Goal: Task Accomplishment & Management: Use online tool/utility

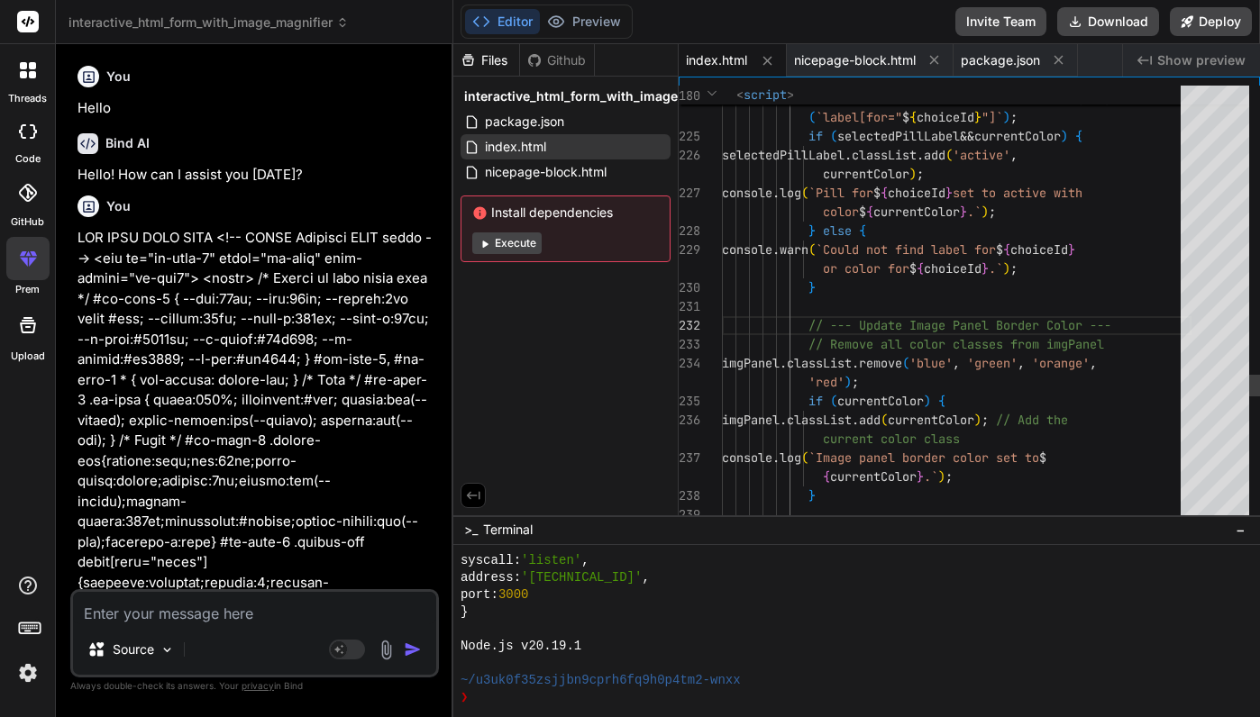
scroll to position [8871, 0]
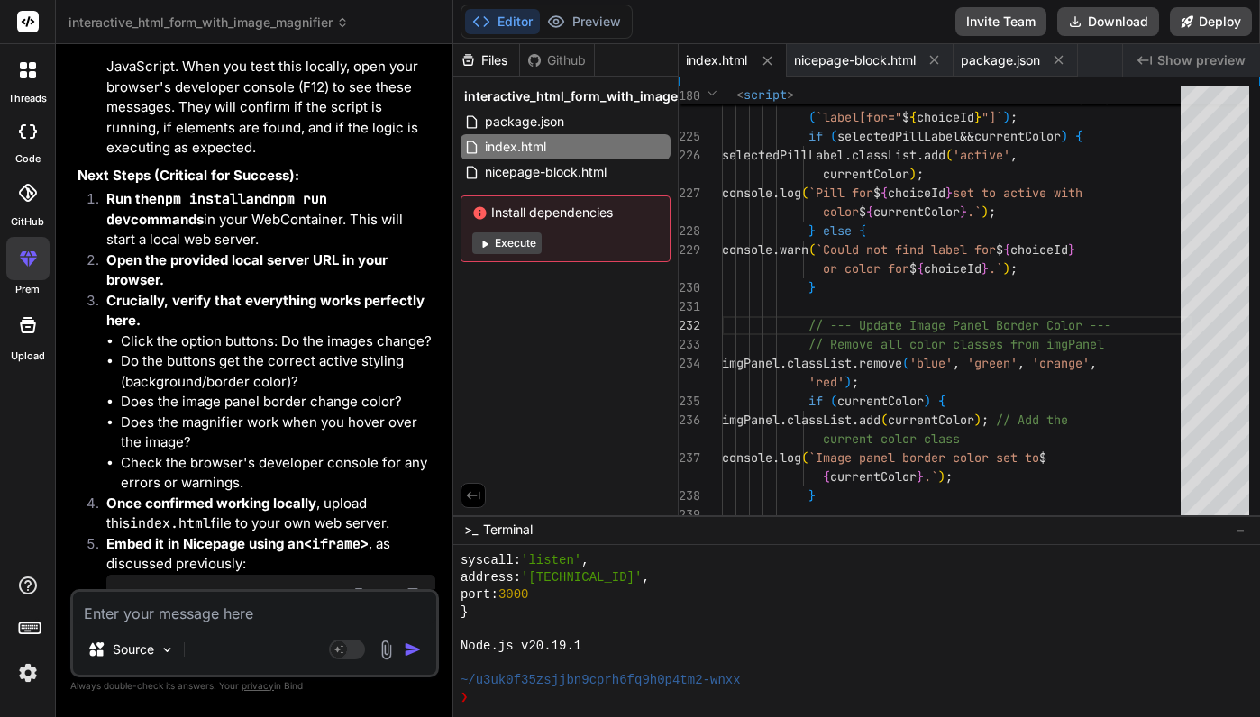
click at [27, 69] on icon at bounding box center [28, 70] width 16 height 16
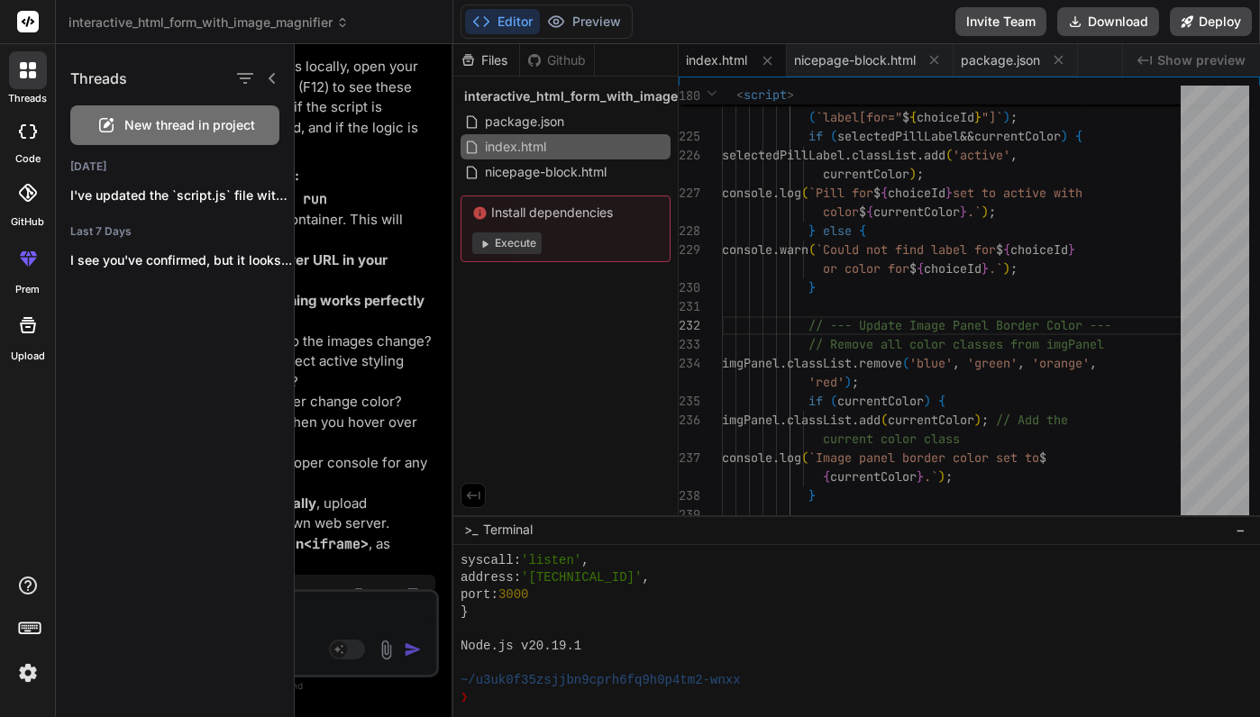
click at [27, 196] on icon at bounding box center [27, 193] width 18 height 18
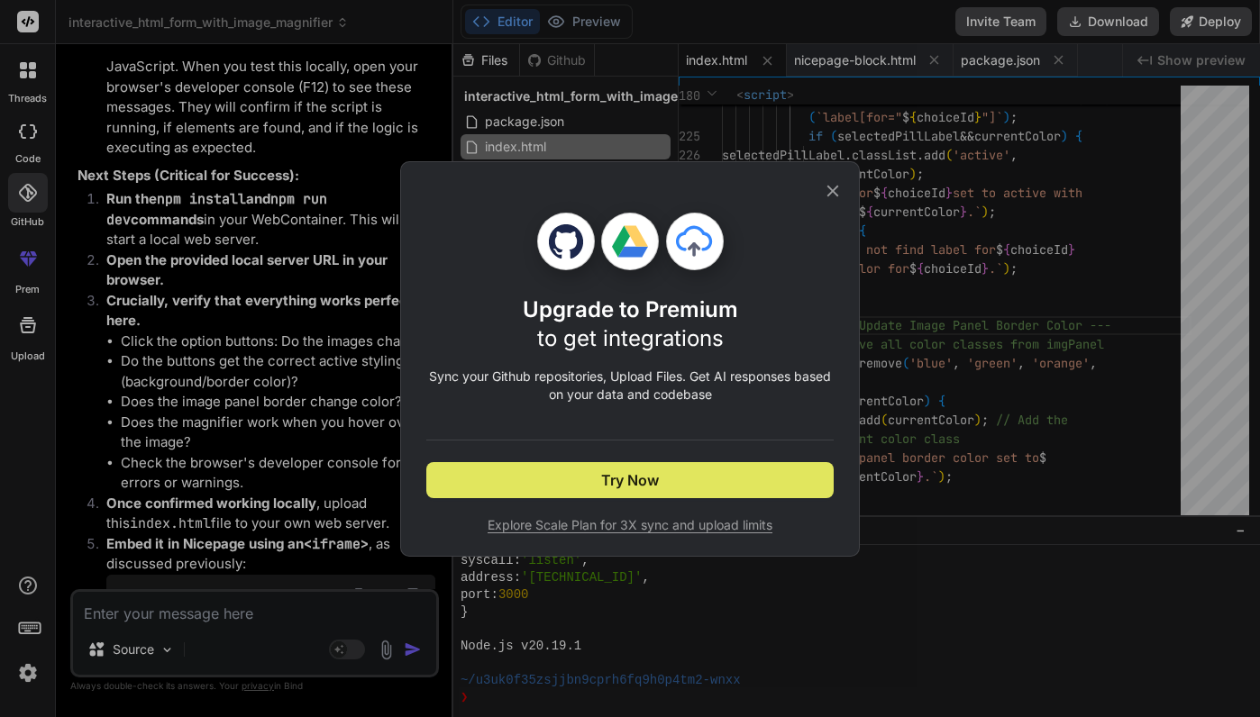
click at [622, 481] on span "Try Now" at bounding box center [630, 481] width 58 height 22
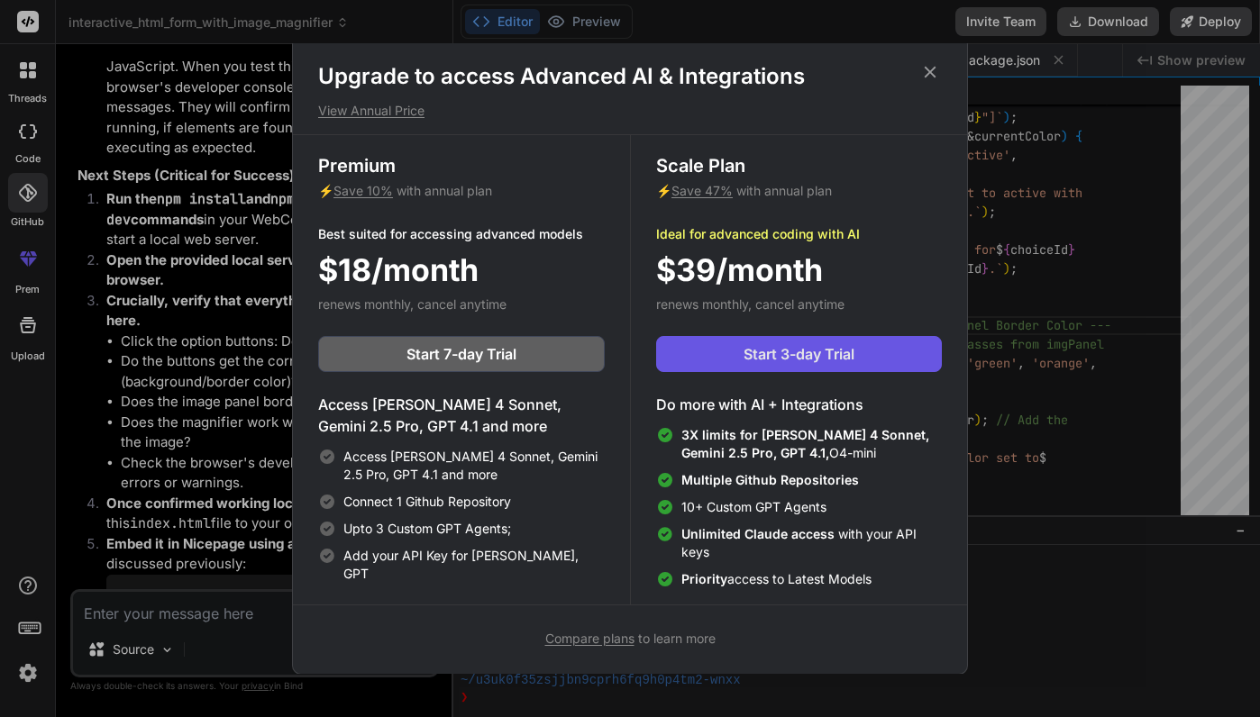
scroll to position [8, 0]
click at [927, 59] on div "Upgrade to access Advanced AI & Integrations View Annual Price Premium ⚡ Save 1…" at bounding box center [630, 354] width 676 height 639
click at [922, 69] on icon at bounding box center [930, 71] width 20 height 20
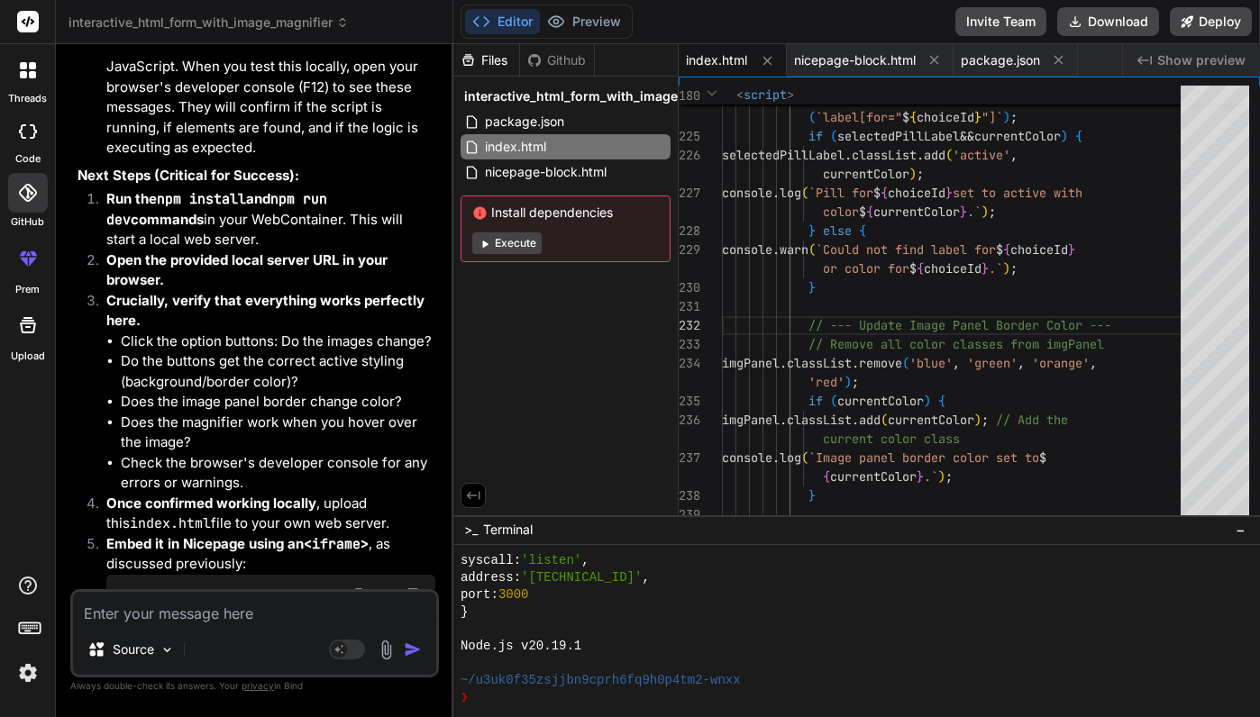
click at [28, 132] on icon at bounding box center [28, 131] width 18 height 14
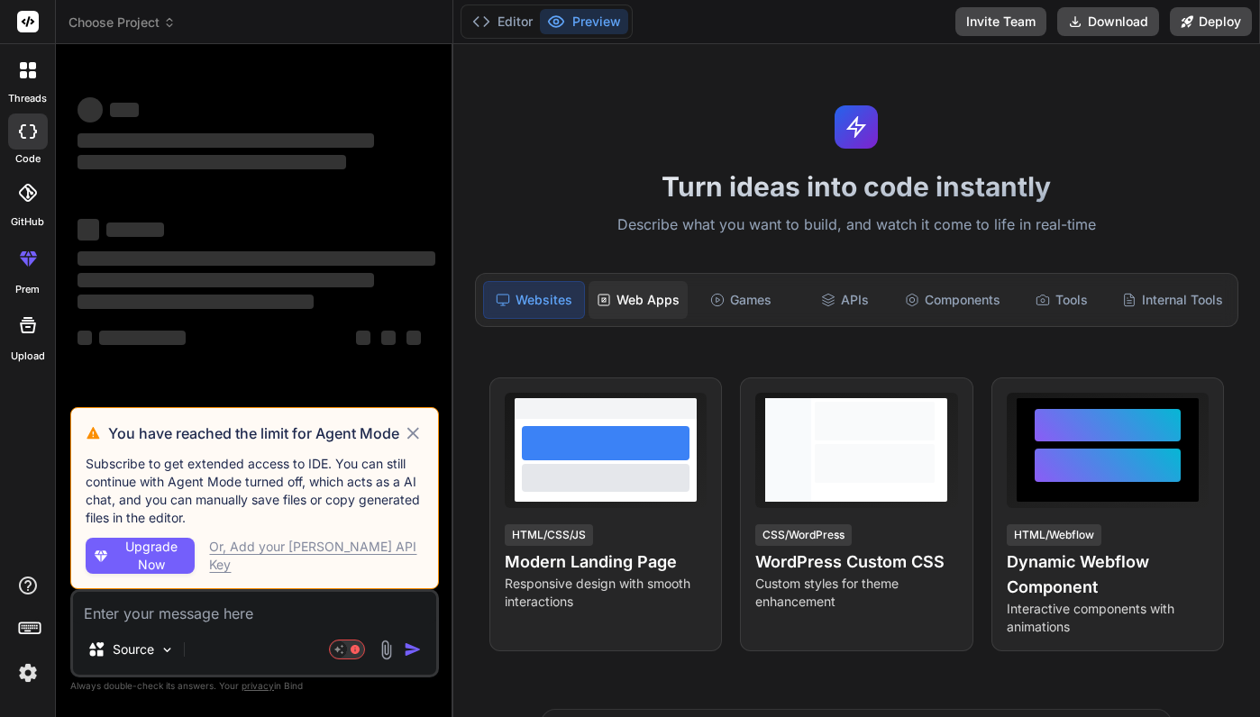
click at [644, 300] on div "Web Apps" at bounding box center [639, 300] width 100 height 38
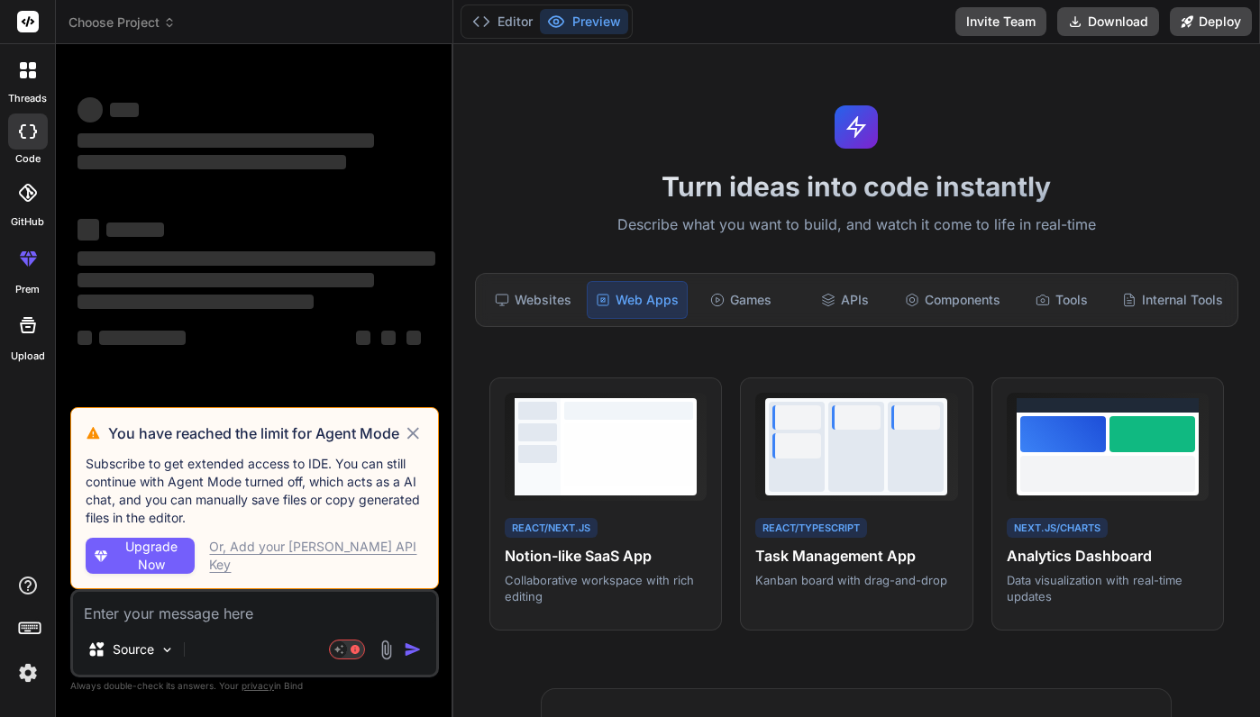
click at [379, 196] on div "‌ ‌ ‌ ‌ ‌ ‌ ‌ ‌ ‌ ‌ ‌ ‌ ‌ ‌" at bounding box center [257, 232] width 358 height 290
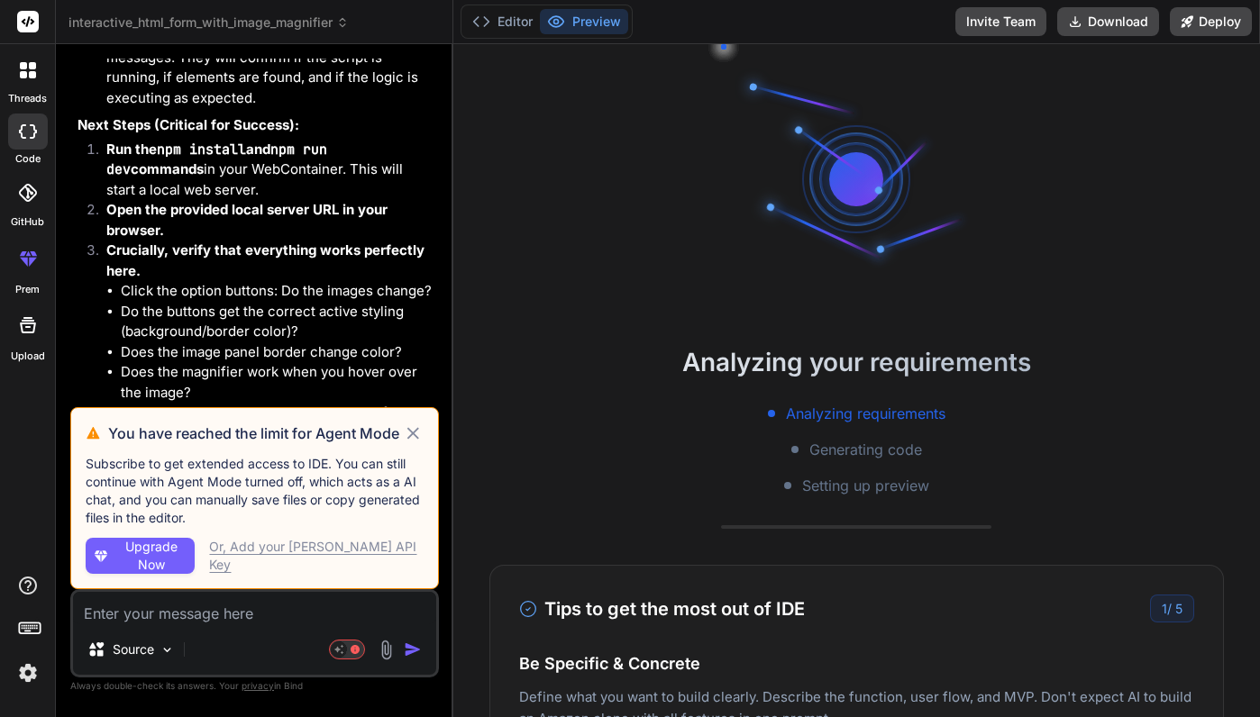
scroll to position [8387, 0]
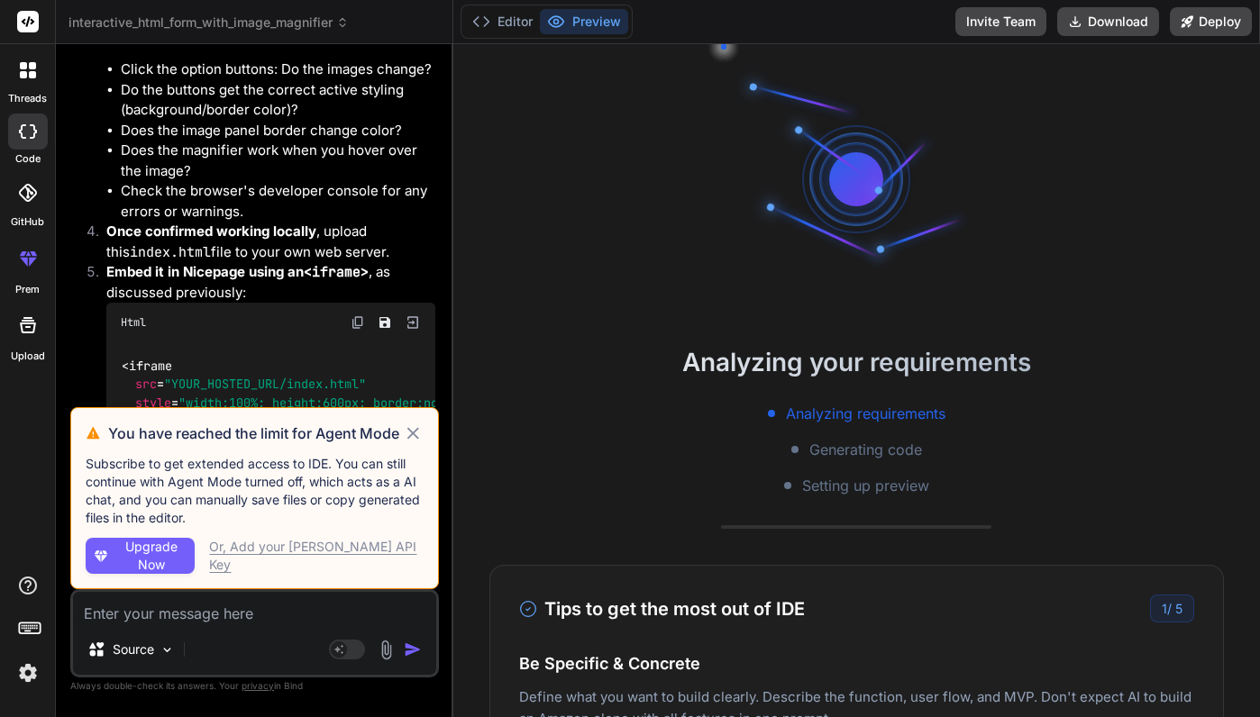
click at [285, 555] on div "Or, Add your [PERSON_NAME] API Key" at bounding box center [316, 556] width 214 height 36
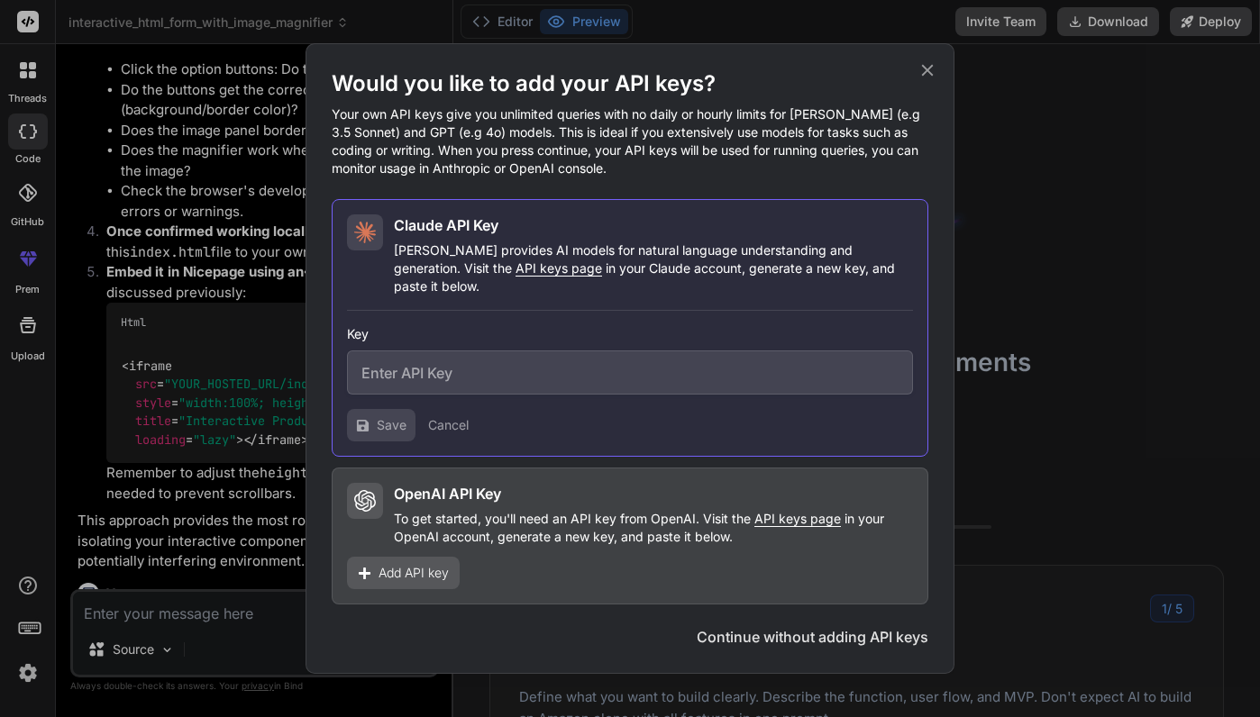
scroll to position [120, 0]
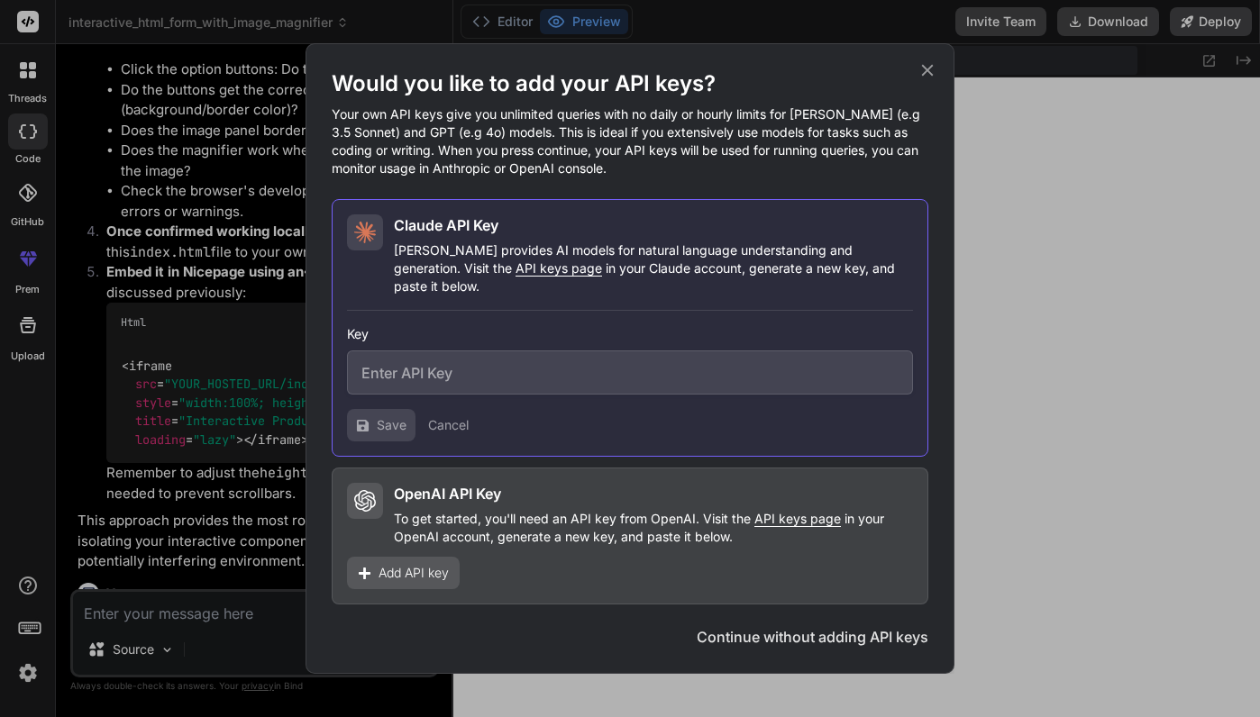
type textarea "x"
paste input "sk-ant-api03-Hcic7wg_-JUAbIB09C8t_v5j4uHvp49KxzyJLGVSRlTK9_khrC1YXK0DUW2KUs65Ru…"
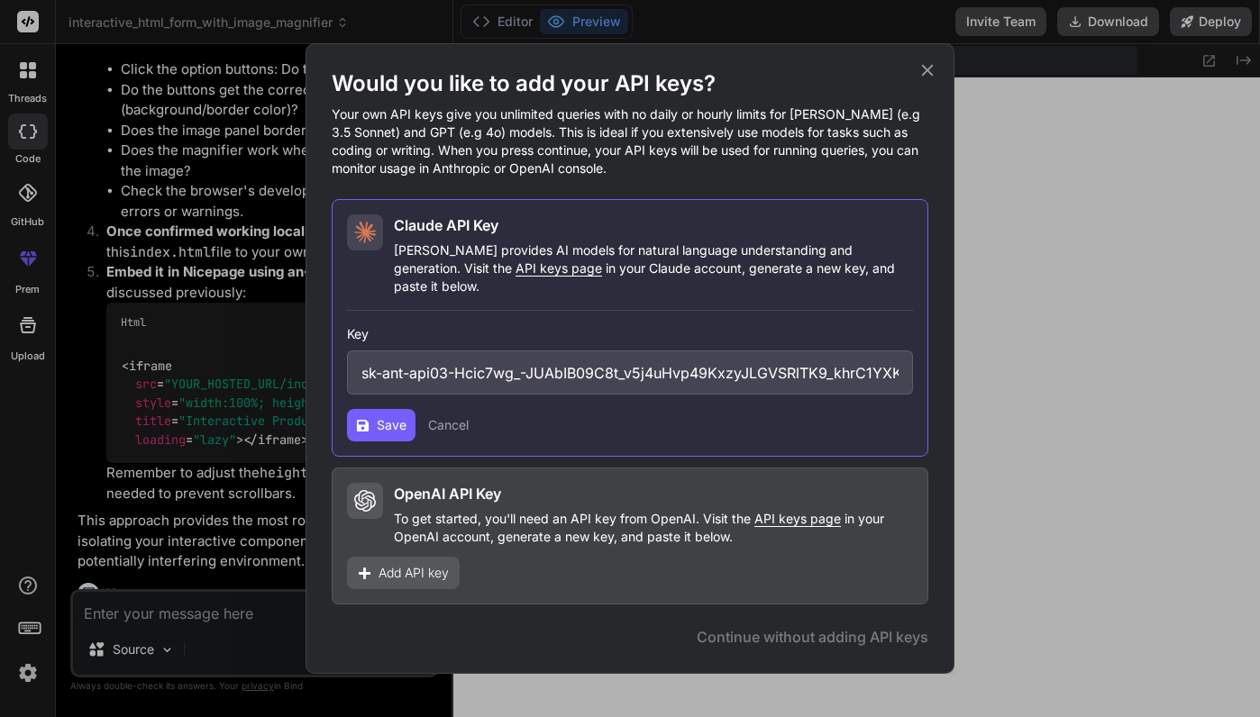
scroll to position [0, 374]
type input "sk-ant-api03-Hcic7wg_-JUAbIB09C8t_v5j4uHvp49KxzyJLGVSRlTK9_khrC1YXK0DUW2KUs65Ru…"
click at [392, 418] on span "Save" at bounding box center [392, 425] width 30 height 18
click at [368, 419] on icon at bounding box center [363, 426] width 14 height 14
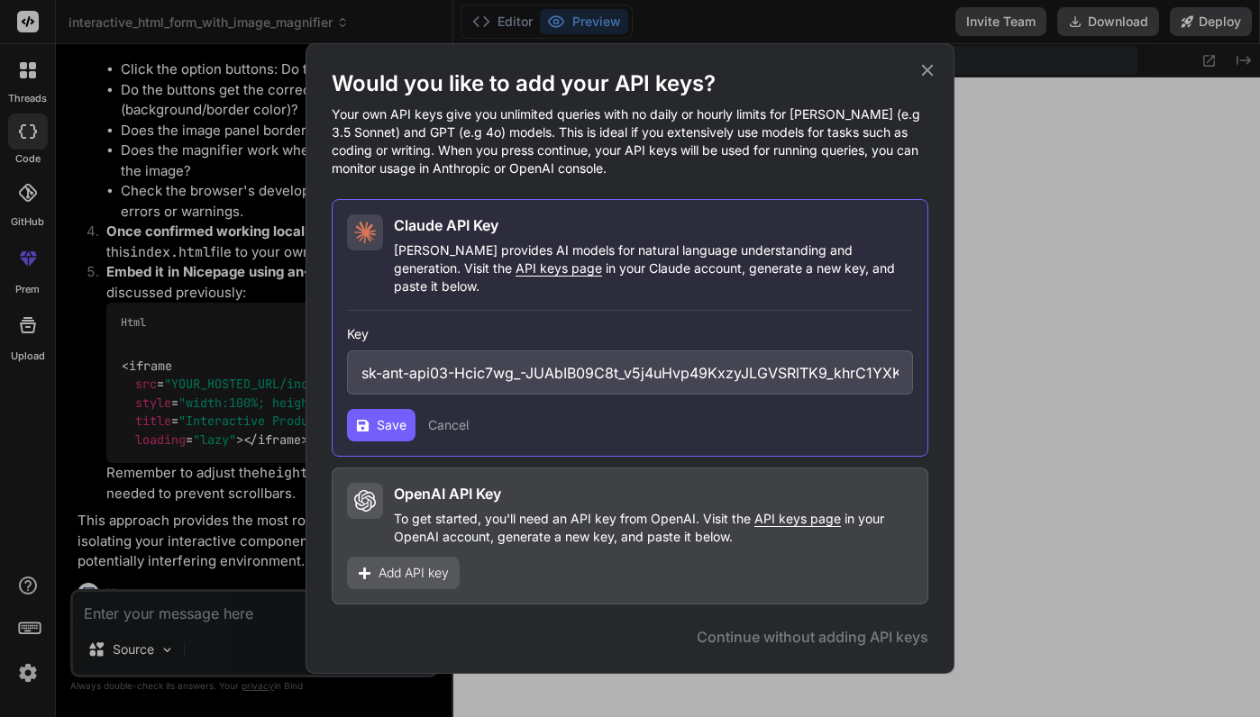
click at [921, 80] on icon at bounding box center [928, 70] width 20 height 20
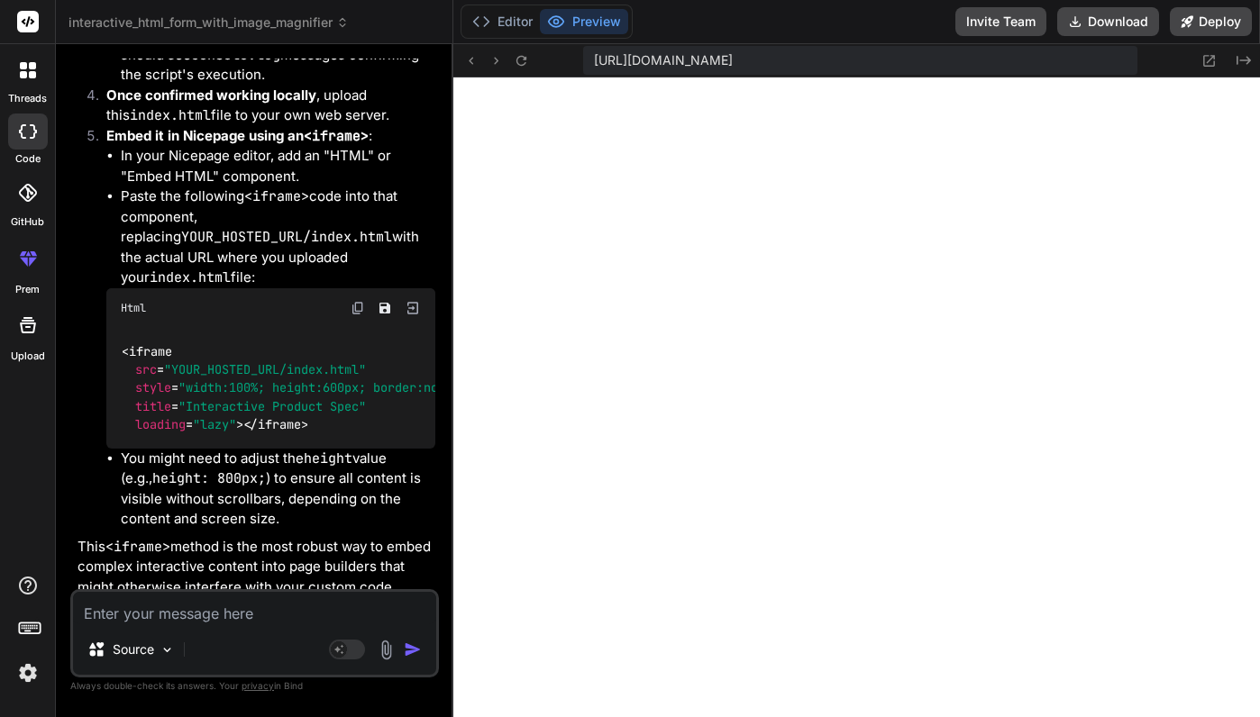
scroll to position [10115, 0]
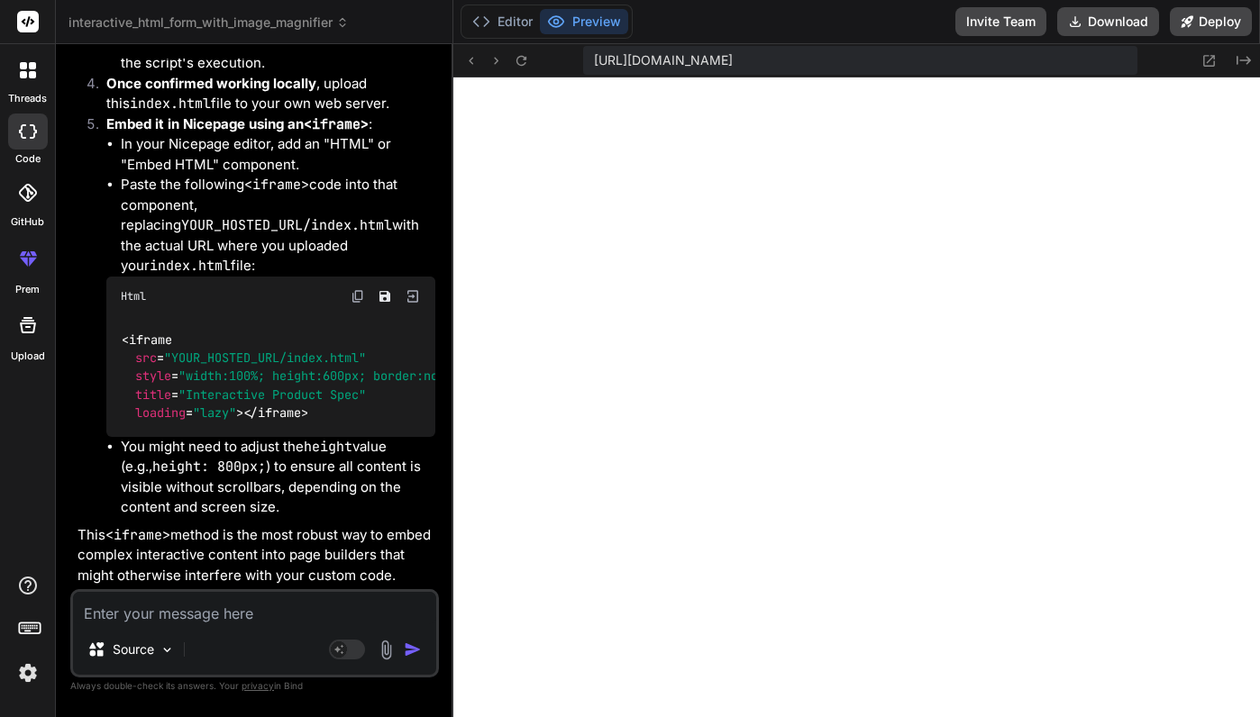
click at [232, 617] on textarea at bounding box center [254, 608] width 363 height 32
type textarea "i"
type textarea "x"
type textarea "is"
type textarea "x"
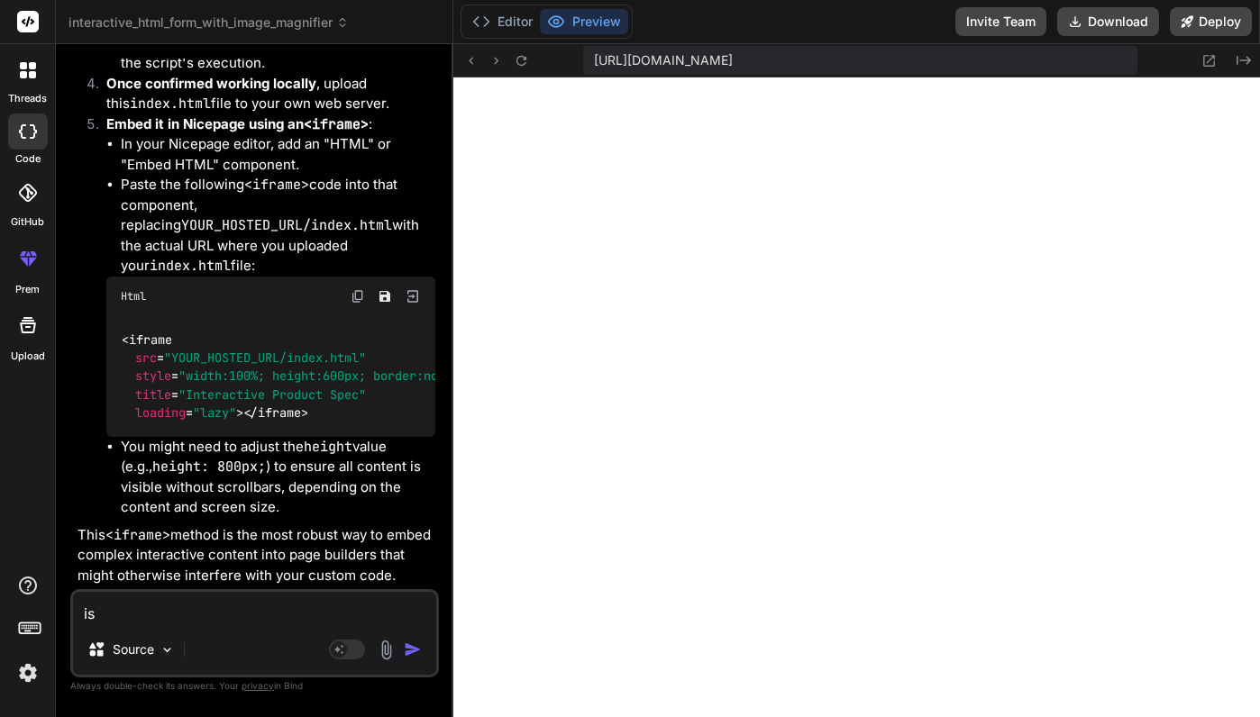
type textarea "is"
type textarea "x"
type textarea "is m"
type textarea "x"
type textarea "is my"
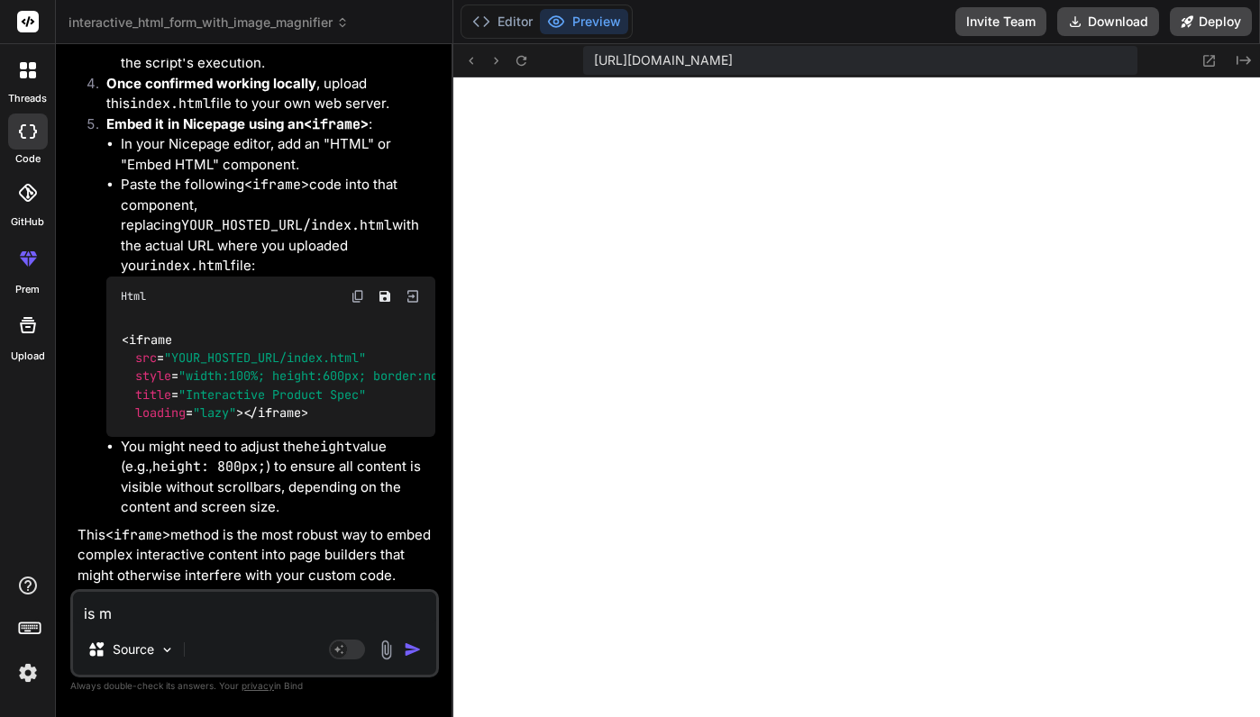
type textarea "x"
type textarea "is my"
type textarea "x"
type textarea "is my c"
type textarea "x"
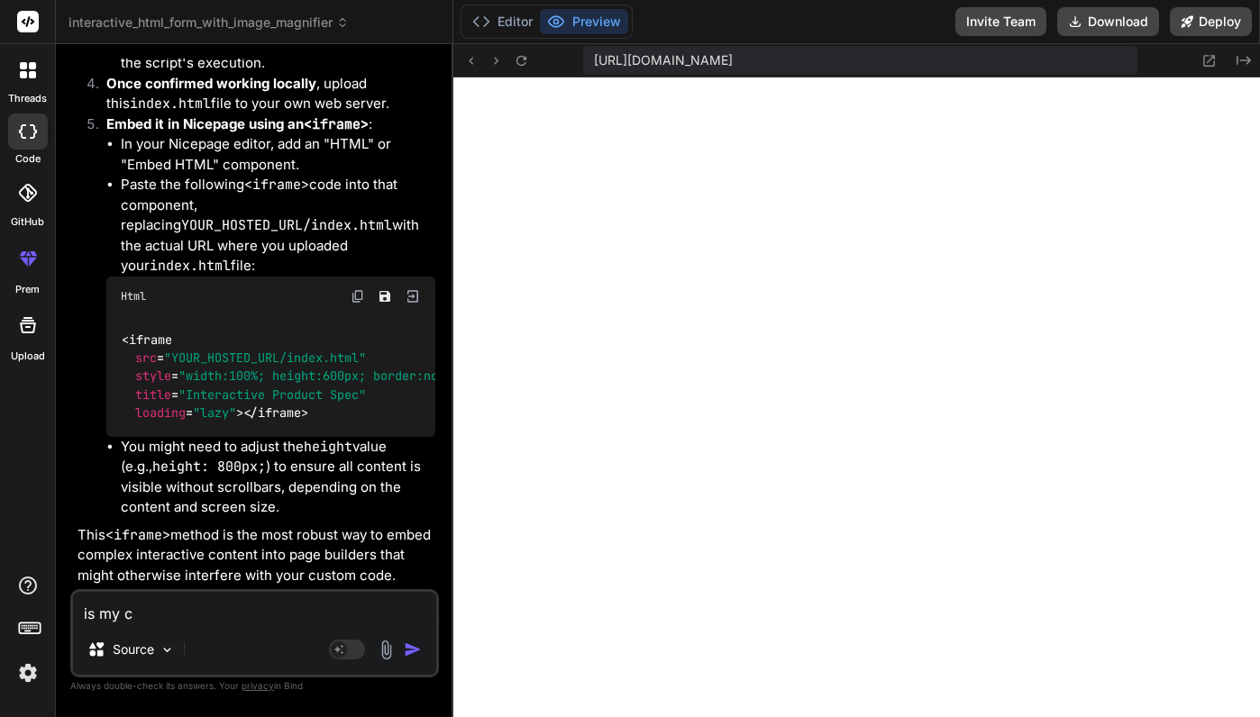
type textarea "is my ca"
type textarea "x"
type textarea "is my cal"
type textarea "x"
type textarea "is my calu"
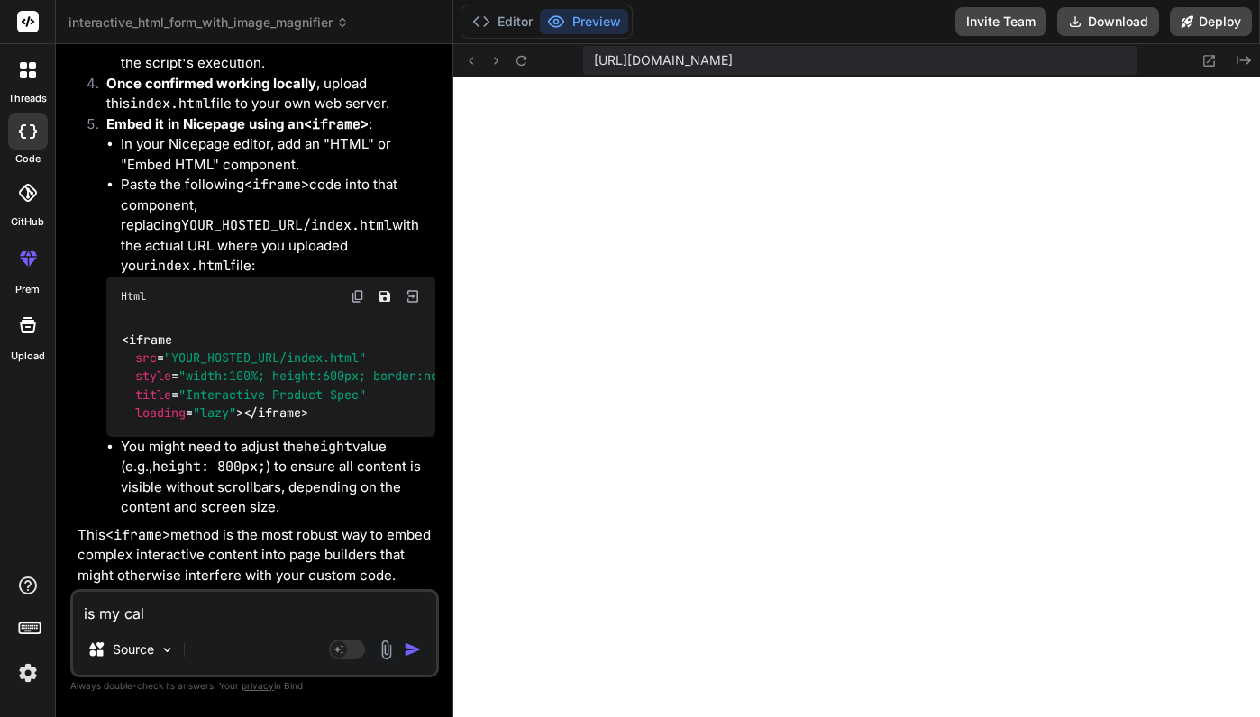
type textarea "x"
type textarea "is my calusd"
type textarea "x"
type textarea "is my calusde"
type textarea "x"
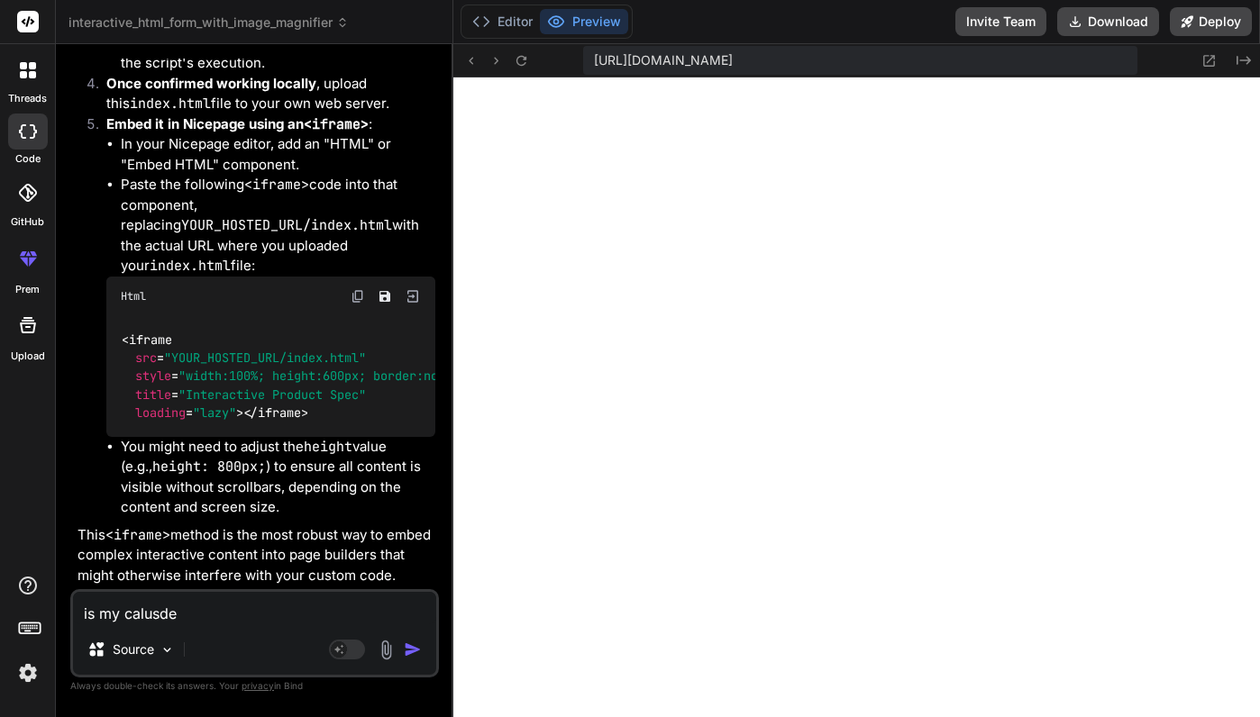
type textarea "is my calusde"
type textarea "x"
type textarea "is my calusde a"
type textarea "x"
type textarea "is my calusde ag"
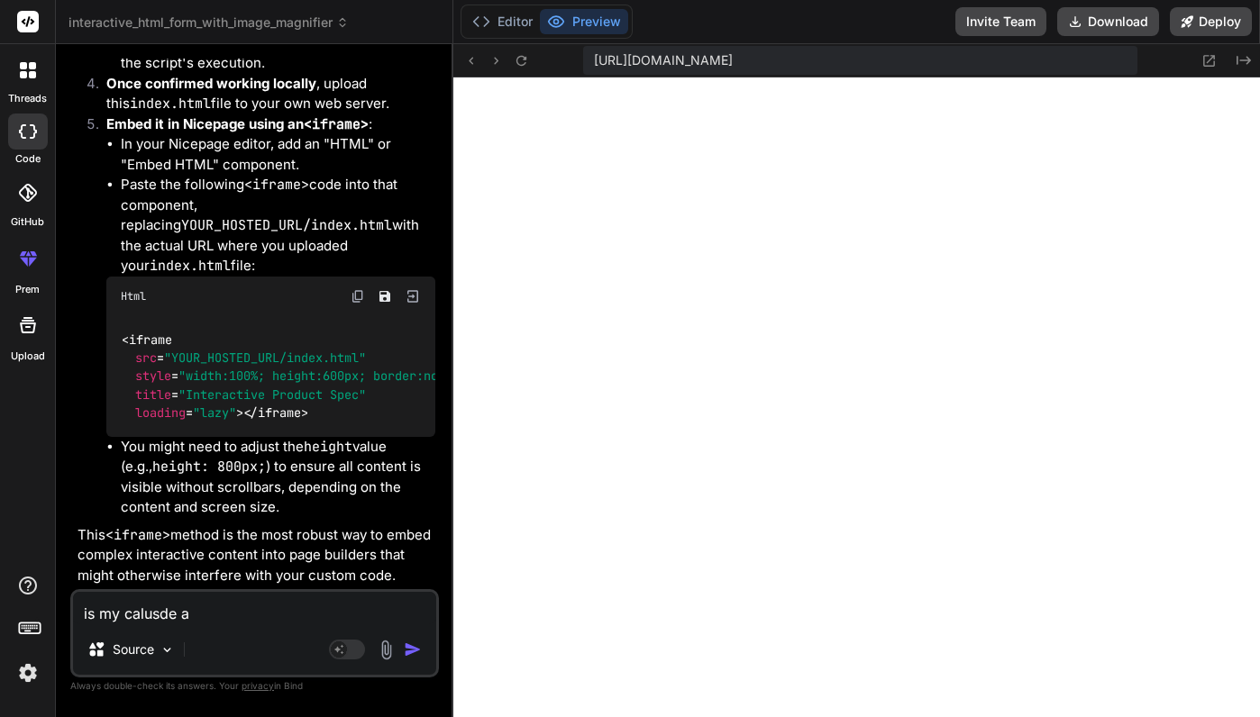
type textarea "x"
type textarea "is my calusde aga"
type textarea "x"
type textarea "is my calusde agai"
type textarea "x"
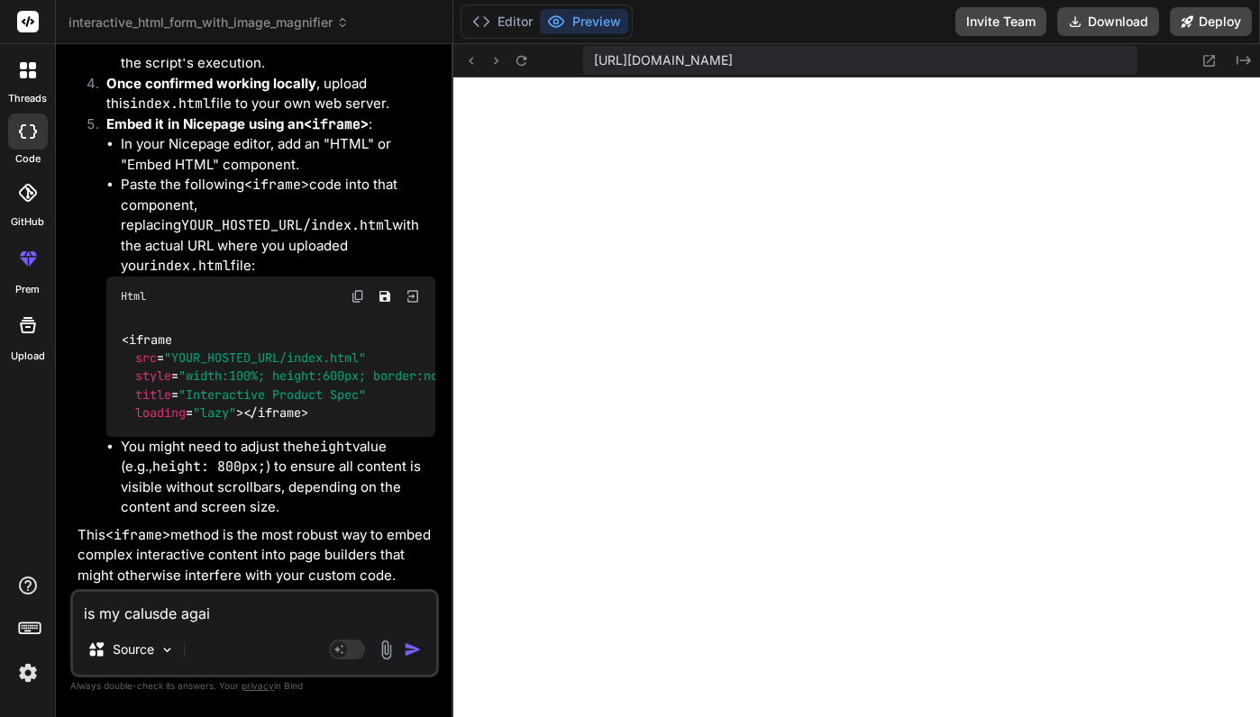
type textarea "is my calusde again"
type textarea "x"
type textarea "is my calusde againe"
type textarea "x"
type textarea "is my calusde againew"
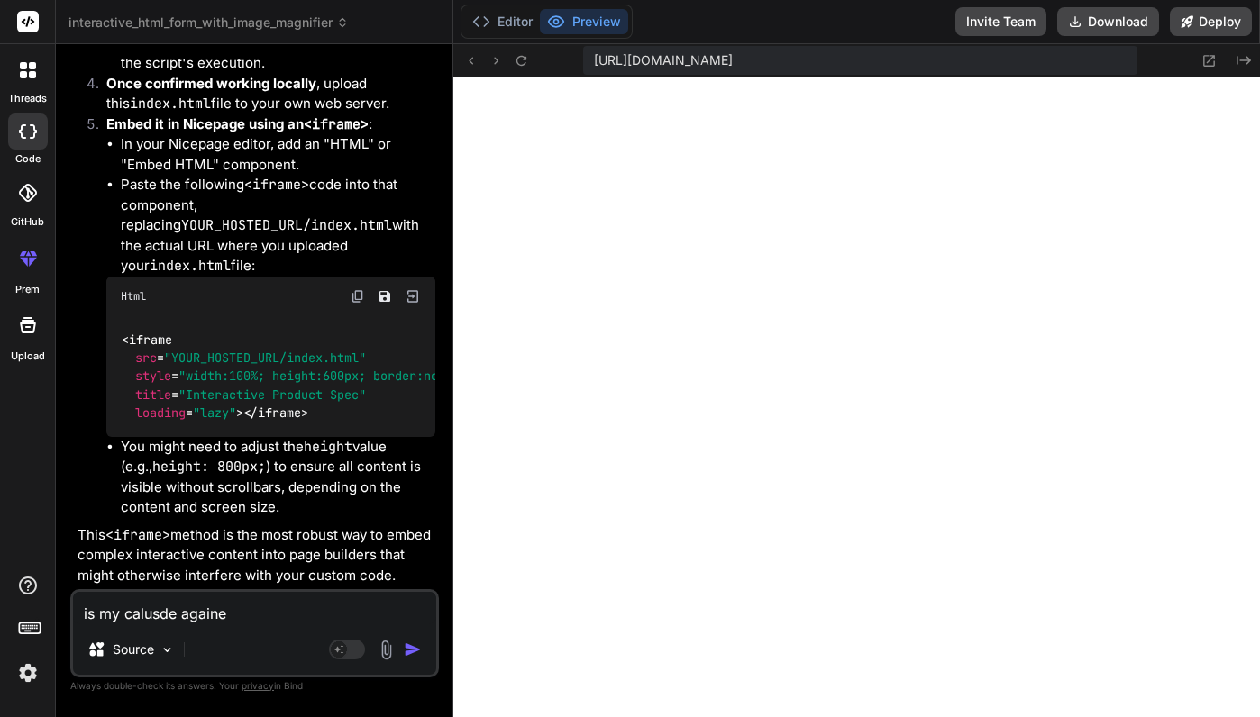
type textarea "x"
type textarea "is my calusde againewo"
type textarea "x"
type textarea "is my calusde againewor"
type textarea "x"
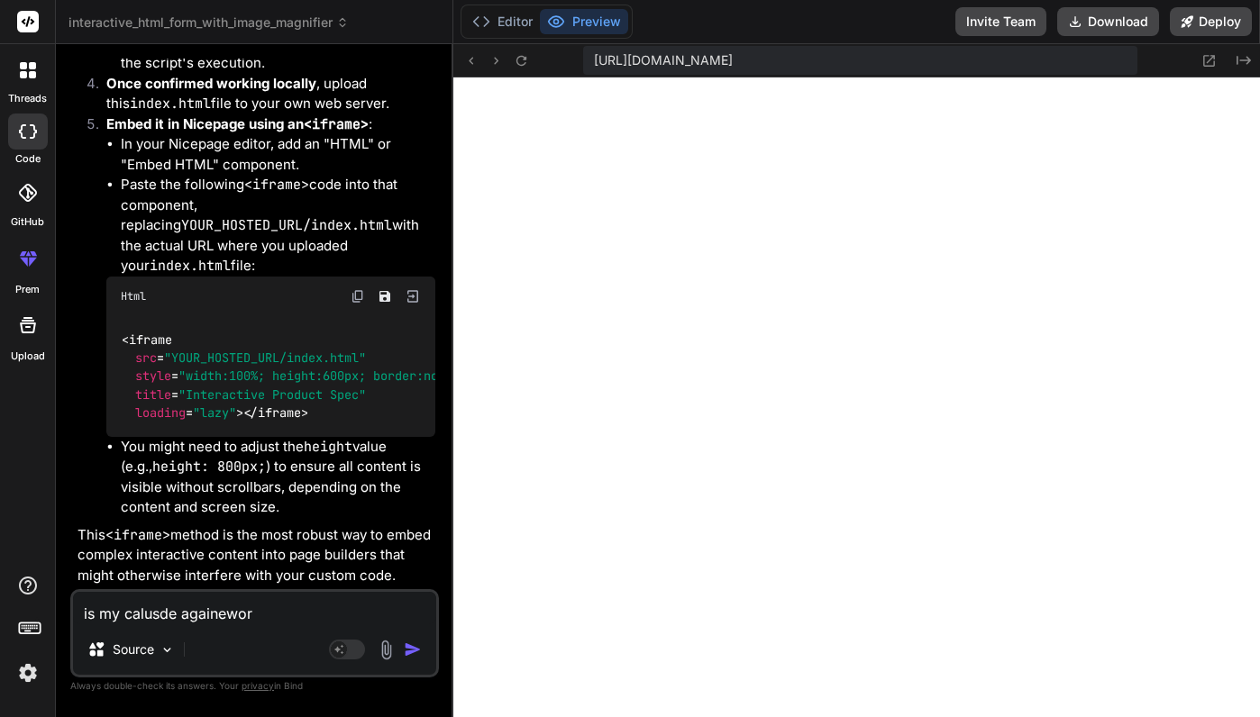
type textarea "is my calusde againework"
type textarea "x"
type textarea "is my calusde againeworki"
type textarea "x"
type textarea "is my calusde againeworkin"
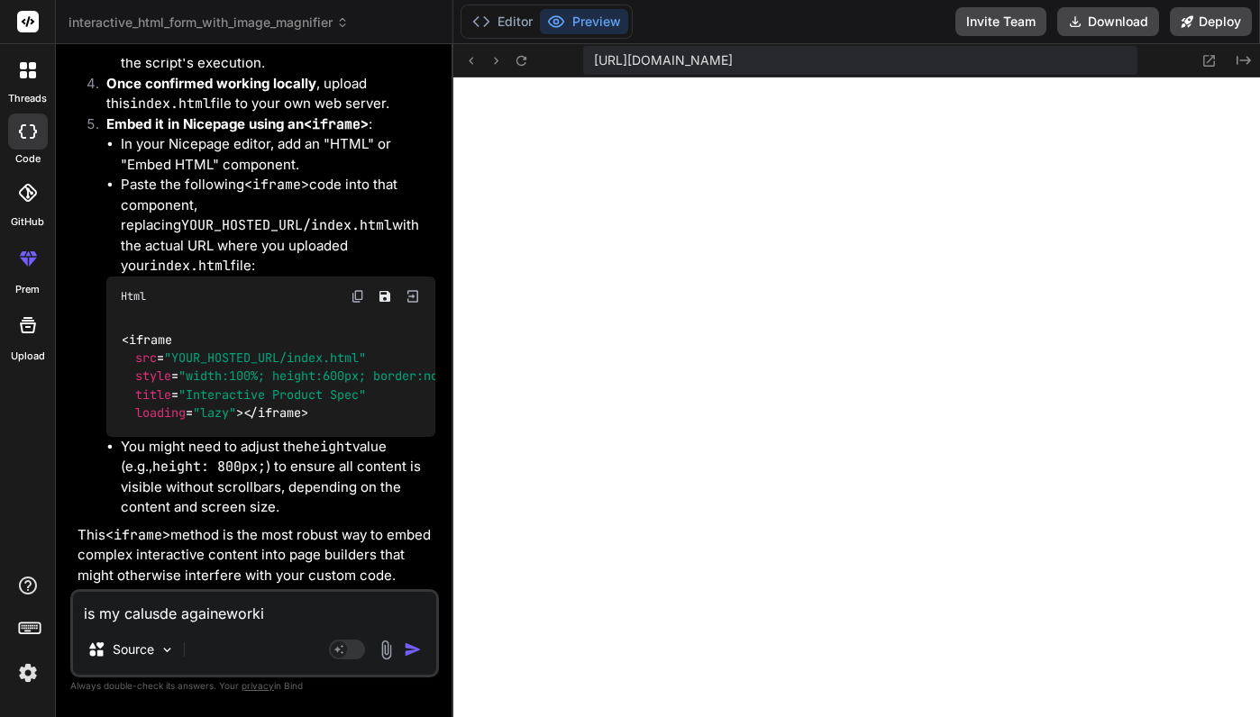
type textarea "x"
type textarea "is my calusde againeworking"
type textarea "x"
type textarea "is my calusde againeworking?"
type textarea "x"
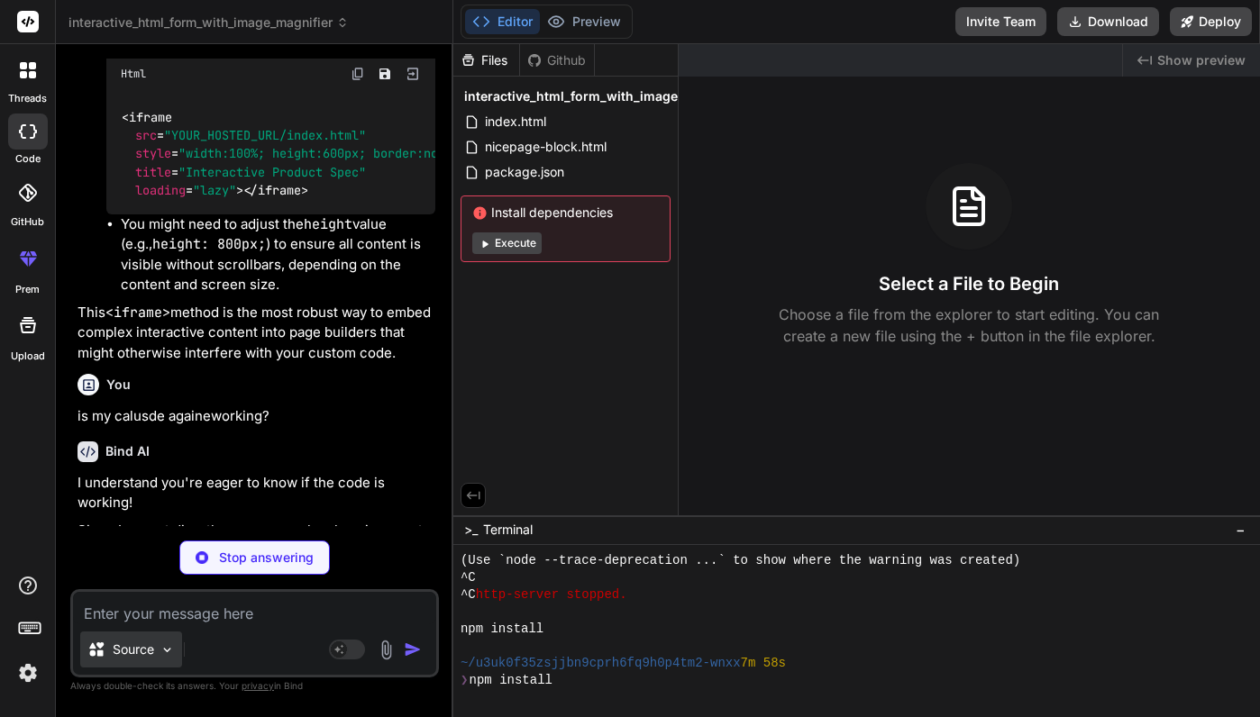
scroll to position [822, 0]
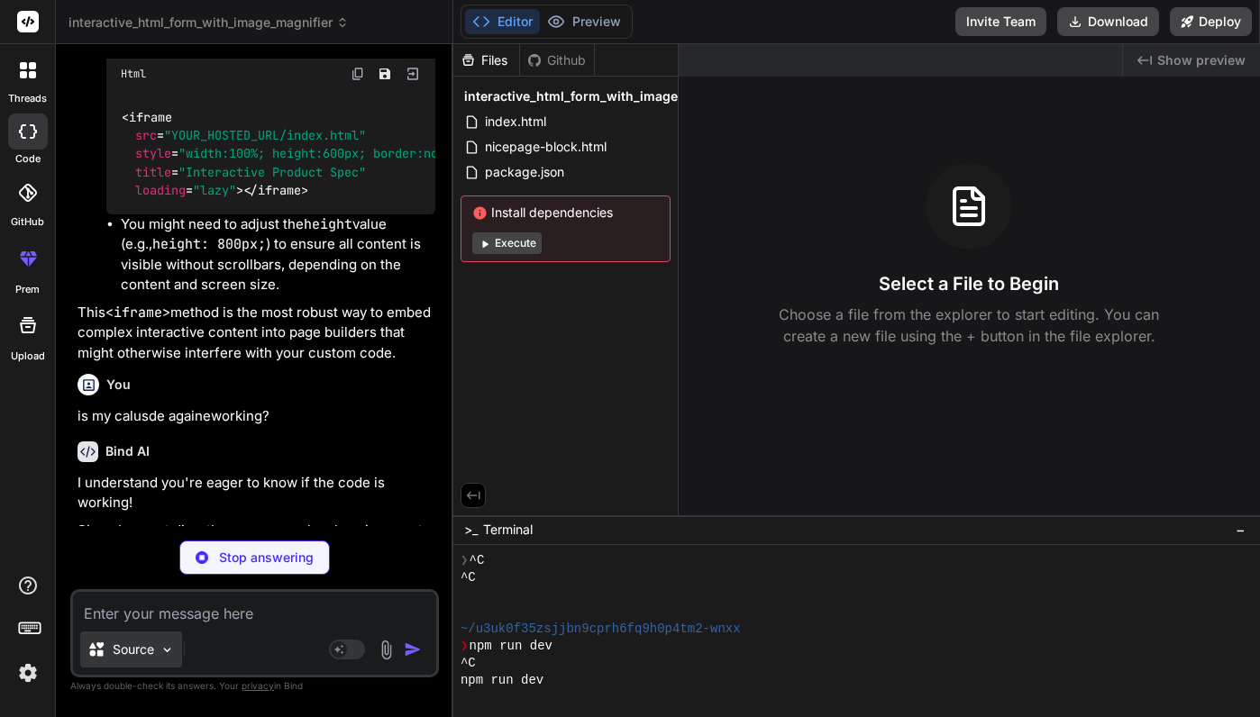
type textarea "x"
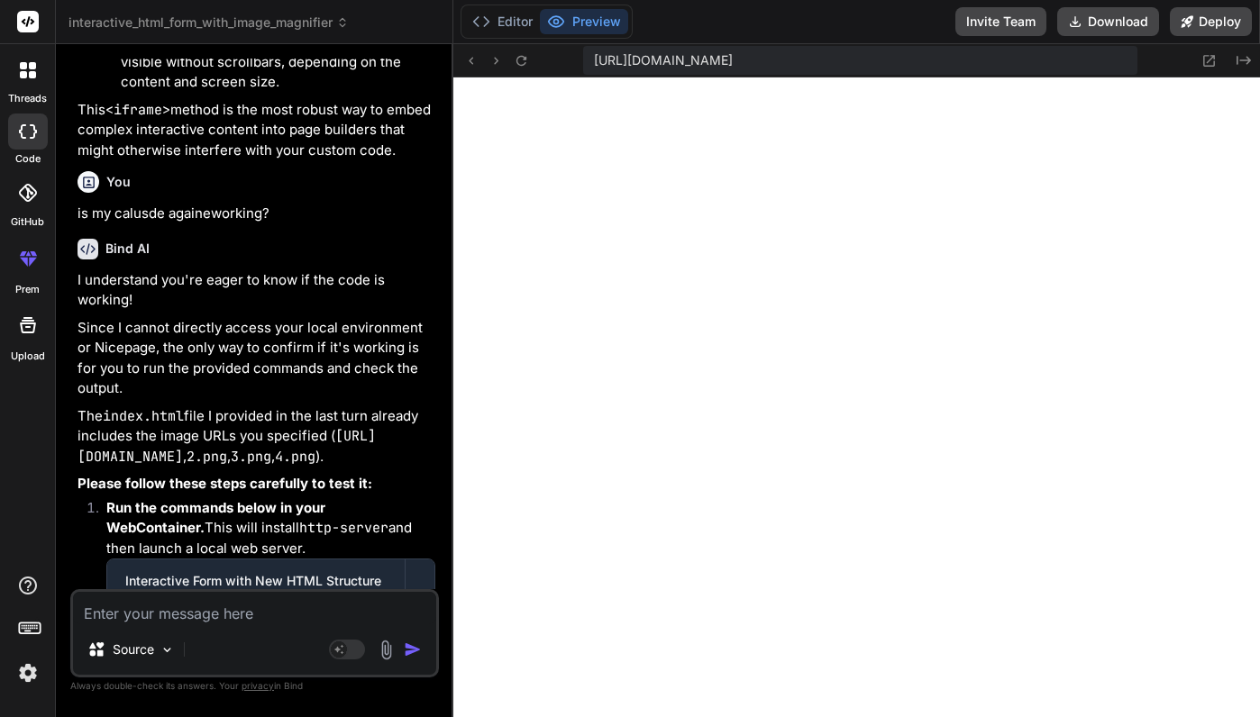
scroll to position [10843, 0]
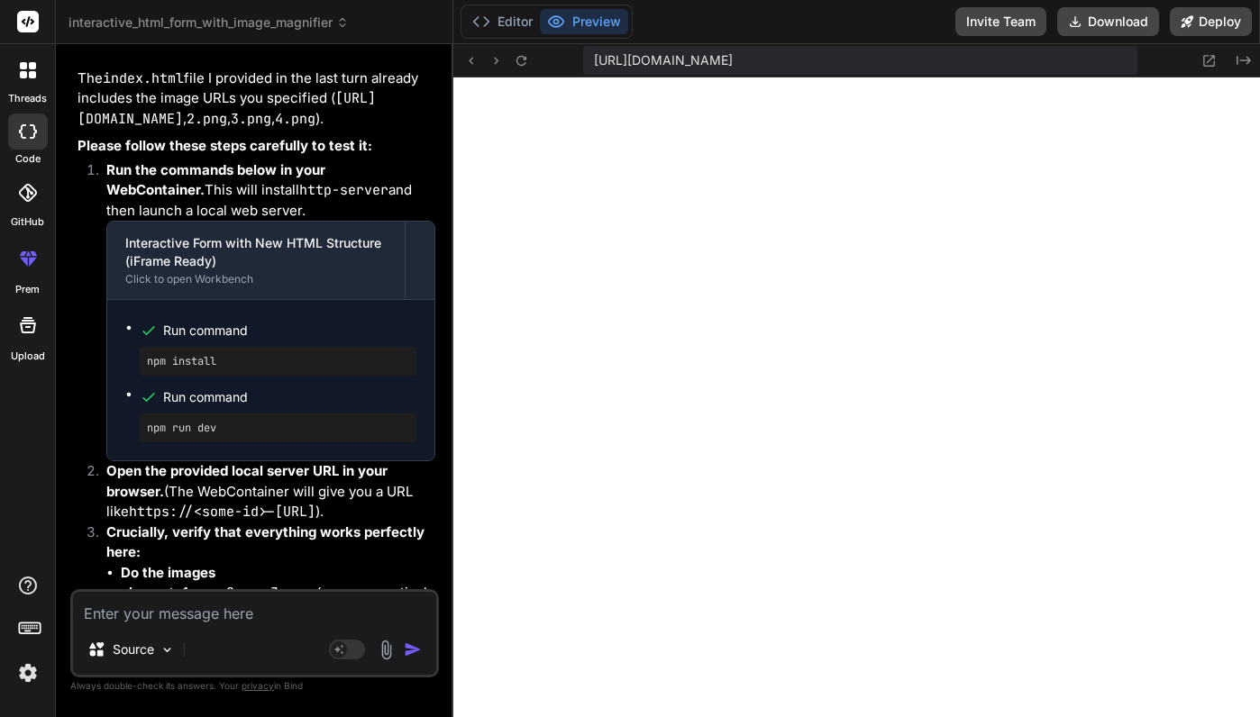
click at [205, 618] on textarea at bounding box center [254, 608] width 363 height 32
type textarea "s"
type textarea "x"
type textarea "so"
type textarea "x"
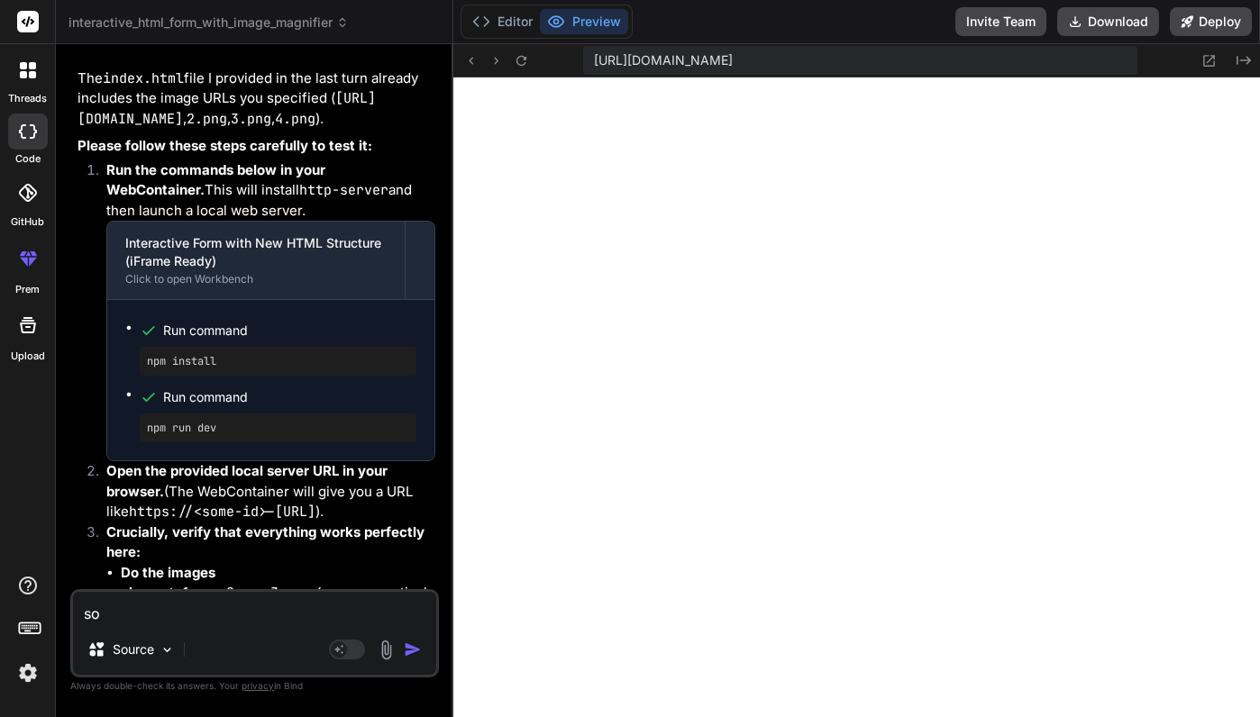
type textarea "sor"
type textarea "x"
type textarea "sorr"
type textarea "x"
type textarea "sorry"
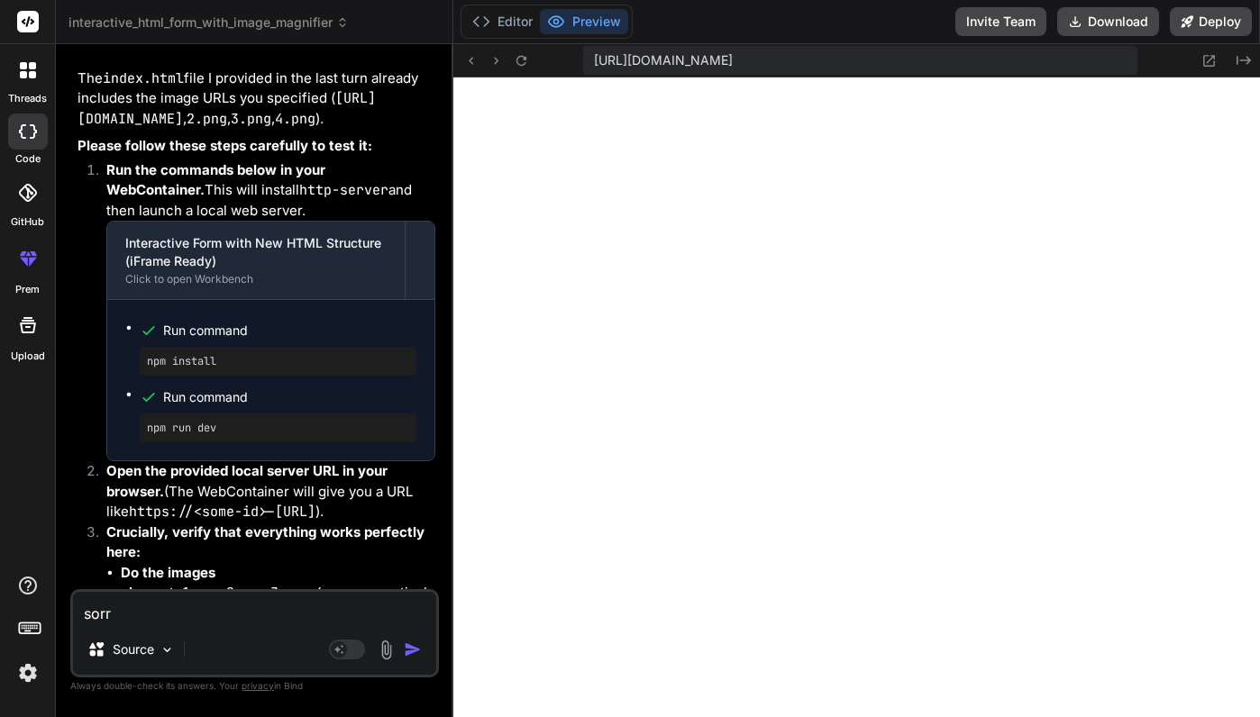
type textarea "x"
type textarea "sorry"
type textarea "x"
type textarea "sorry i"
type textarea "x"
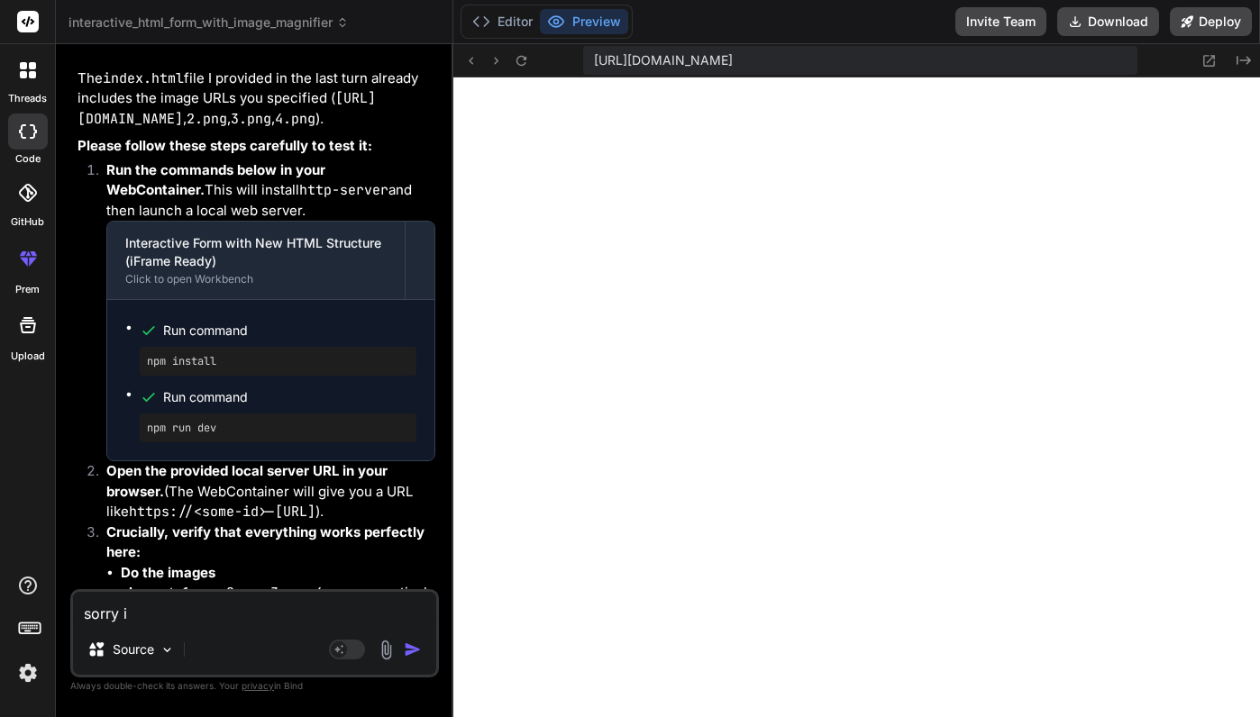
type textarea "sorry is"
type textarea "x"
type textarea "sorry is"
type textarea "x"
type textarea "sorry is m"
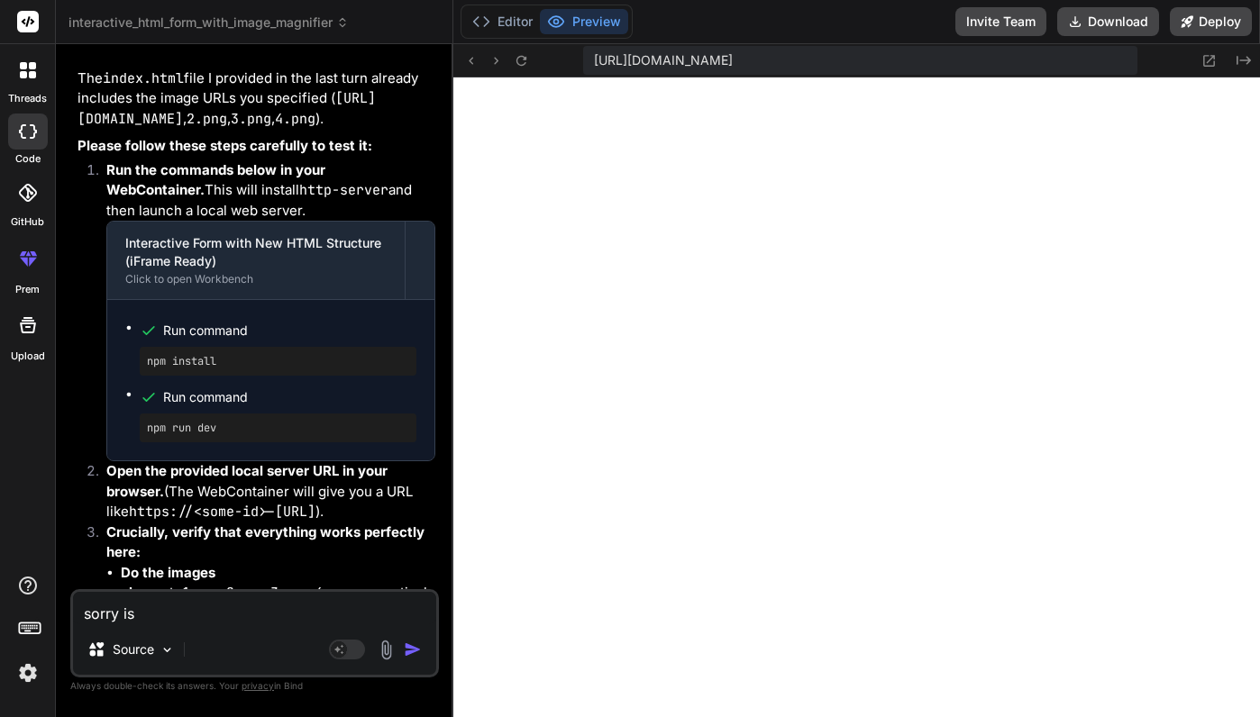
type textarea "x"
type textarea "sorry is my"
type textarea "x"
type textarea "sorry is my"
type textarea "x"
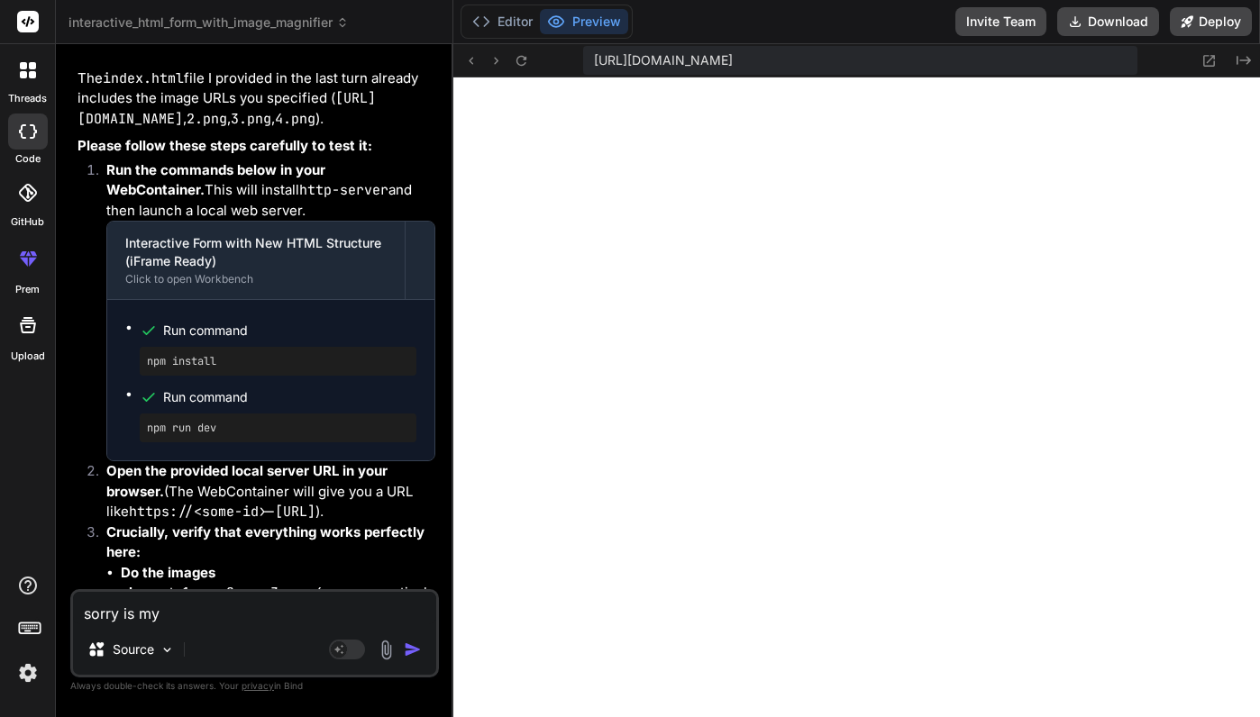
type textarea "sorry is my c"
type textarea "x"
type textarea "sorry is my cl"
type textarea "x"
type textarea "sorry is my cla"
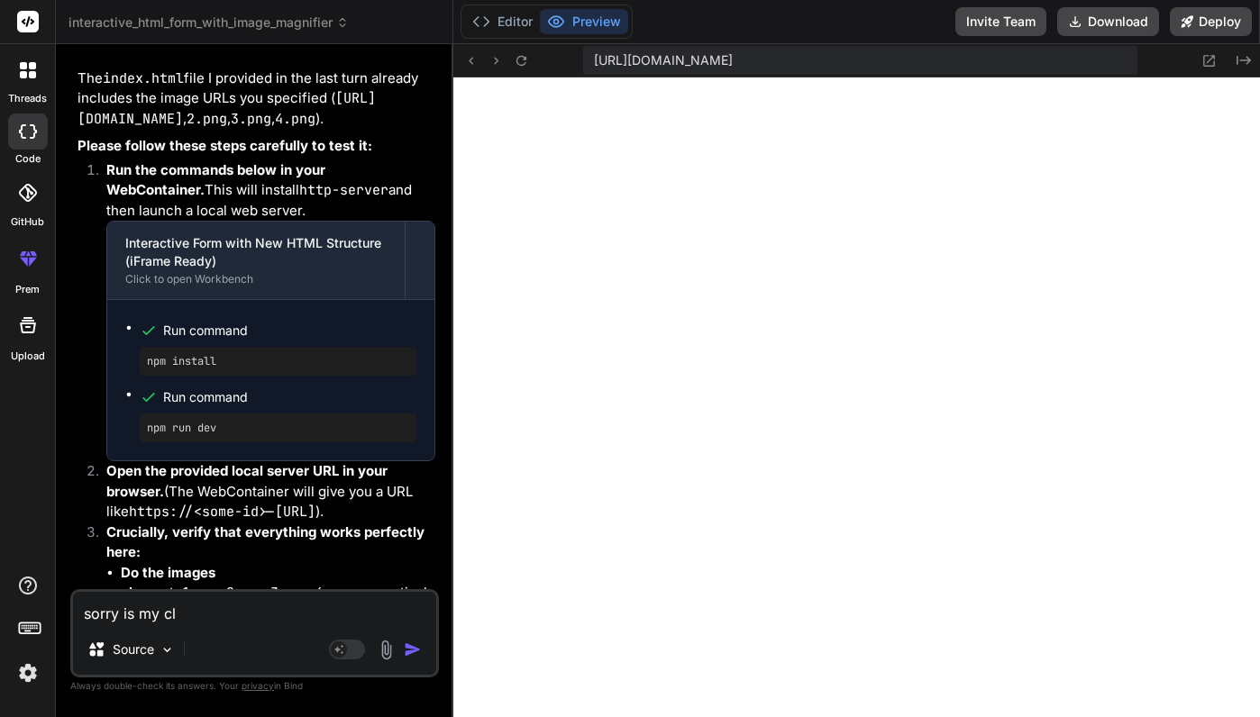
type textarea "x"
type textarea "sorry is my clau"
type textarea "x"
type textarea "sorry is my claud"
type textarea "x"
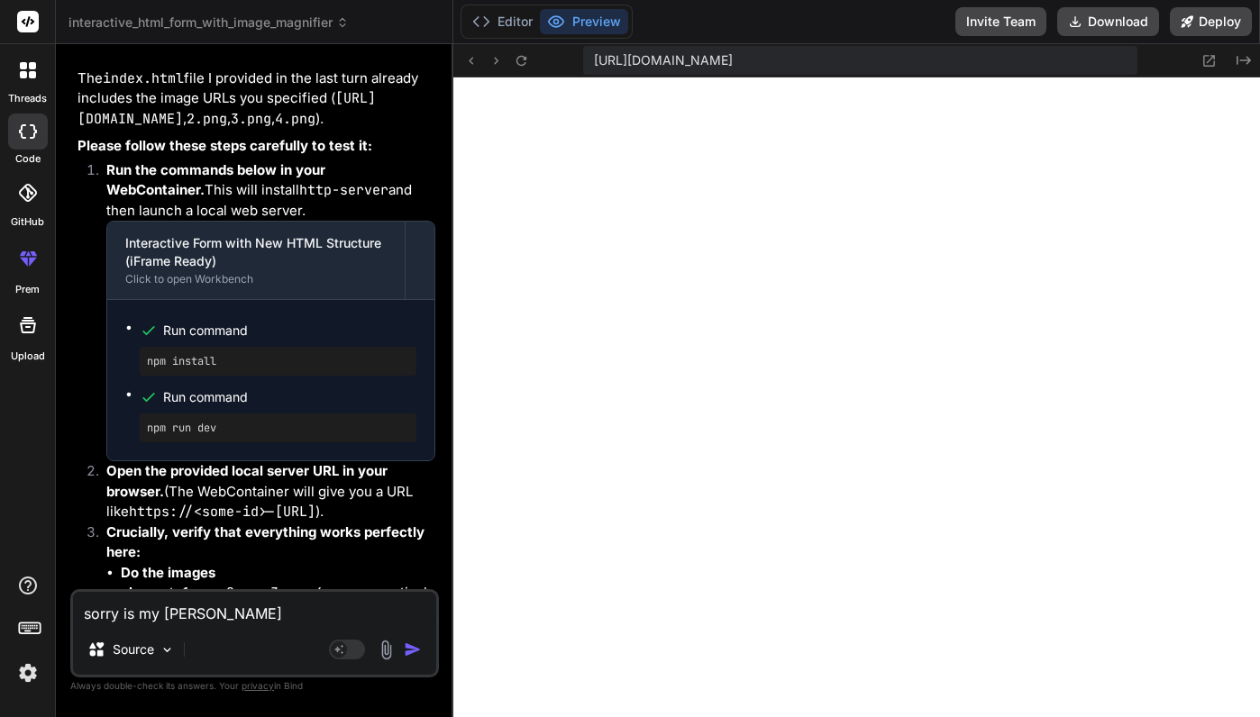
type textarea "sorry is my claude"
type textarea "x"
type textarea "sorry is my claude"
type textarea "x"
type textarea "sorry is my claude a"
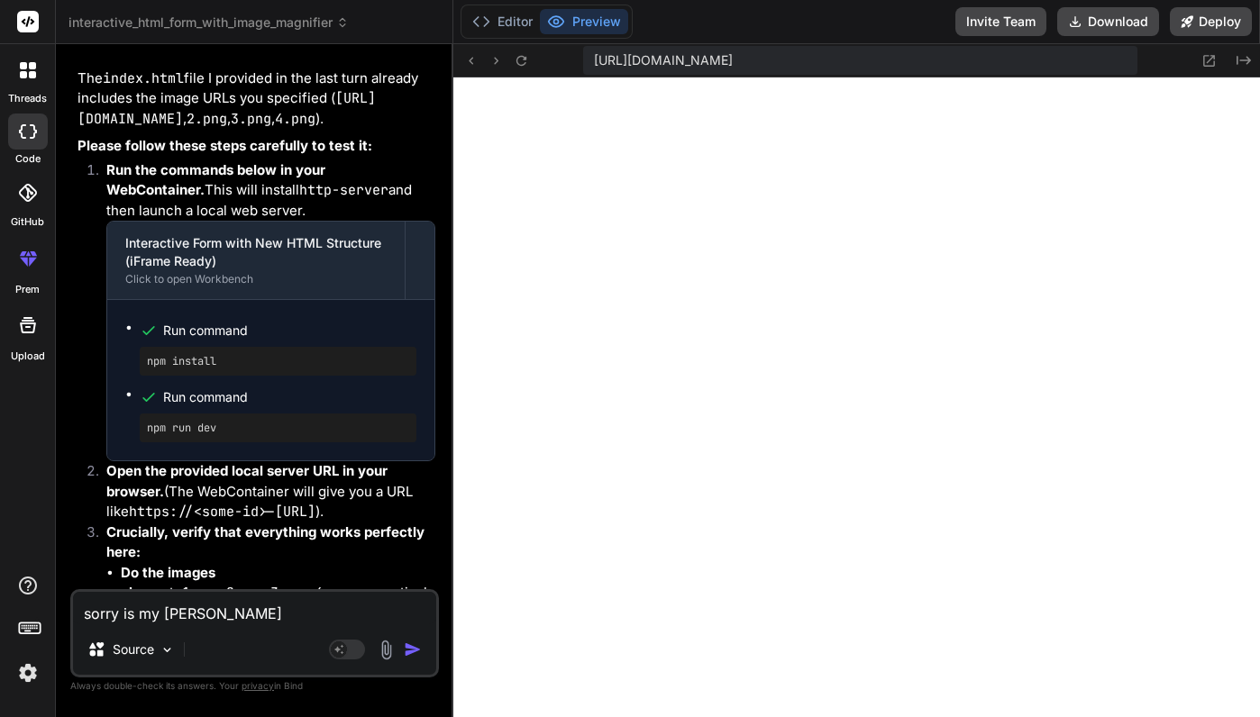
type textarea "x"
type textarea "sorry is my claude ag"
type textarea "x"
type textarea "sorry is my claude age"
type textarea "x"
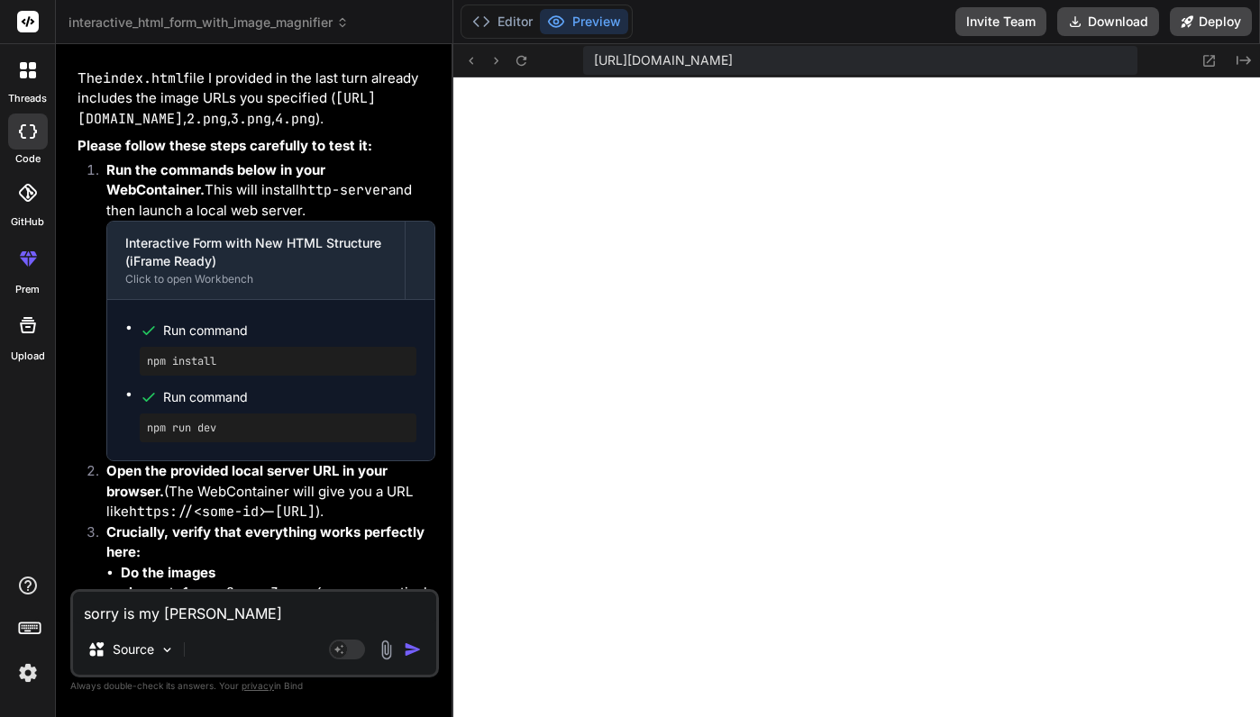
type textarea "sorry is my claude agen"
type textarea "x"
type textarea "sorry is my claude agent"
type textarea "x"
type textarea "sorry is my claude agent"
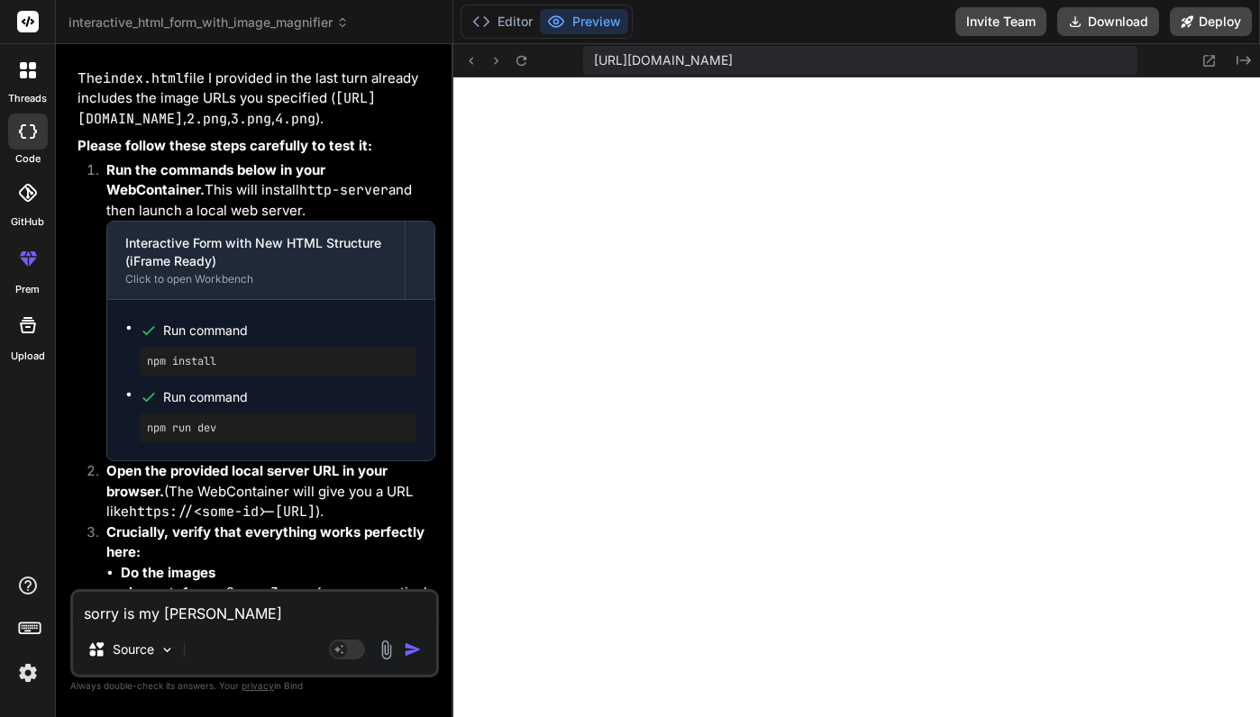
type textarea "x"
type textarea "sorry is my claude agent w"
type textarea "x"
type textarea "sorry is my claude agent wo"
type textarea "x"
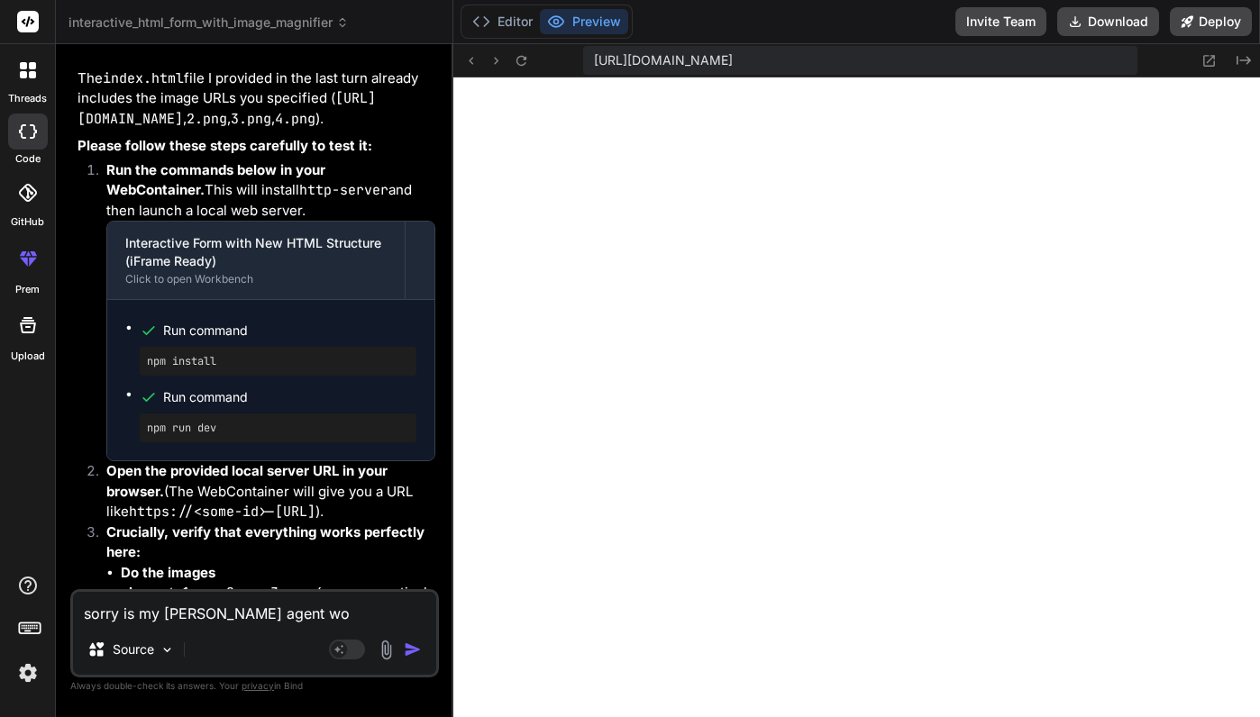
type textarea "sorry is my claude agent wor"
type textarea "x"
type textarea "sorry is my claude agent work"
type textarea "x"
type textarea "sorry is my claude agent worki"
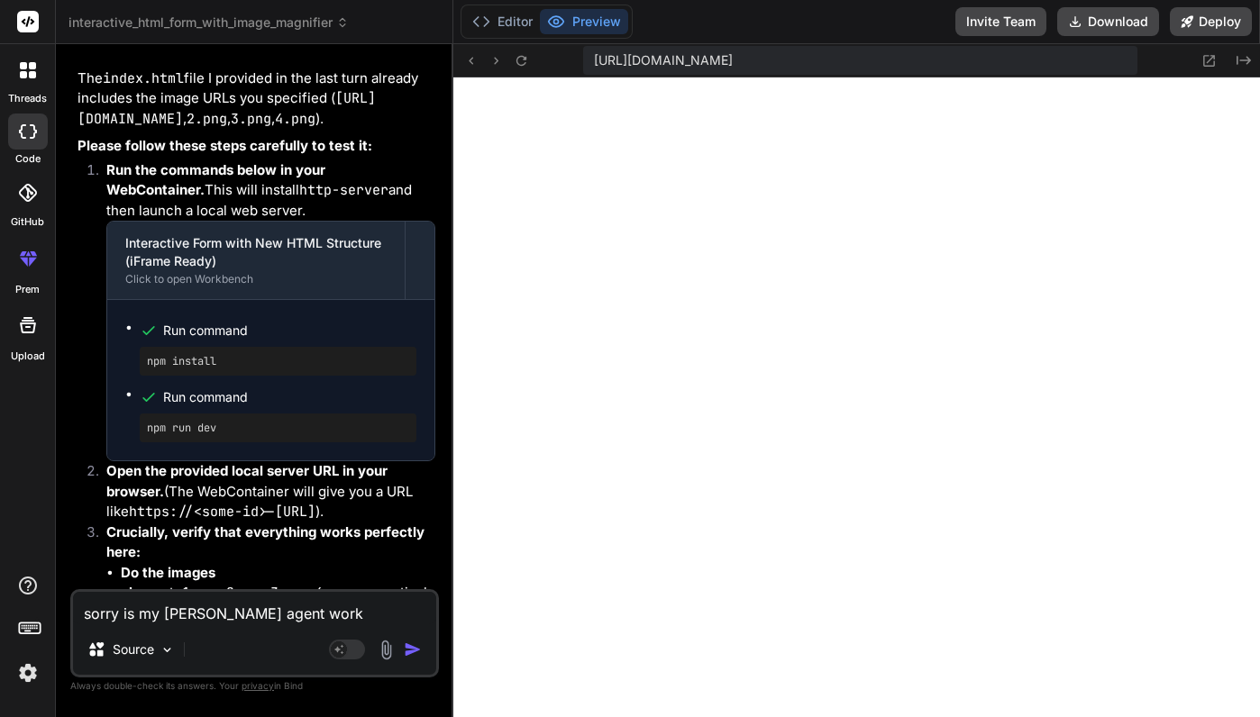
type textarea "x"
type textarea "sorry is my claude agent workin"
type textarea "x"
type textarea "sorry is my claude agent working"
type textarea "x"
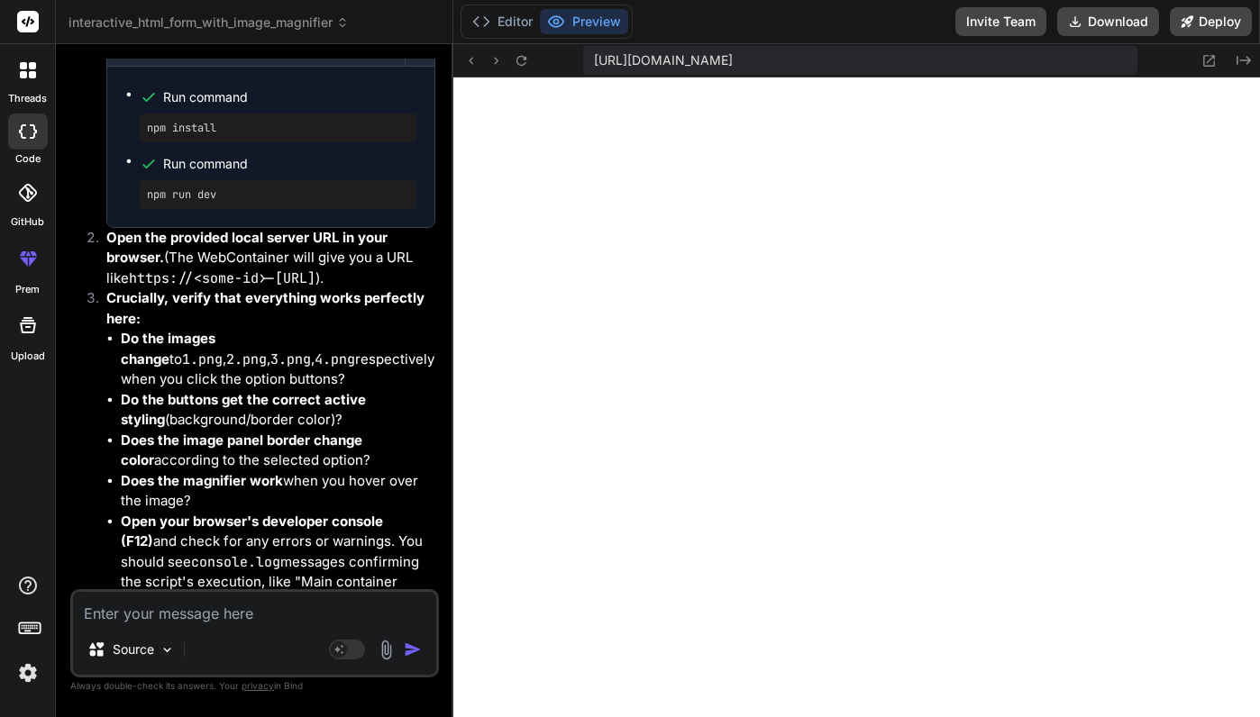
scroll to position [12278, 0]
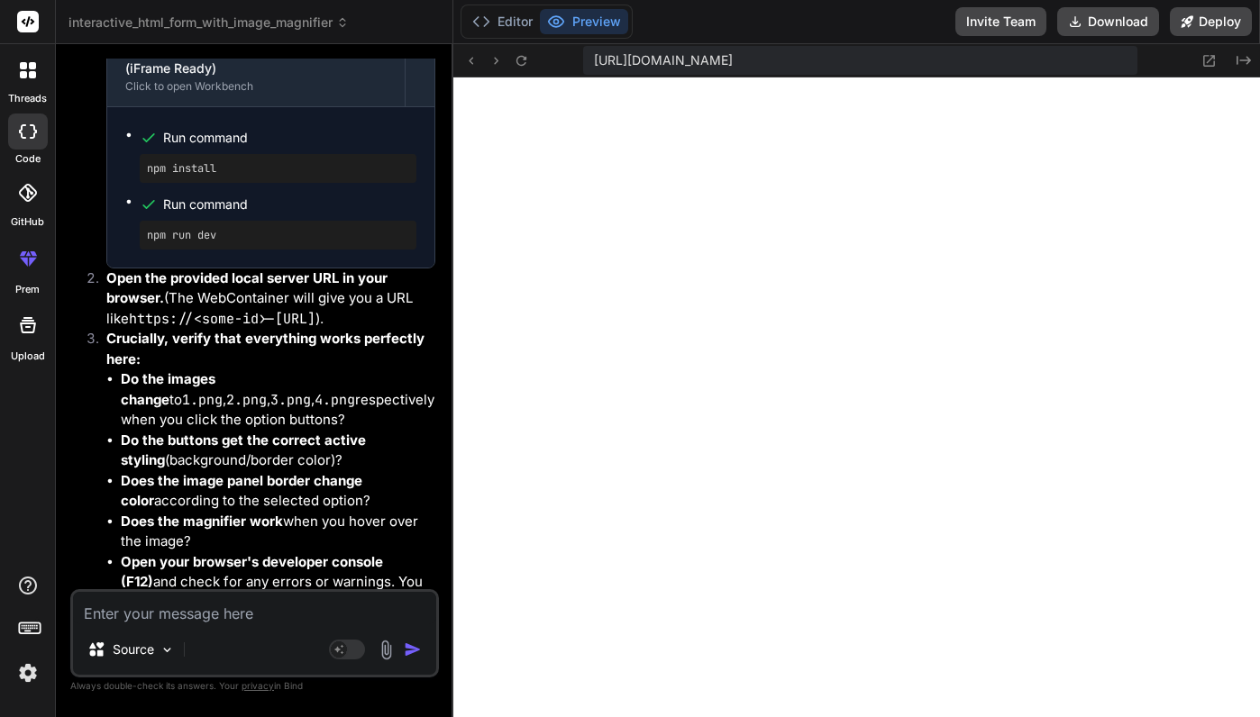
click at [33, 123] on div at bounding box center [28, 132] width 40 height 36
click at [31, 76] on icon at bounding box center [32, 74] width 7 height 7
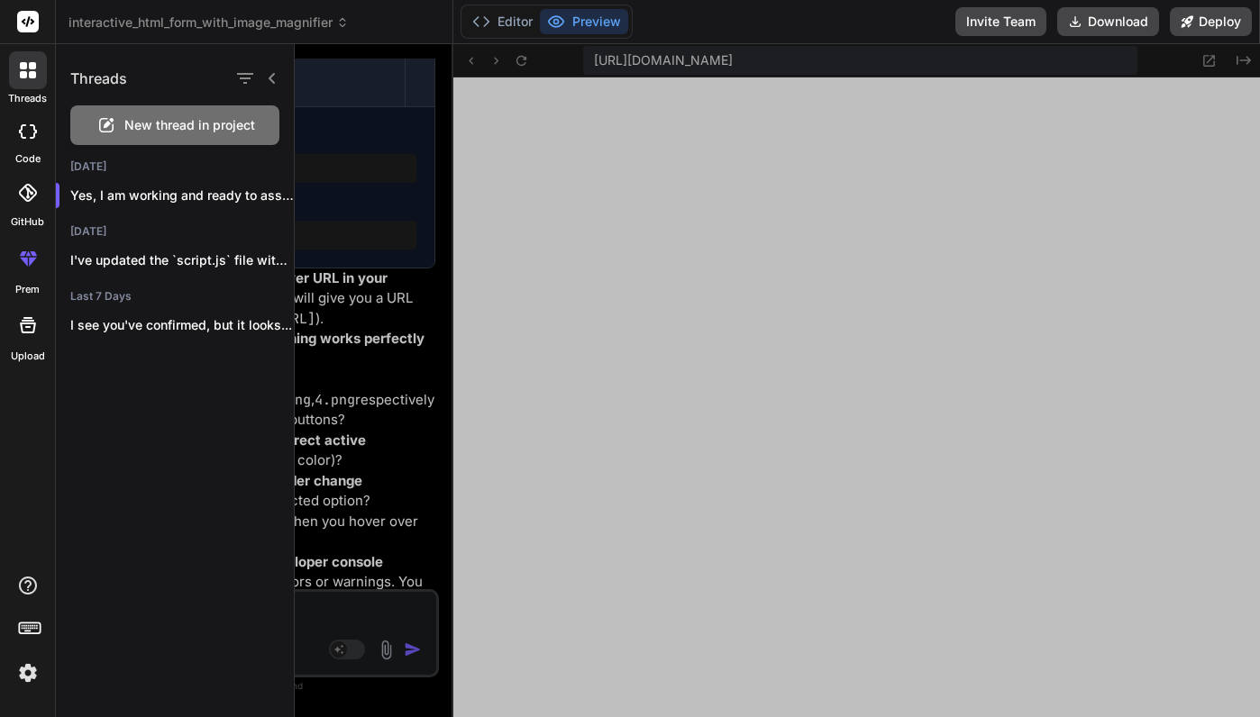
click at [166, 113] on div "New thread in project" at bounding box center [174, 125] width 209 height 40
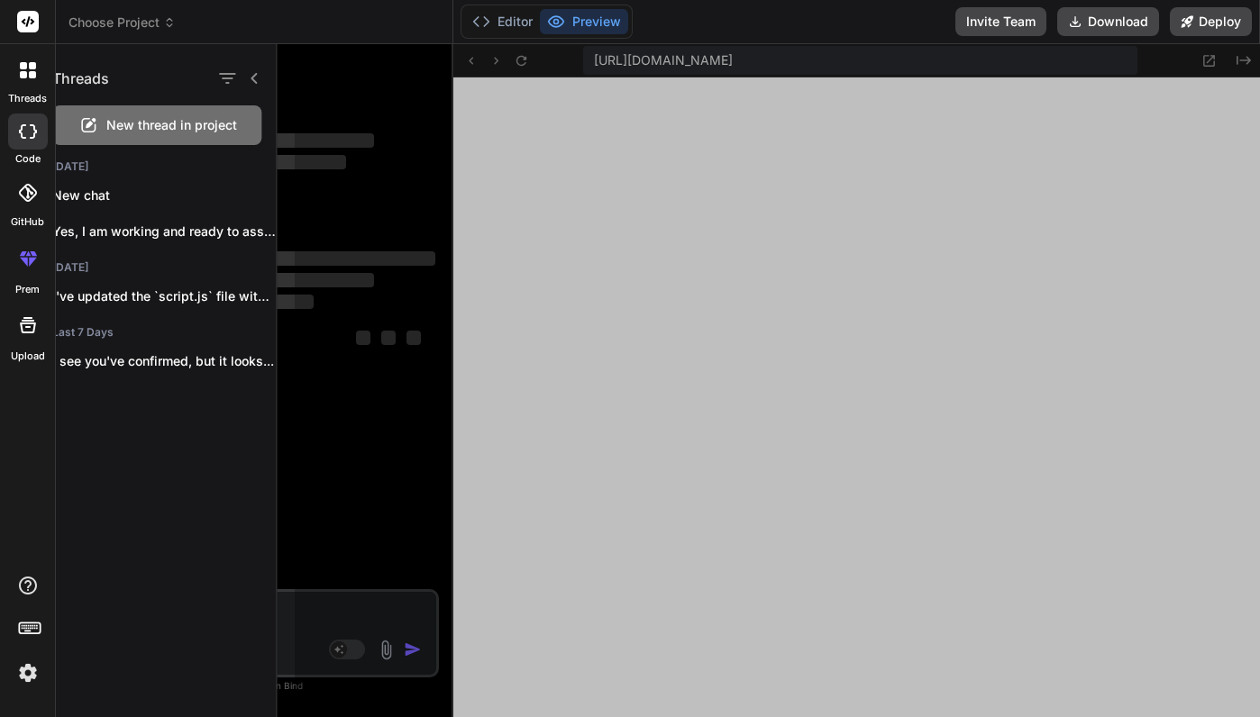
scroll to position [2483, 0]
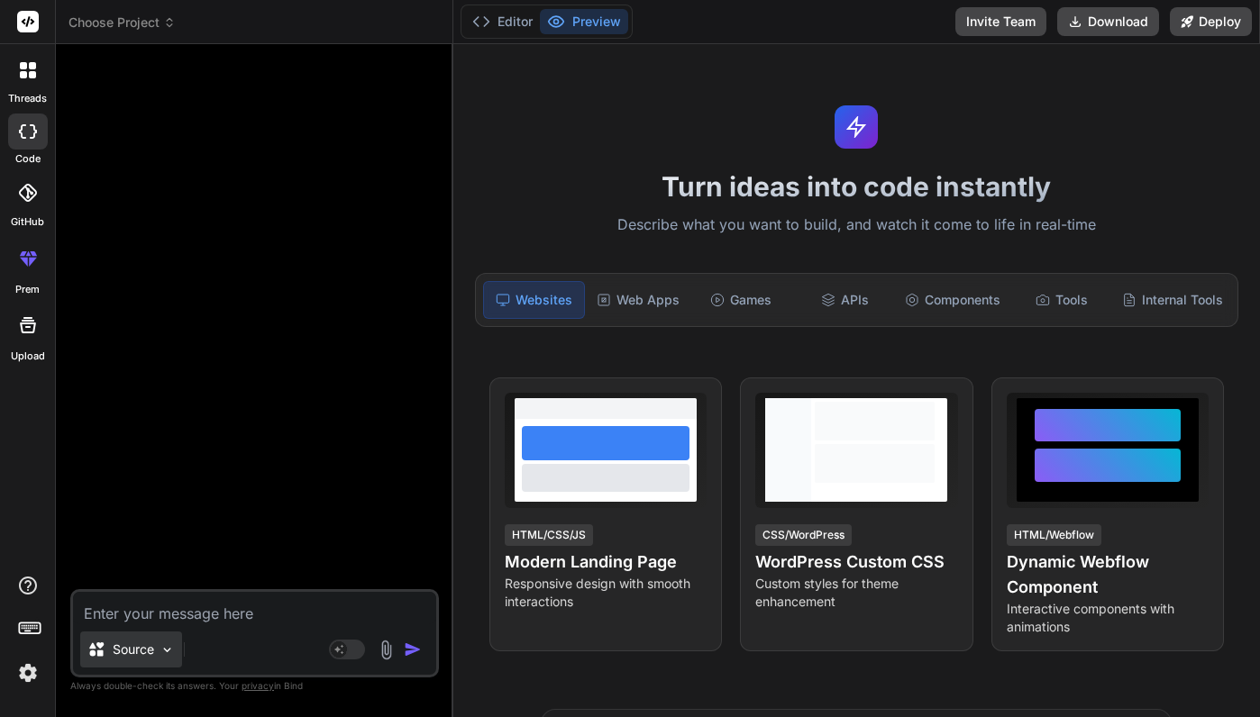
click at [154, 650] on p "Source" at bounding box center [133, 650] width 41 height 18
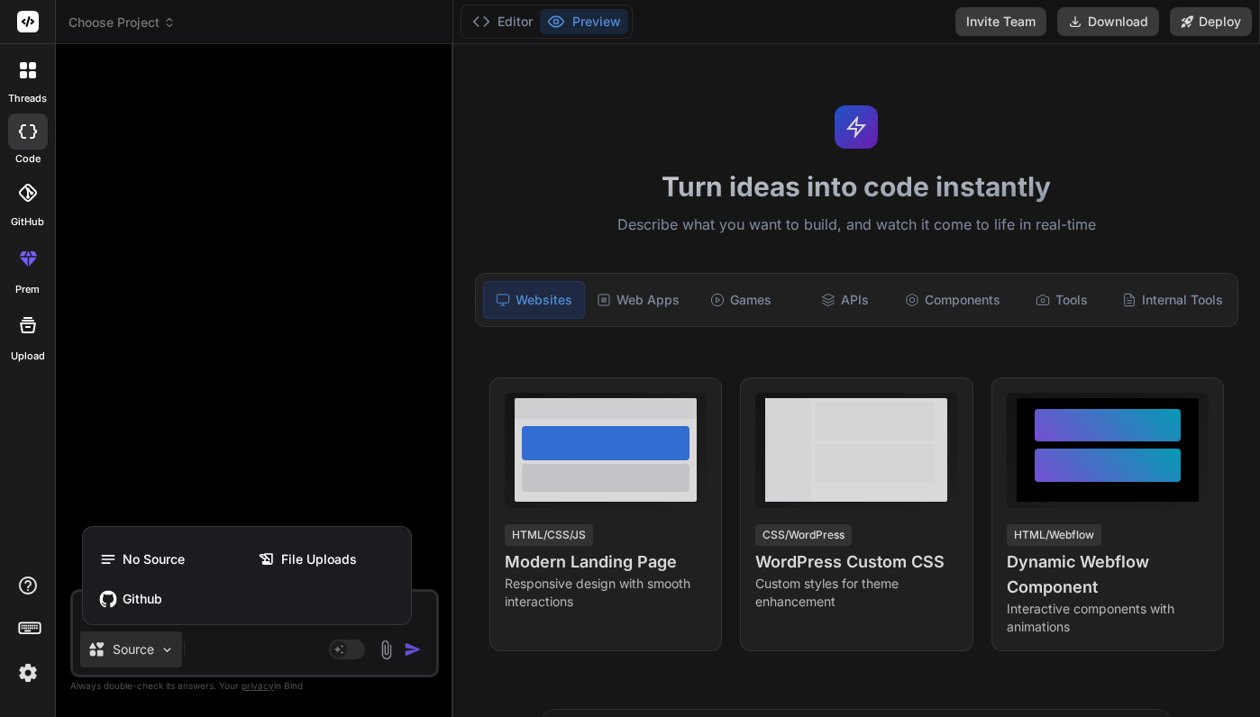
click at [196, 450] on div at bounding box center [630, 358] width 1260 height 717
type textarea "x"
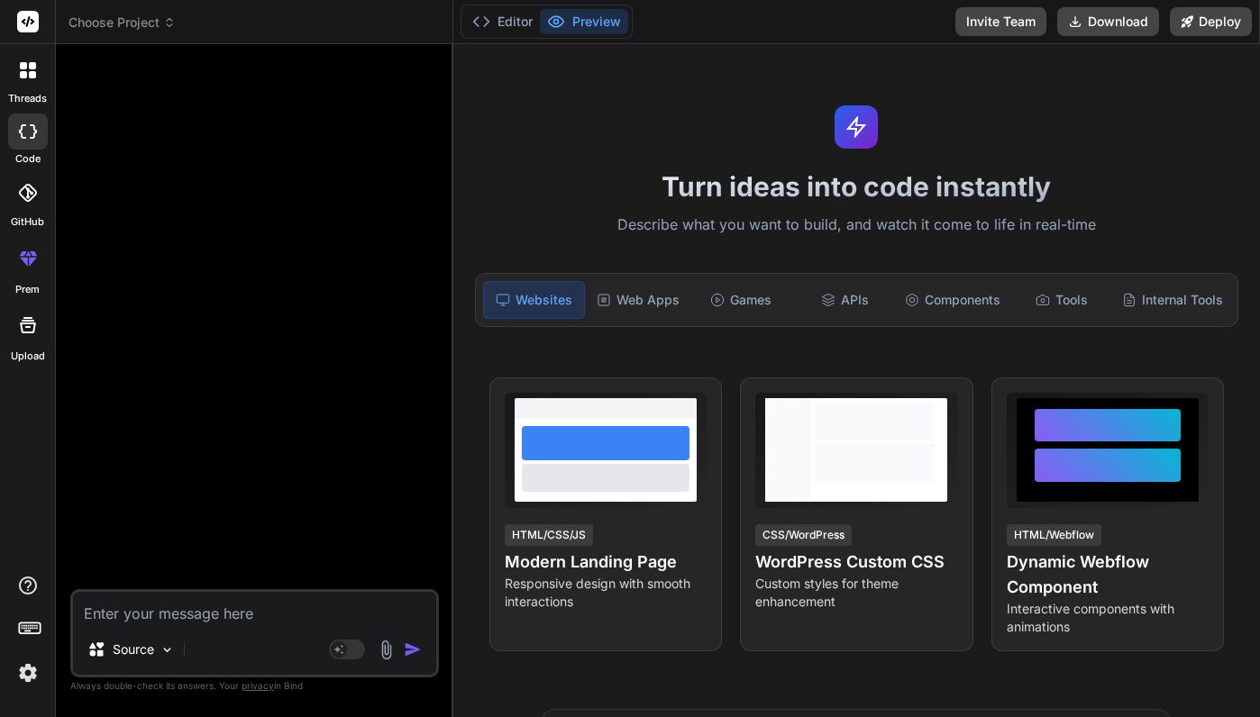
click at [155, 610] on textarea at bounding box center [254, 608] width 363 height 32
type textarea "i"
type textarea "x"
type textarea "is"
type textarea "x"
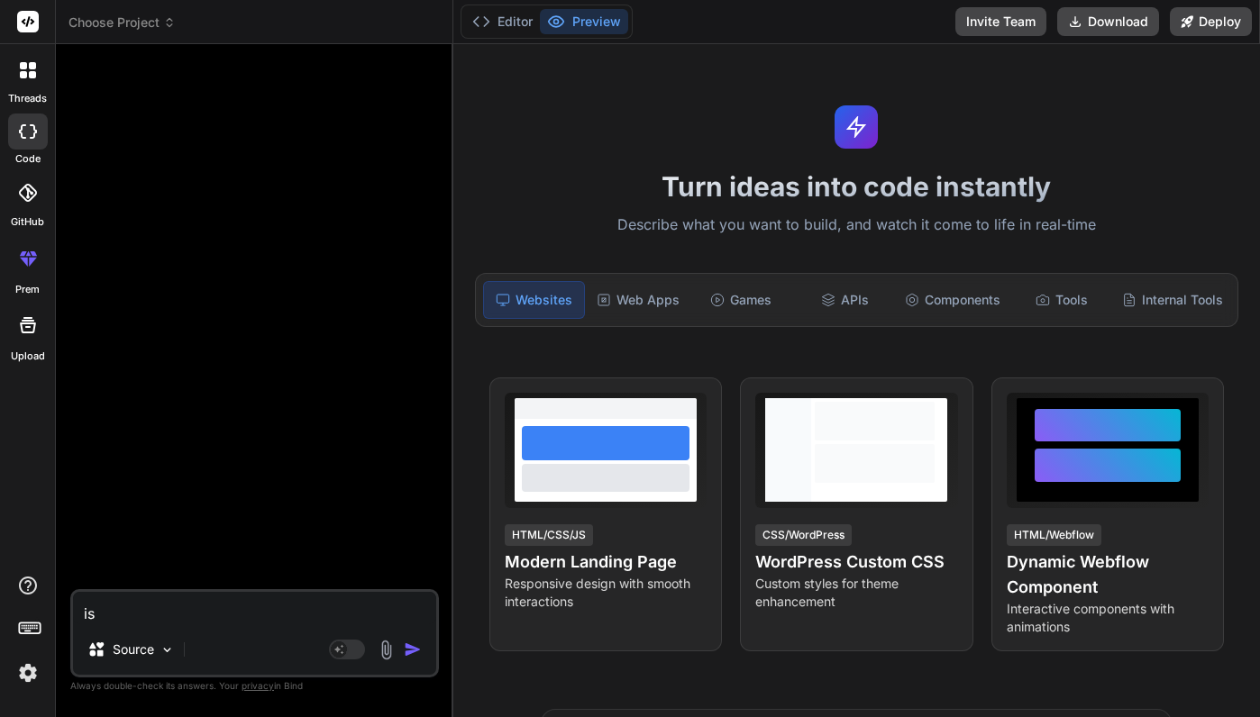
type textarea "is"
type textarea "x"
type textarea "is m"
type textarea "x"
type textarea "is my"
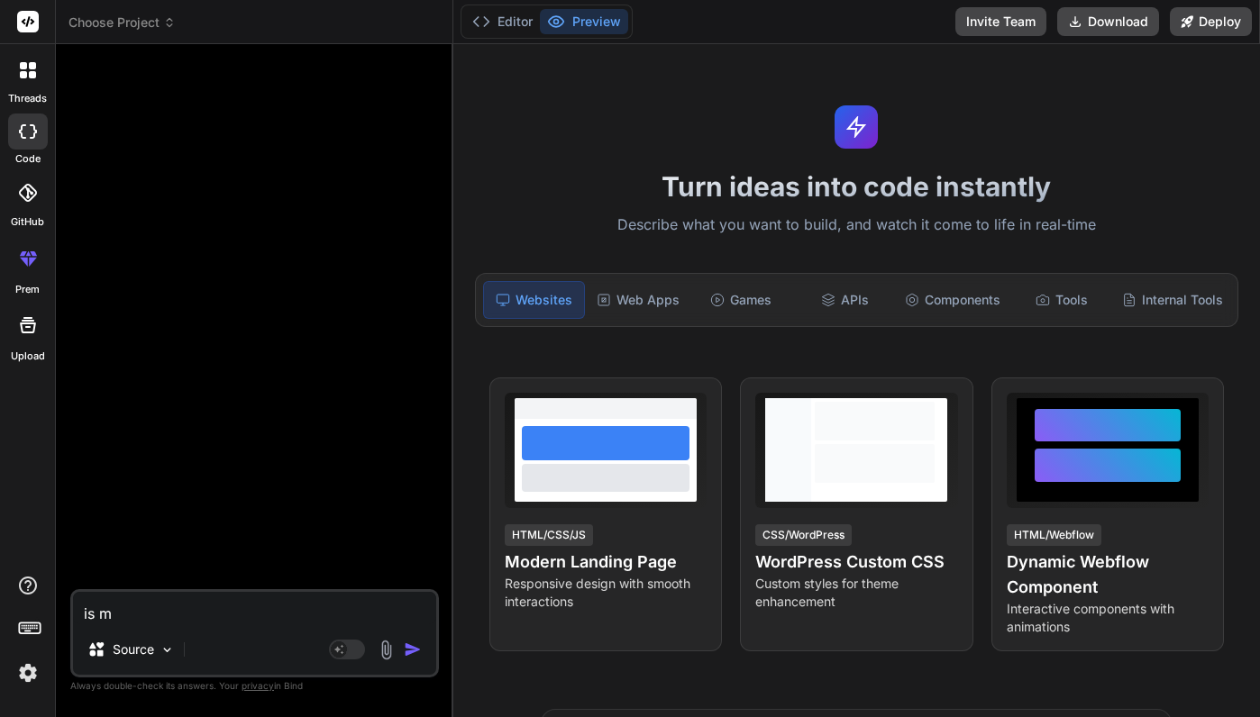
type textarea "x"
type textarea "is my"
type textarea "x"
type textarea "is my c"
type textarea "x"
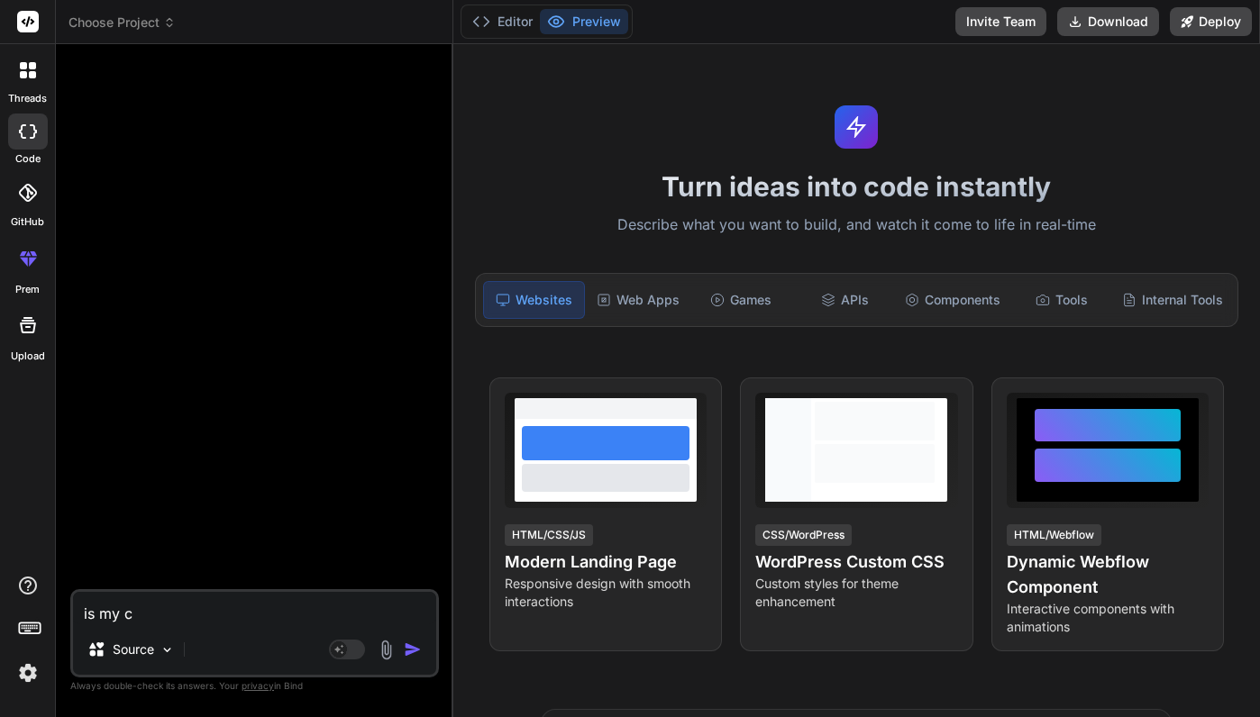
type textarea "is my cl"
type textarea "x"
type textarea "is my cla"
type textarea "x"
type textarea "is my clau"
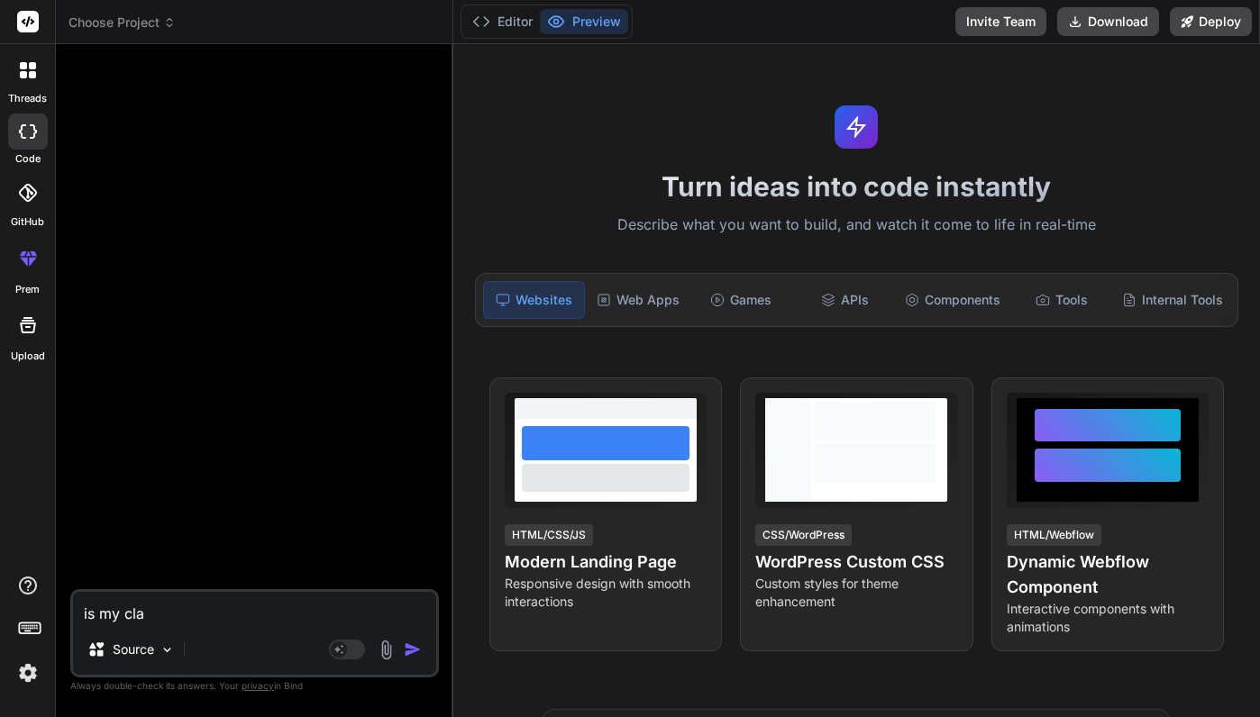
type textarea "x"
type textarea "is my claud"
type textarea "x"
type textarea "is my claude"
type textarea "x"
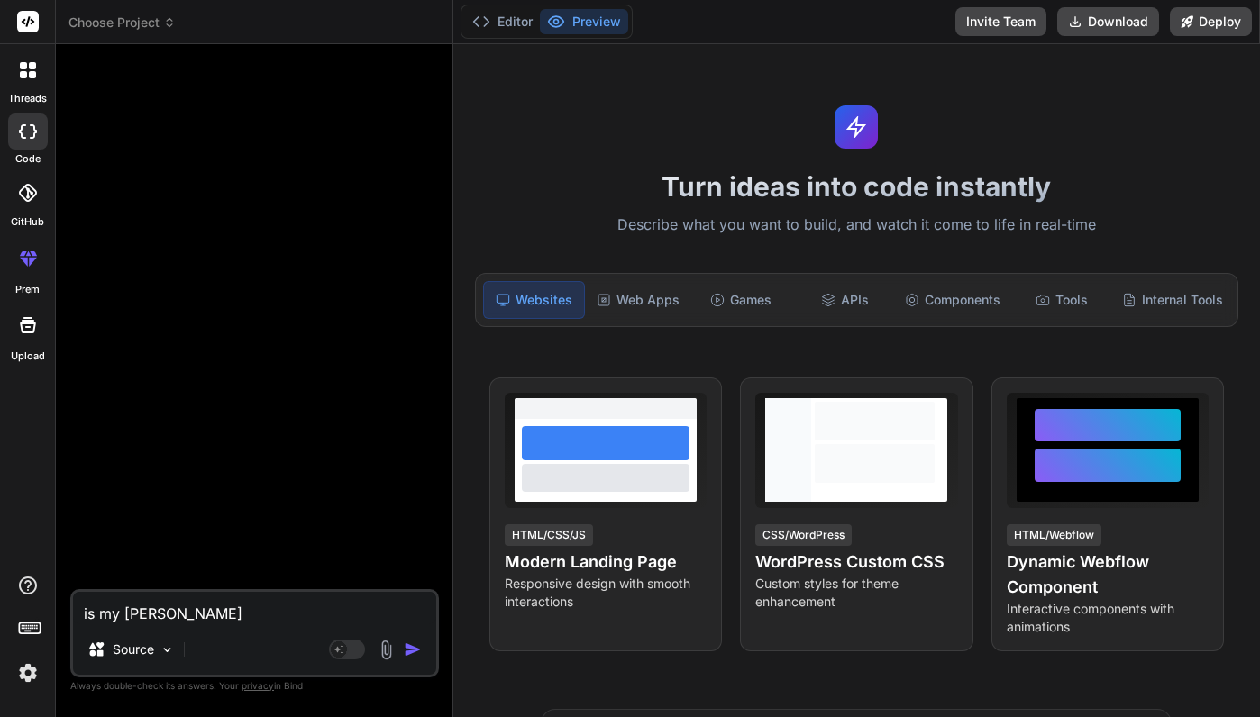
type textarea "is my claude"
type textarea "x"
type textarea "is my claude a"
type textarea "x"
type textarea "is my claude ap"
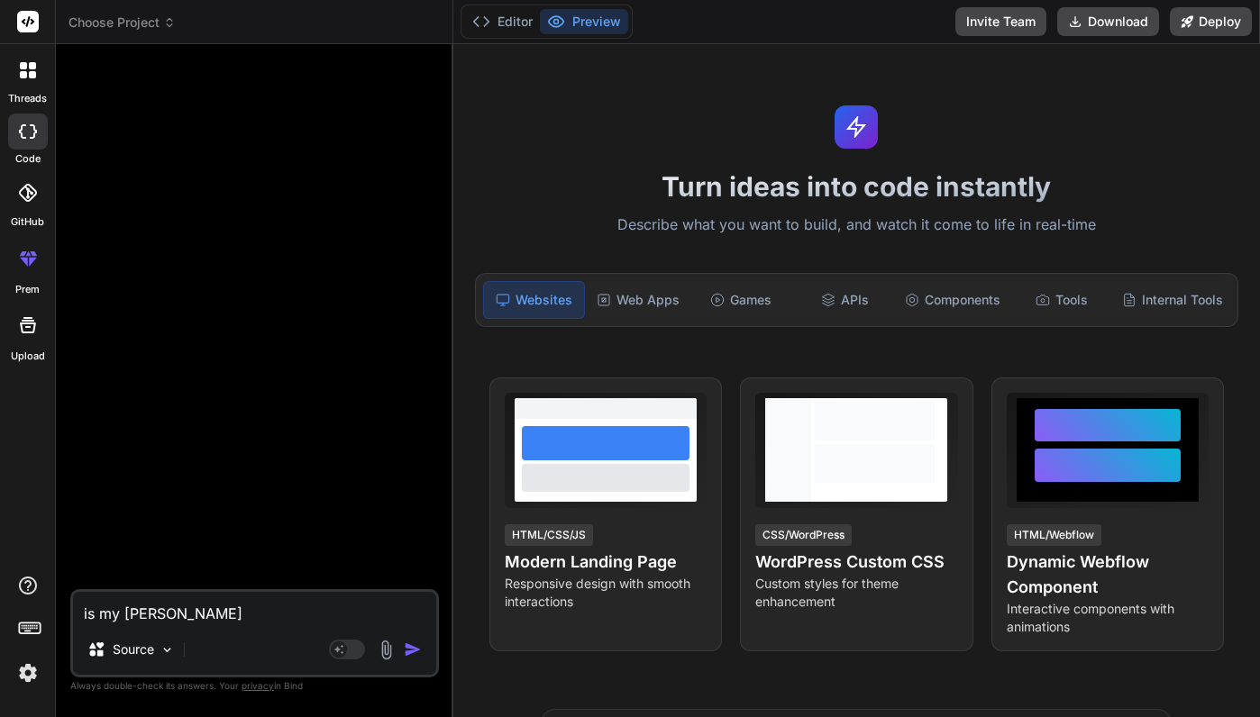
type textarea "x"
type textarea "is my claude api"
type textarea "x"
type textarea "is my claude api"
type textarea "x"
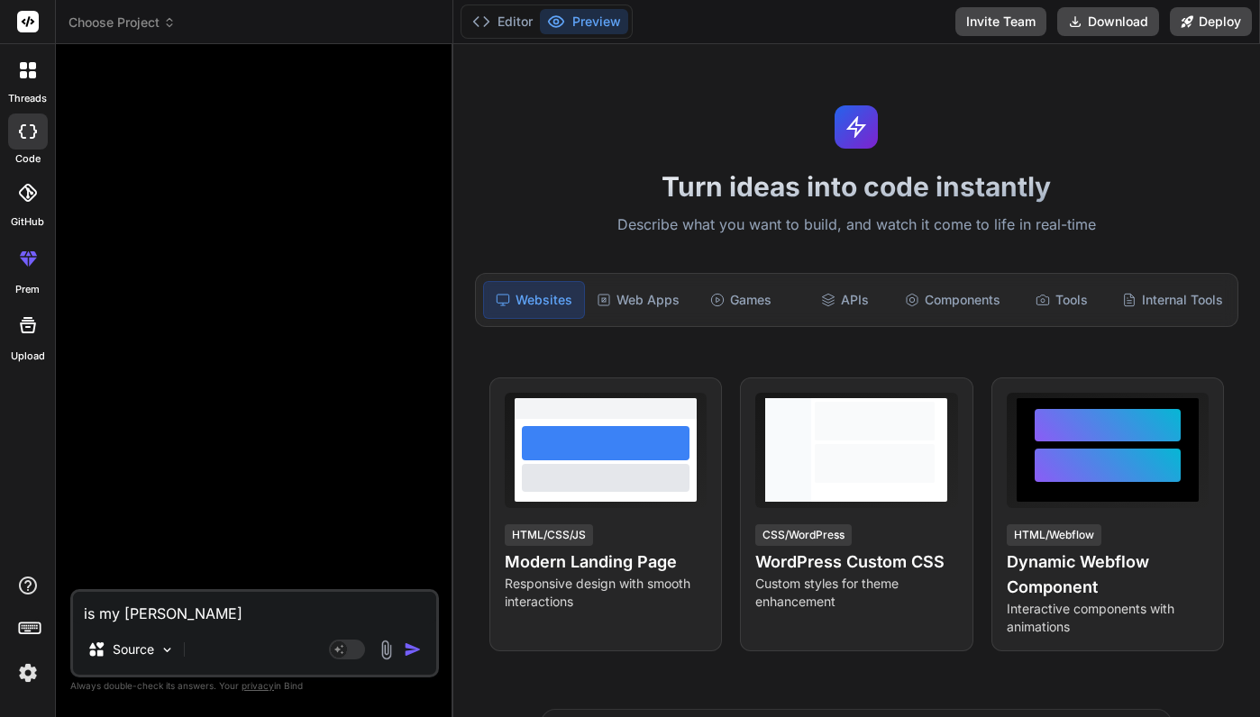
type textarea "is my claude api c"
type textarea "x"
type textarea "is my claude api co"
type textarea "x"
type textarea "is my claude api con"
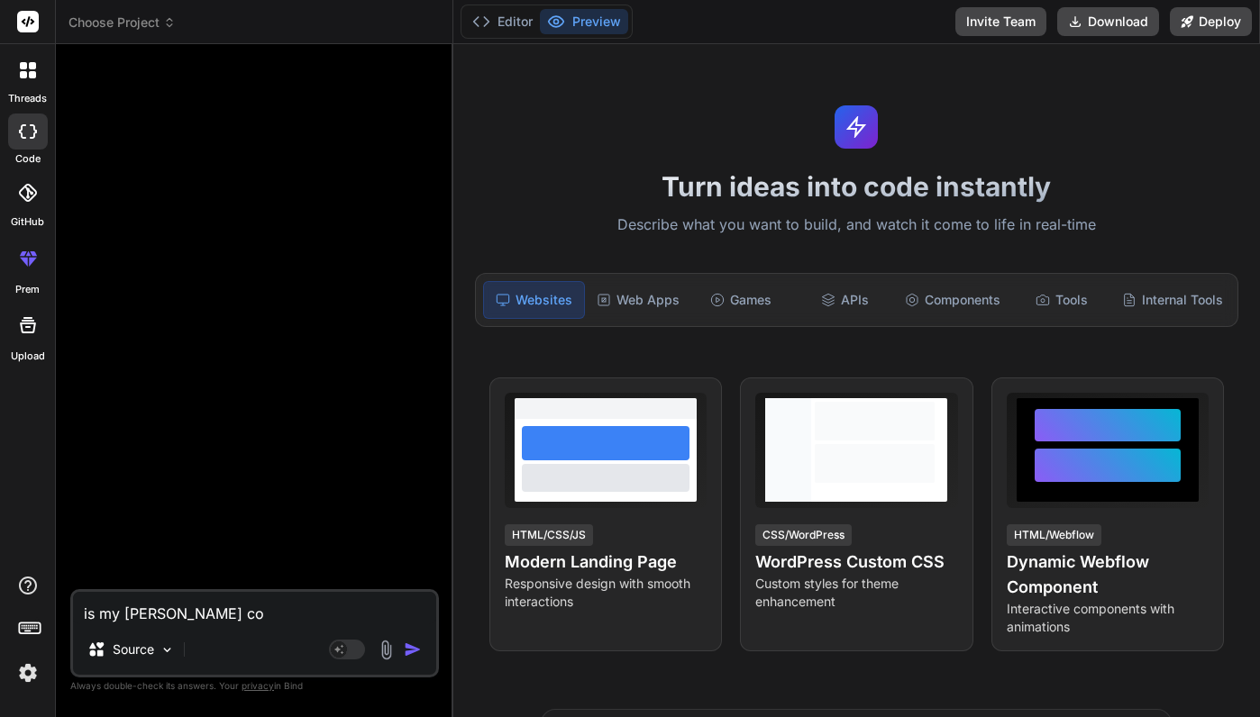
type textarea "x"
type textarea "is my claude api conn"
type textarea "x"
type textarea "is my claude api conne"
type textarea "x"
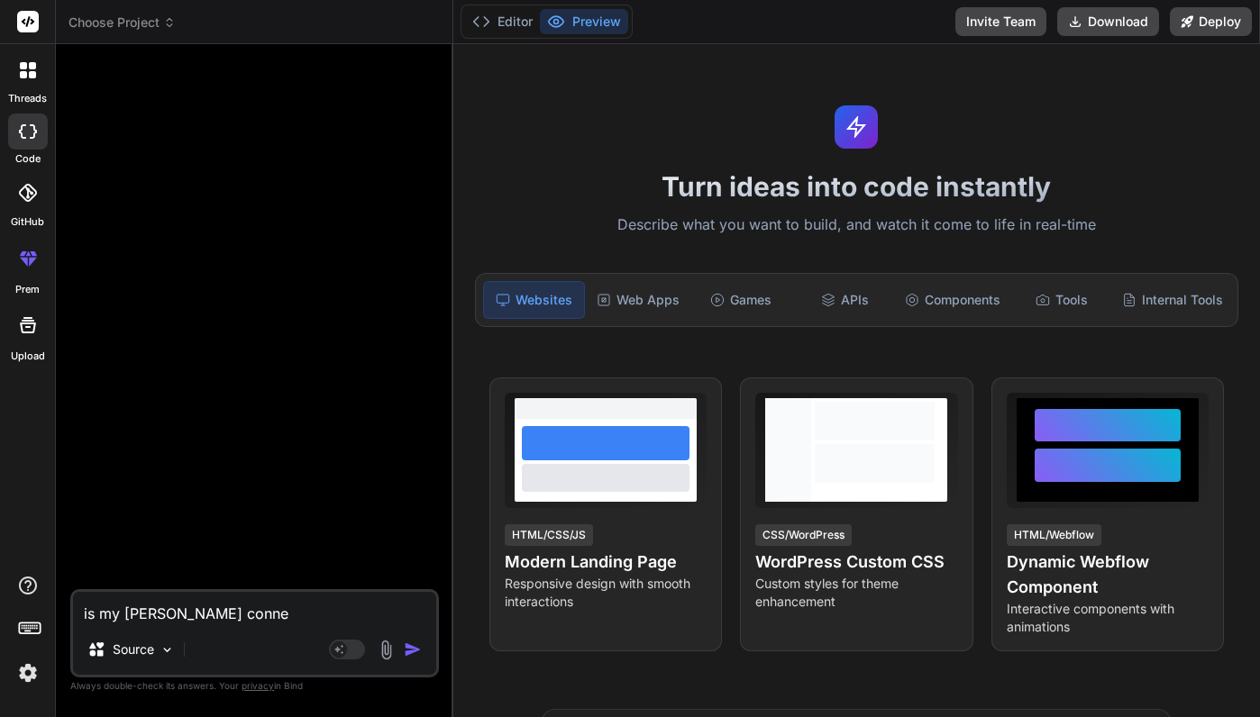
type textarea "is my claude api connec"
type textarea "x"
type textarea "is my claude api connect"
type textarea "x"
type textarea "is my claude api connecte"
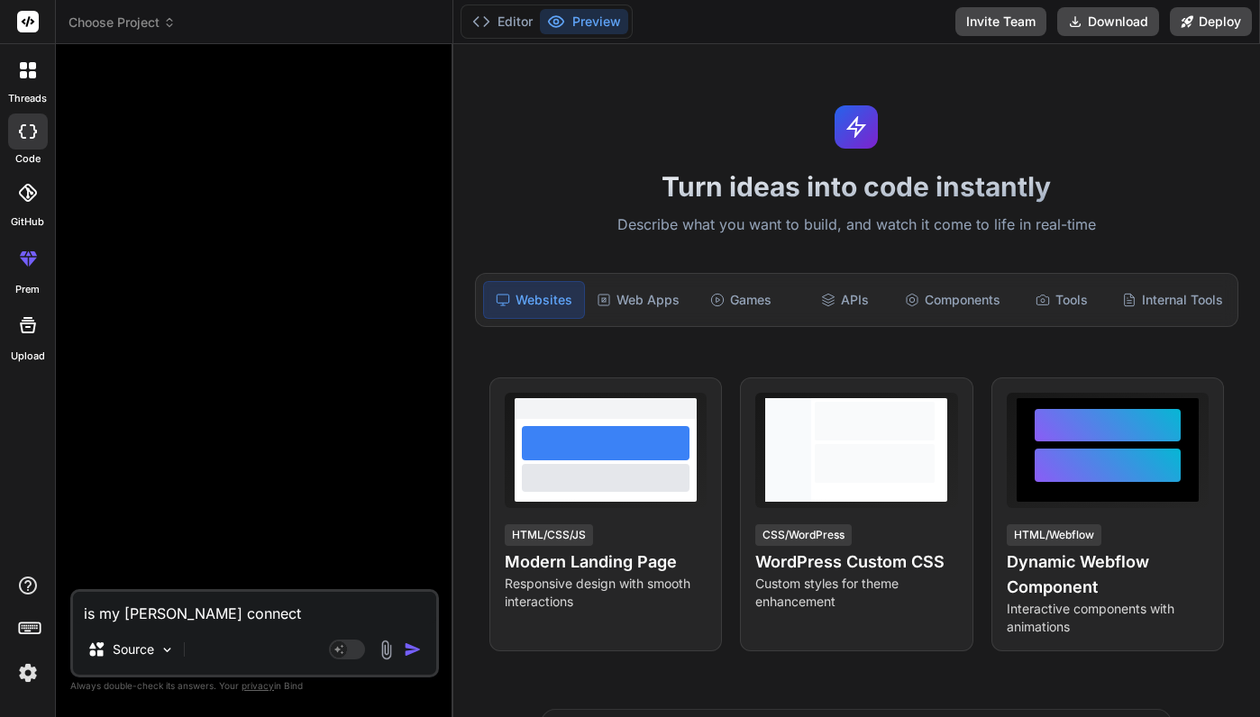
type textarea "x"
type textarea "is my claude api connected"
type textarea "x"
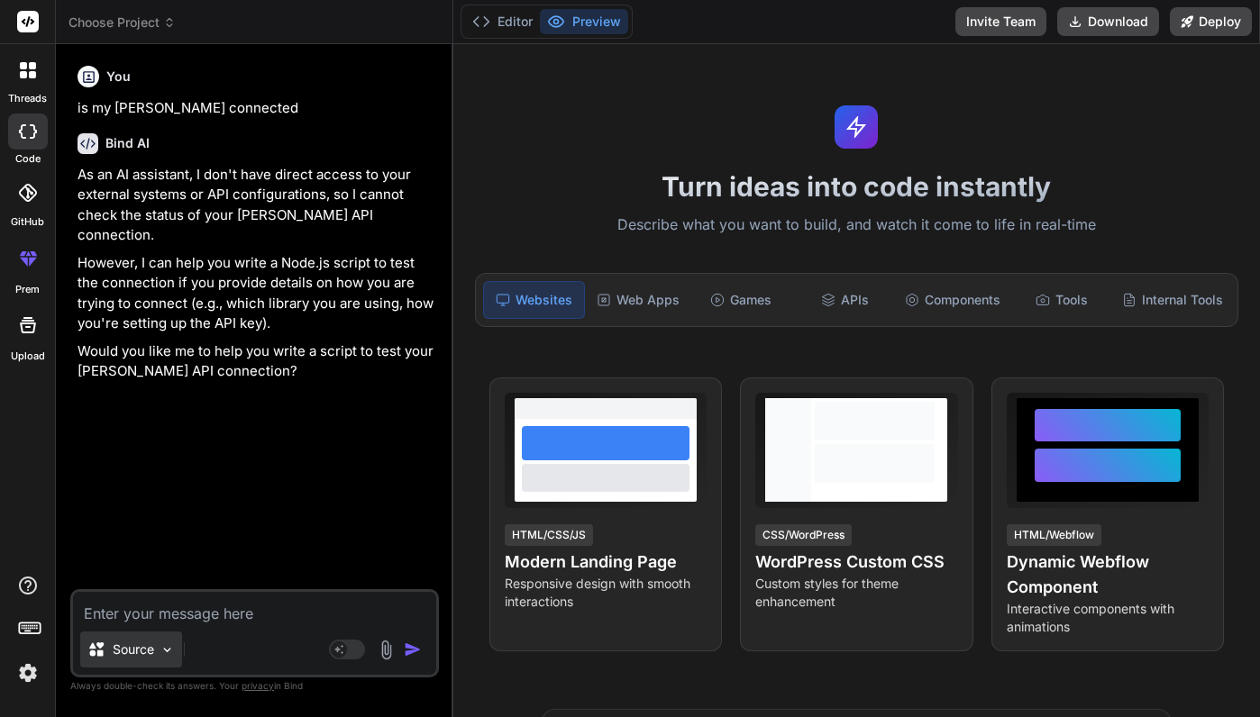
click at [155, 641] on div "Source" at bounding box center [131, 650] width 102 height 36
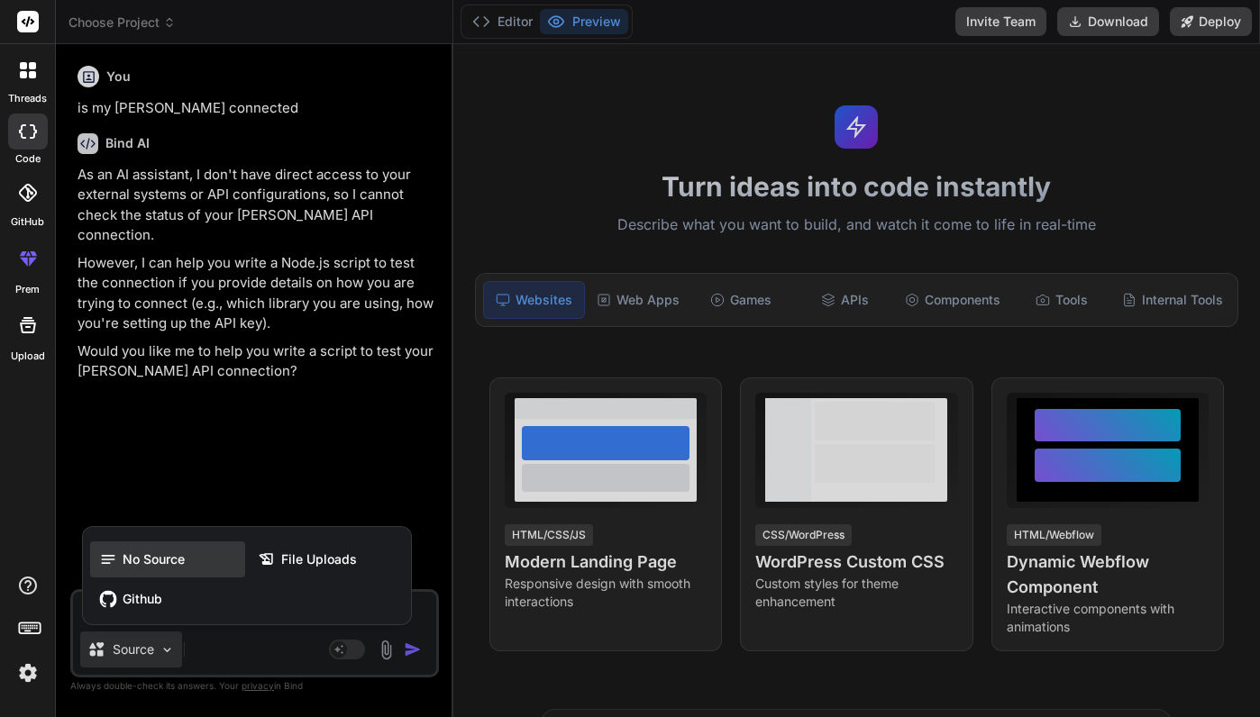
click at [144, 558] on span "No Source" at bounding box center [154, 560] width 62 height 18
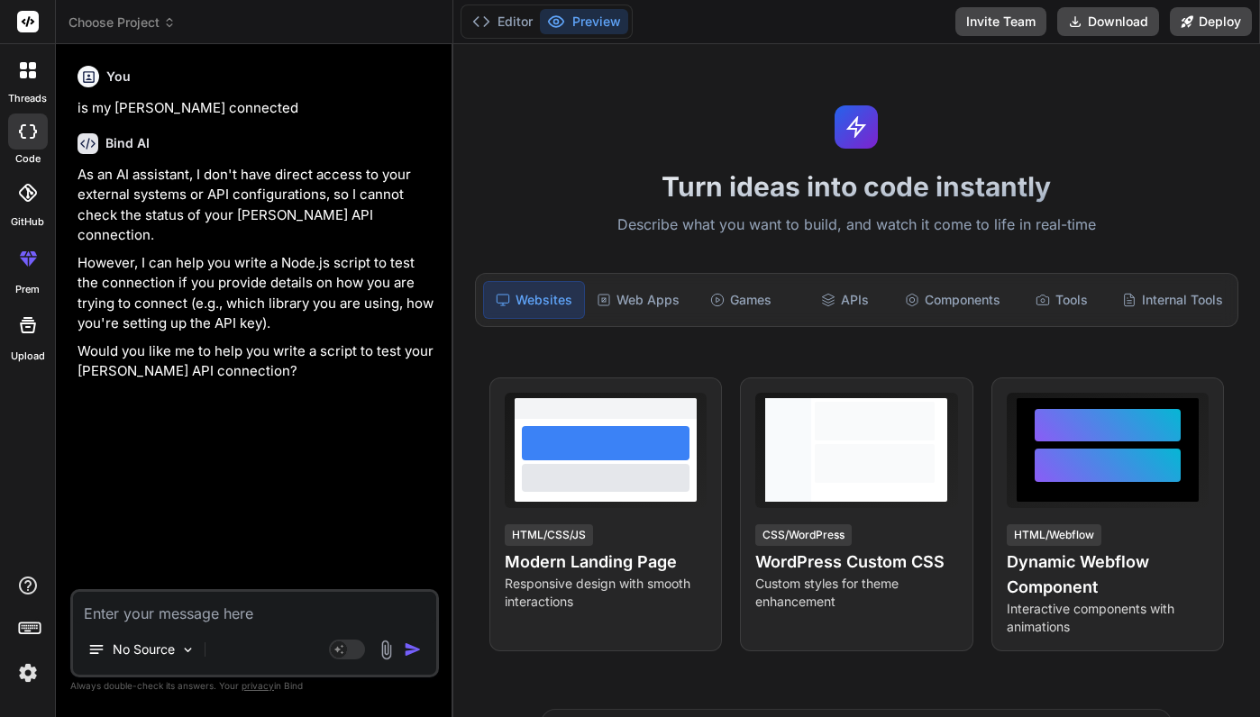
click at [185, 510] on div "You is my claude api connected Bind AI As an AI assistant, I don't have direct …" at bounding box center [256, 324] width 365 height 531
click at [25, 137] on icon at bounding box center [22, 131] width 7 height 14
type textarea "x"
click at [188, 621] on textarea at bounding box center [254, 608] width 363 height 32
type textarea "g"
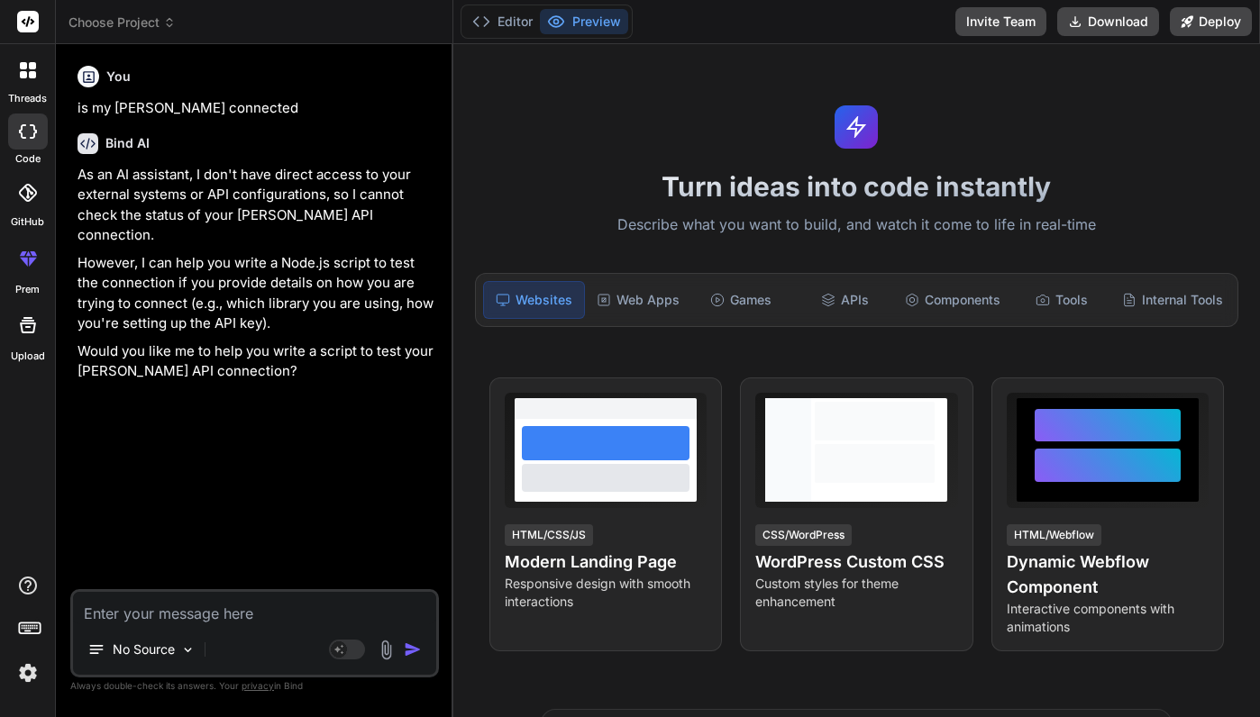
type textarea "x"
type textarea "ge"
type textarea "x"
type textarea "gen"
type textarea "x"
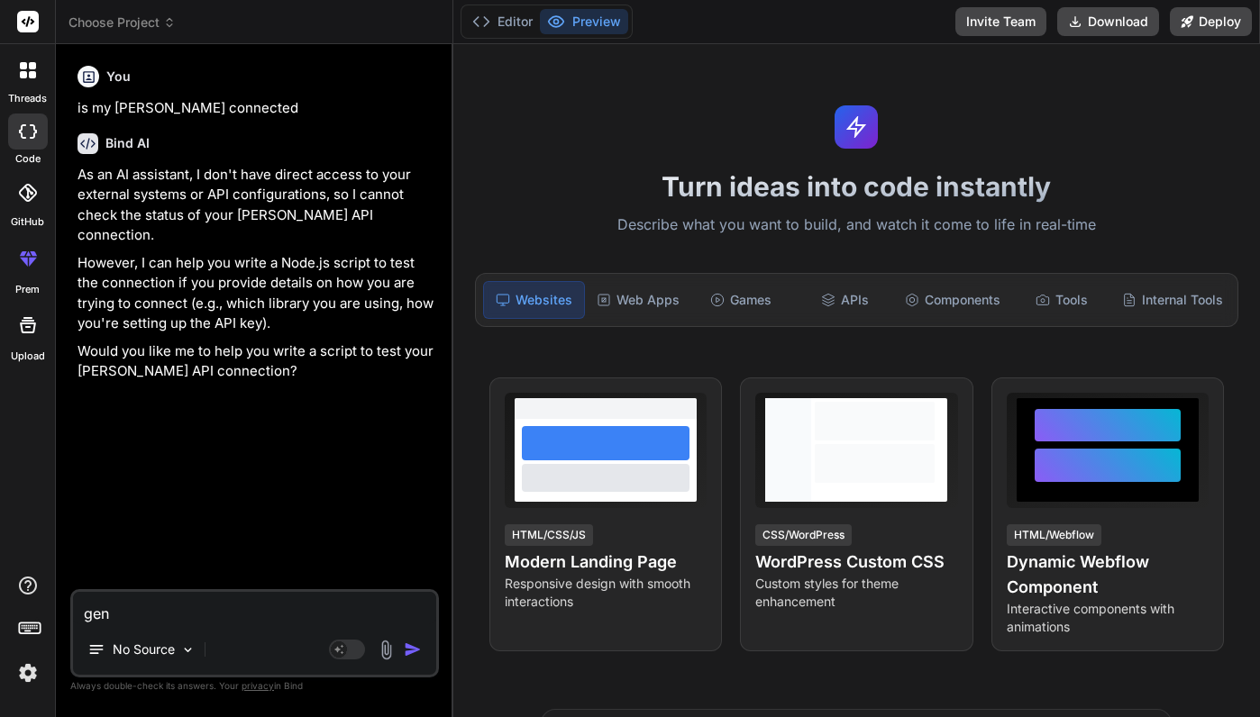
type textarea "gene"
type textarea "x"
type textarea "gener"
type textarea "x"
type textarea "genera"
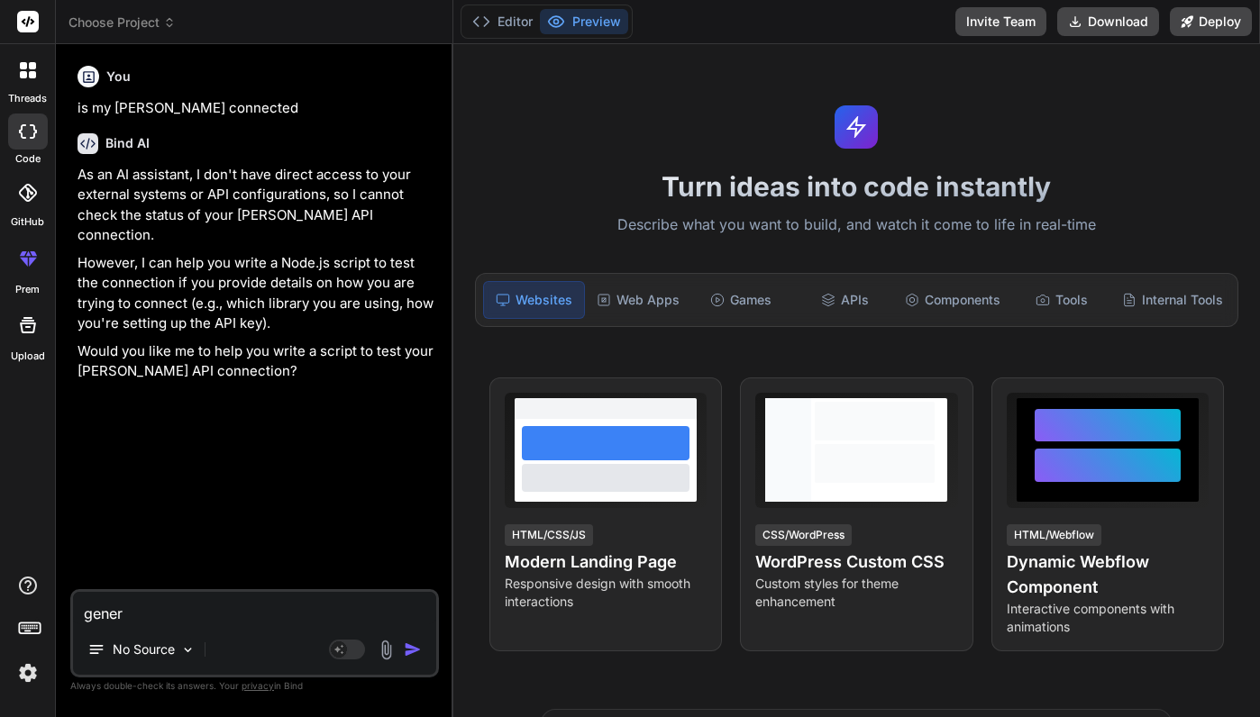
type textarea "x"
type textarea "generat"
type textarea "x"
type textarea "generate"
type textarea "x"
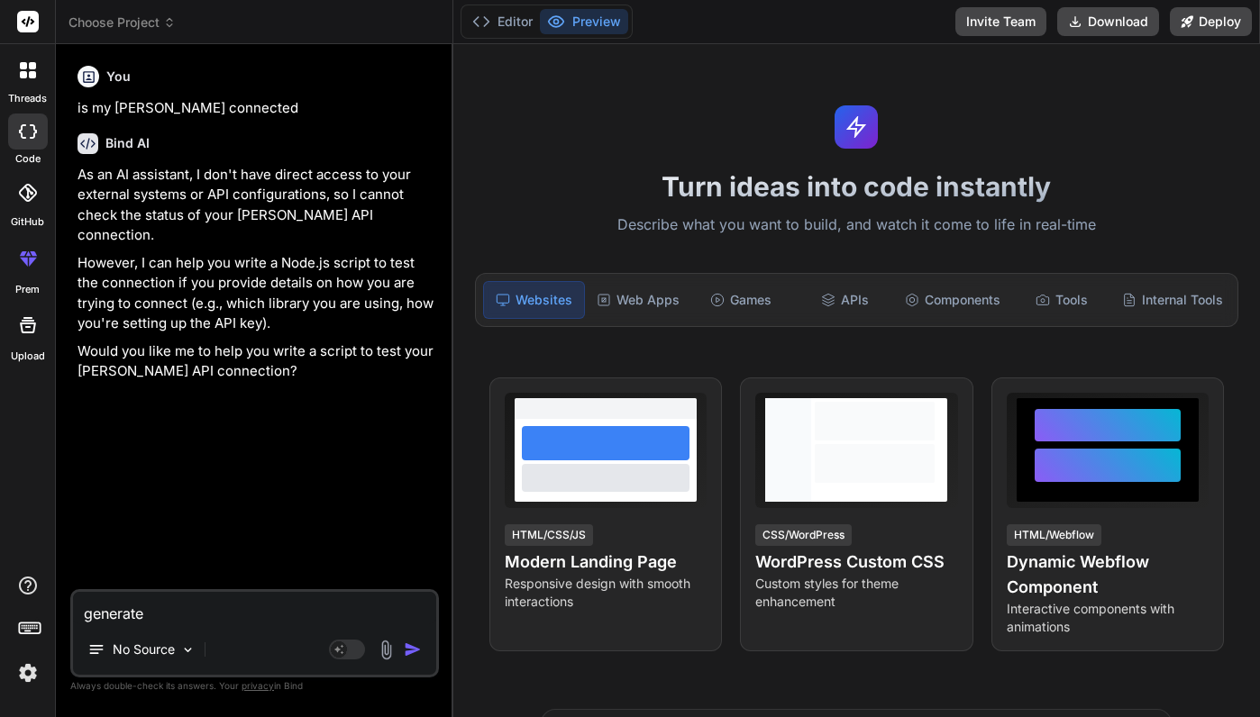
type textarea "generate"
type textarea "x"
type textarea "generate a"
type textarea "x"
type textarea "generate aw"
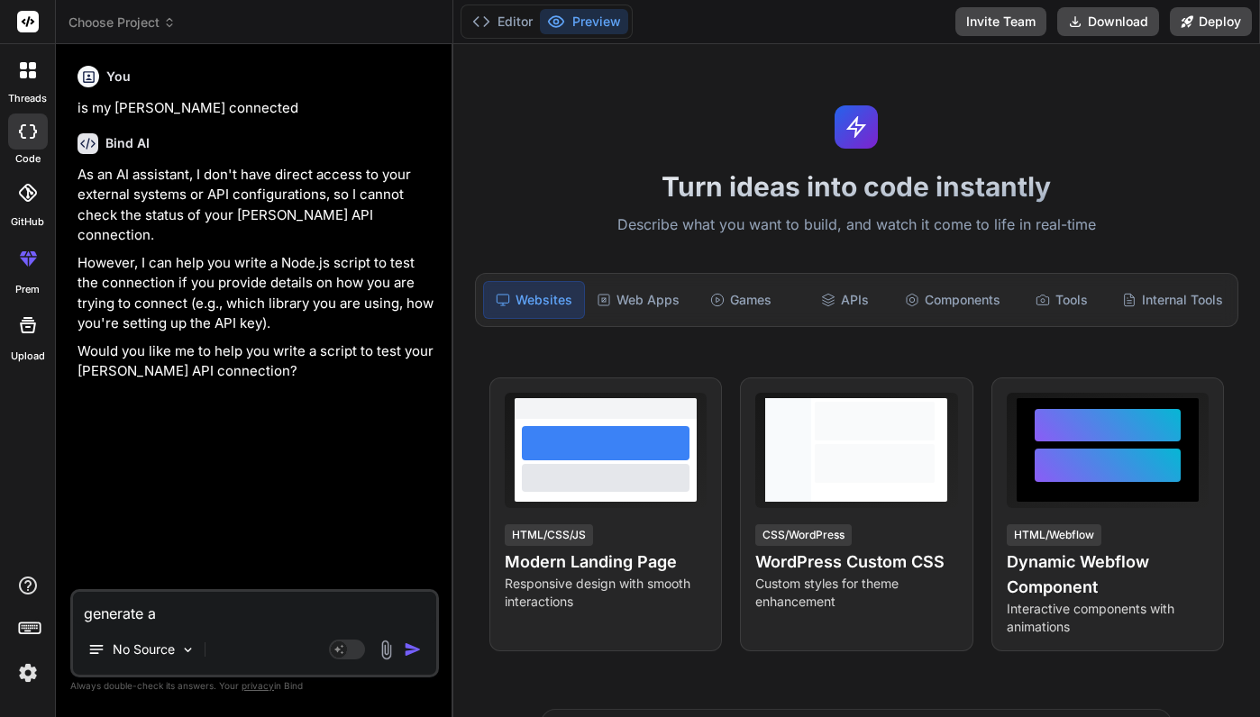
type textarea "x"
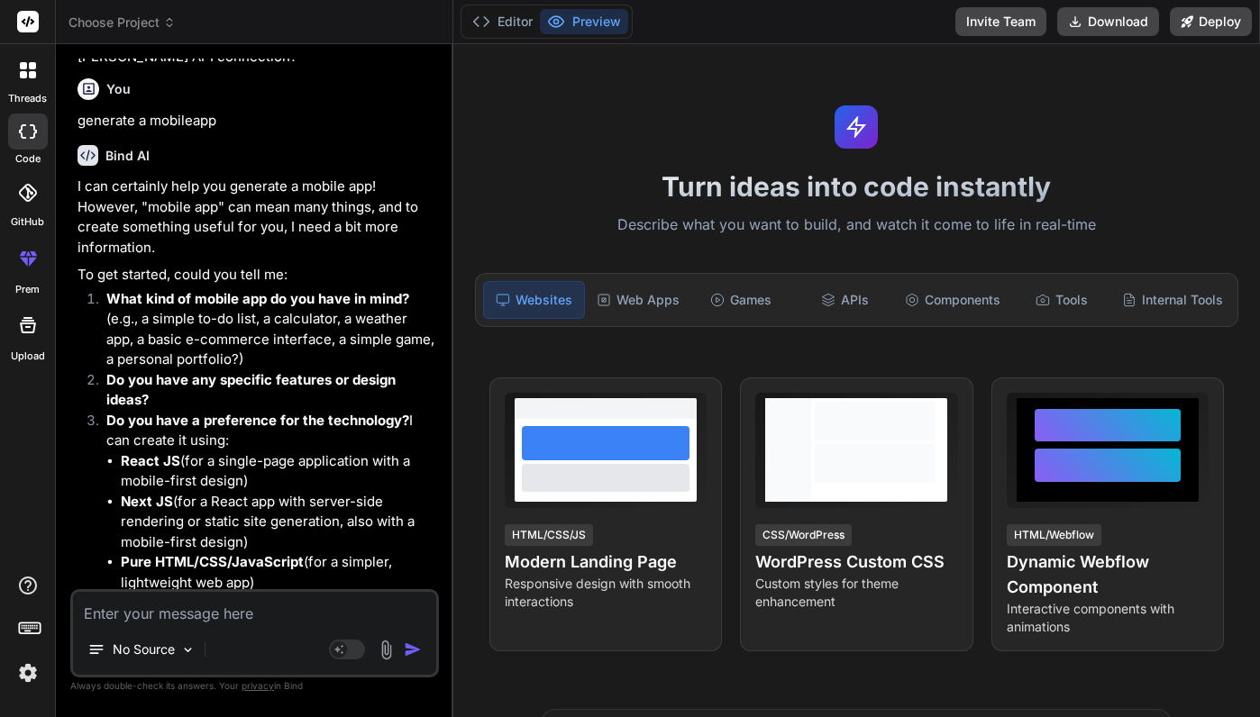
scroll to position [350, 0]
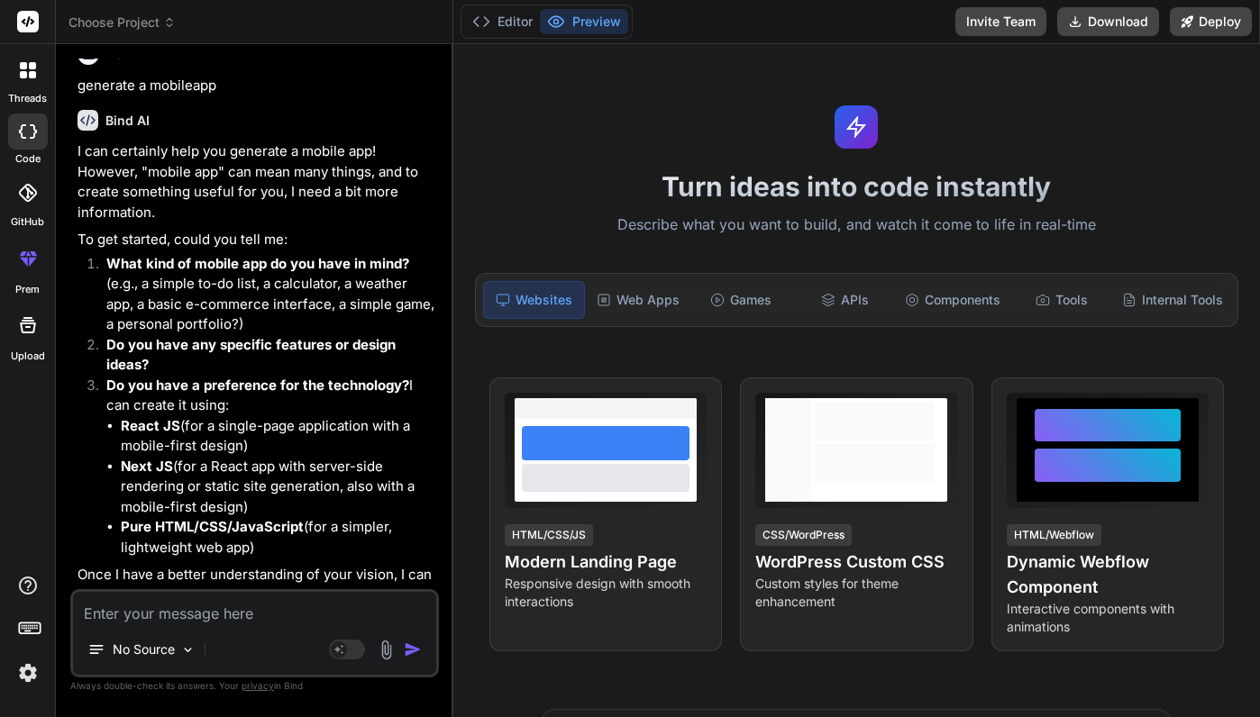
click at [218, 617] on textarea at bounding box center [254, 608] width 363 height 32
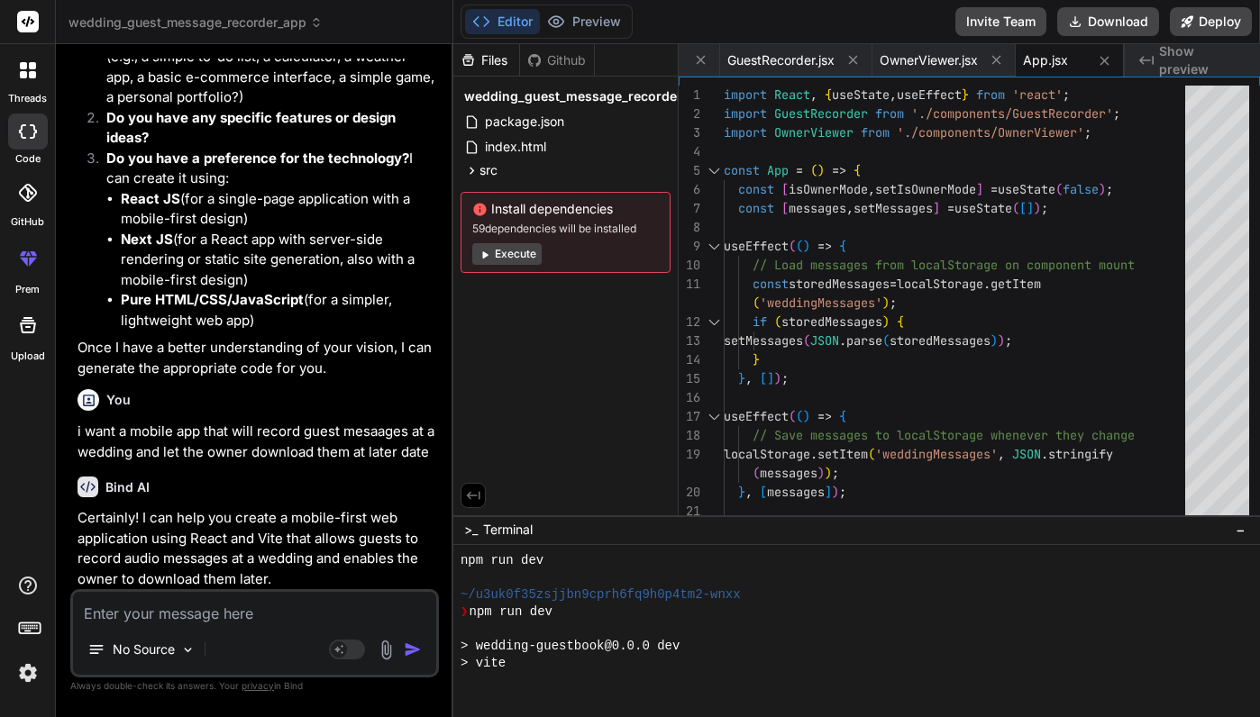
scroll to position [3083, 0]
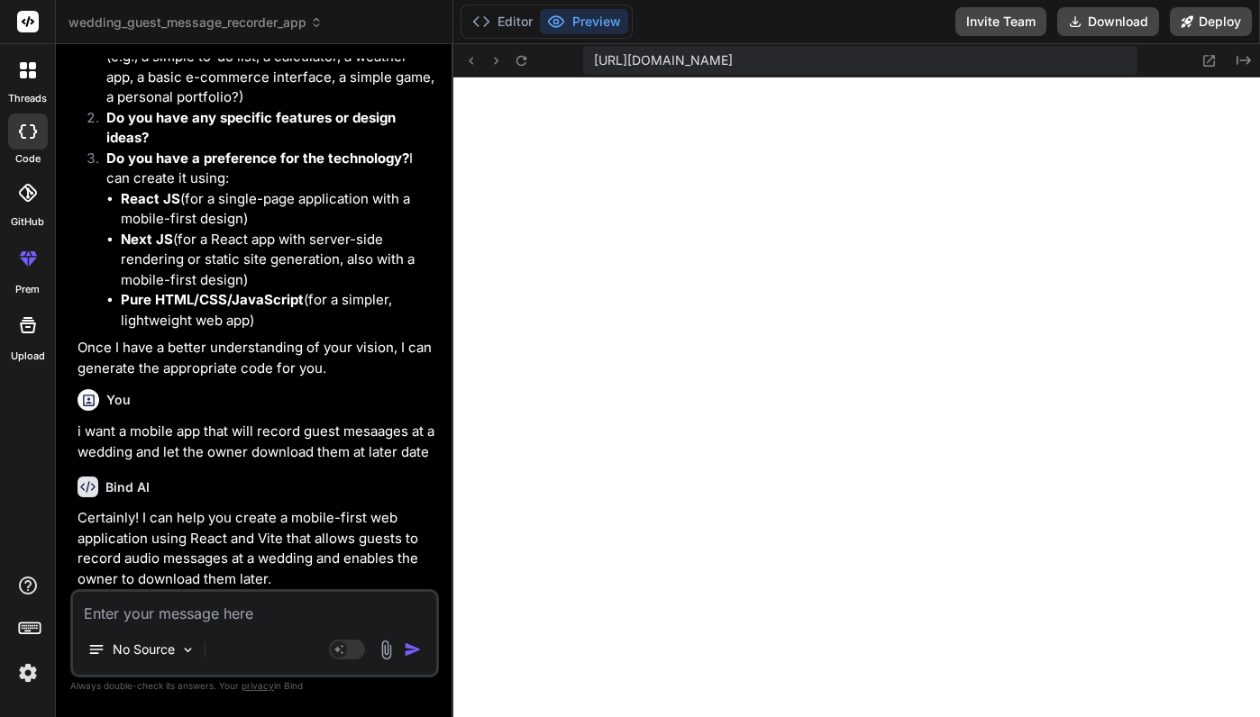
click at [217, 612] on textarea at bounding box center [254, 608] width 363 height 32
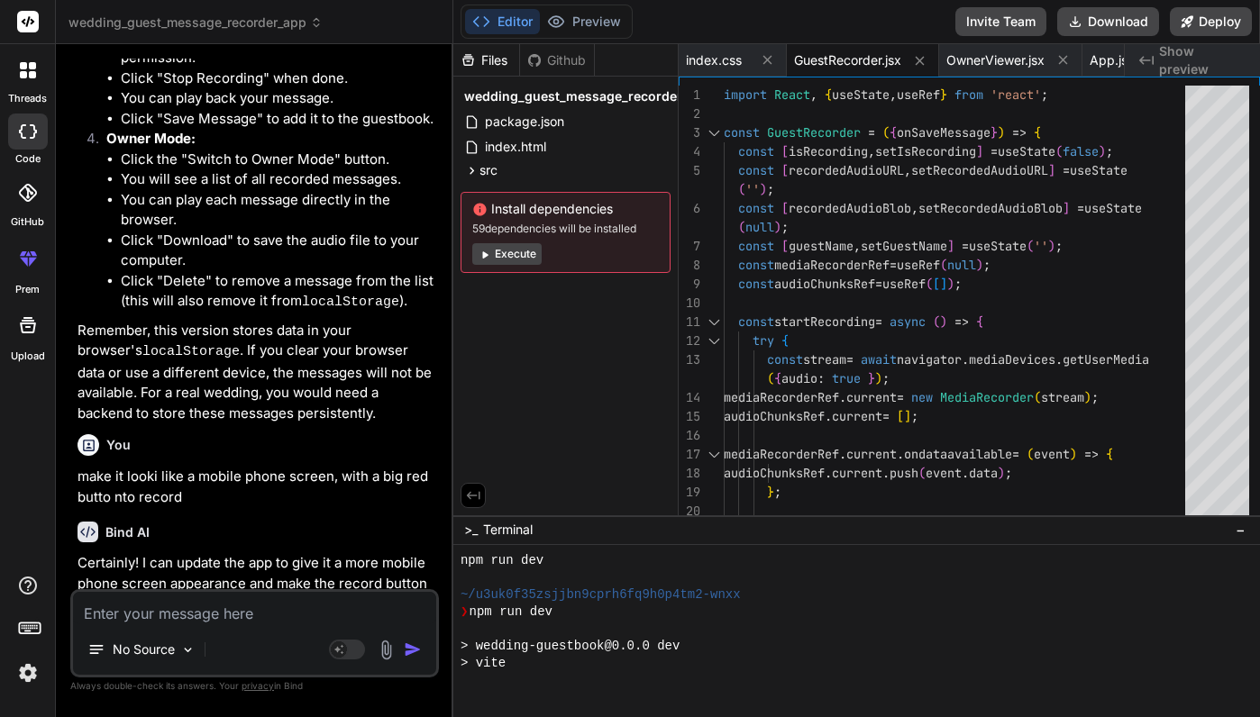
scroll to position [3665, 0]
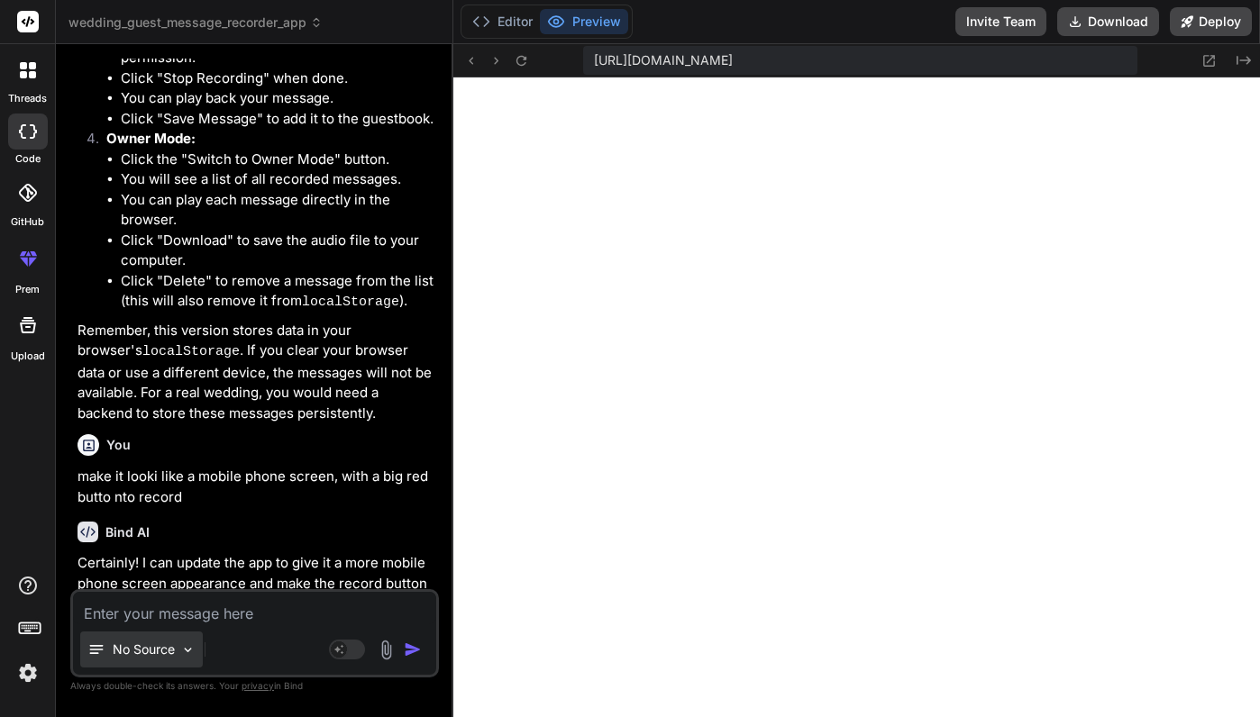
click at [171, 652] on p "No Source" at bounding box center [144, 650] width 62 height 18
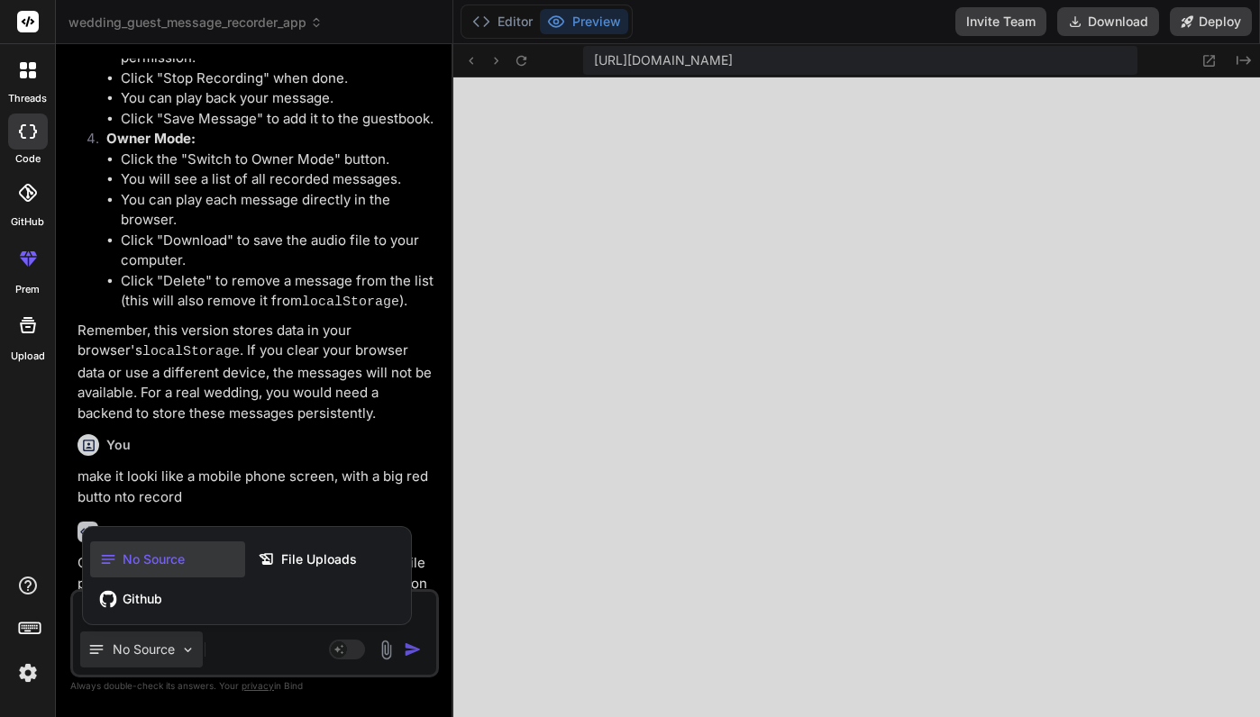
click at [542, 306] on div at bounding box center [630, 358] width 1260 height 717
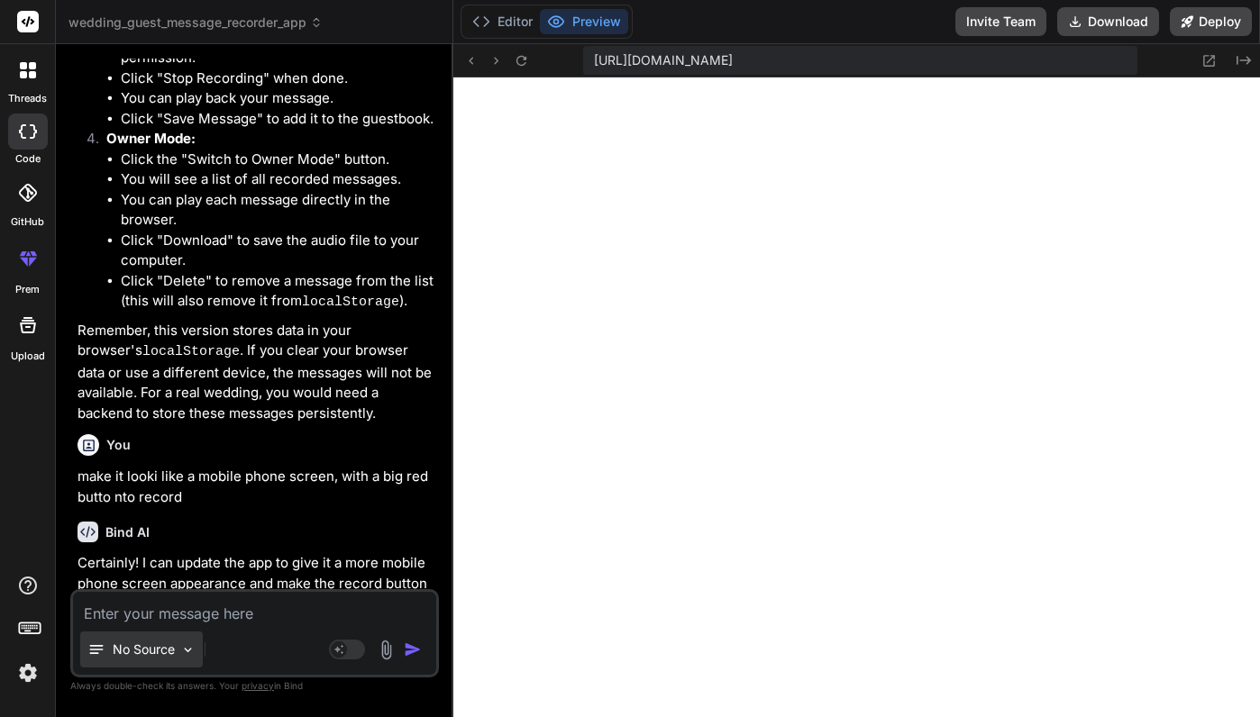
click at [145, 648] on p "No Source" at bounding box center [144, 650] width 62 height 18
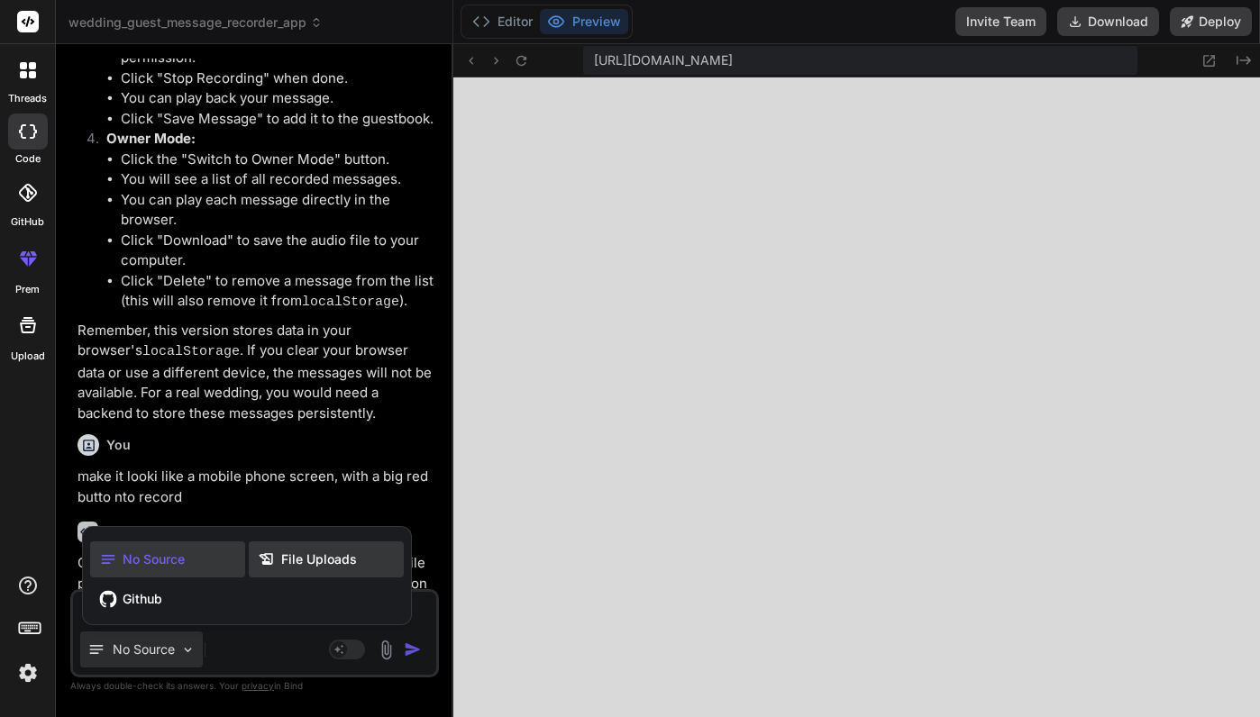
click at [340, 559] on span "File Uploads" at bounding box center [319, 560] width 76 height 18
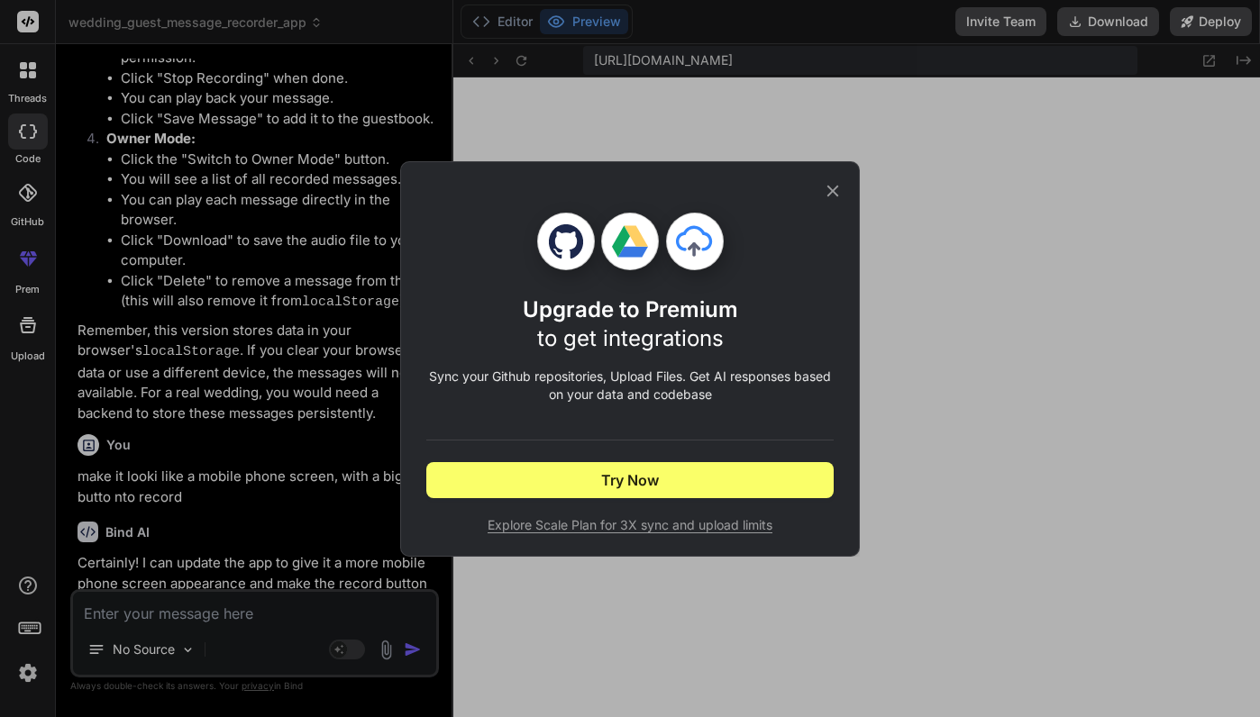
click at [839, 187] on icon at bounding box center [833, 191] width 20 height 20
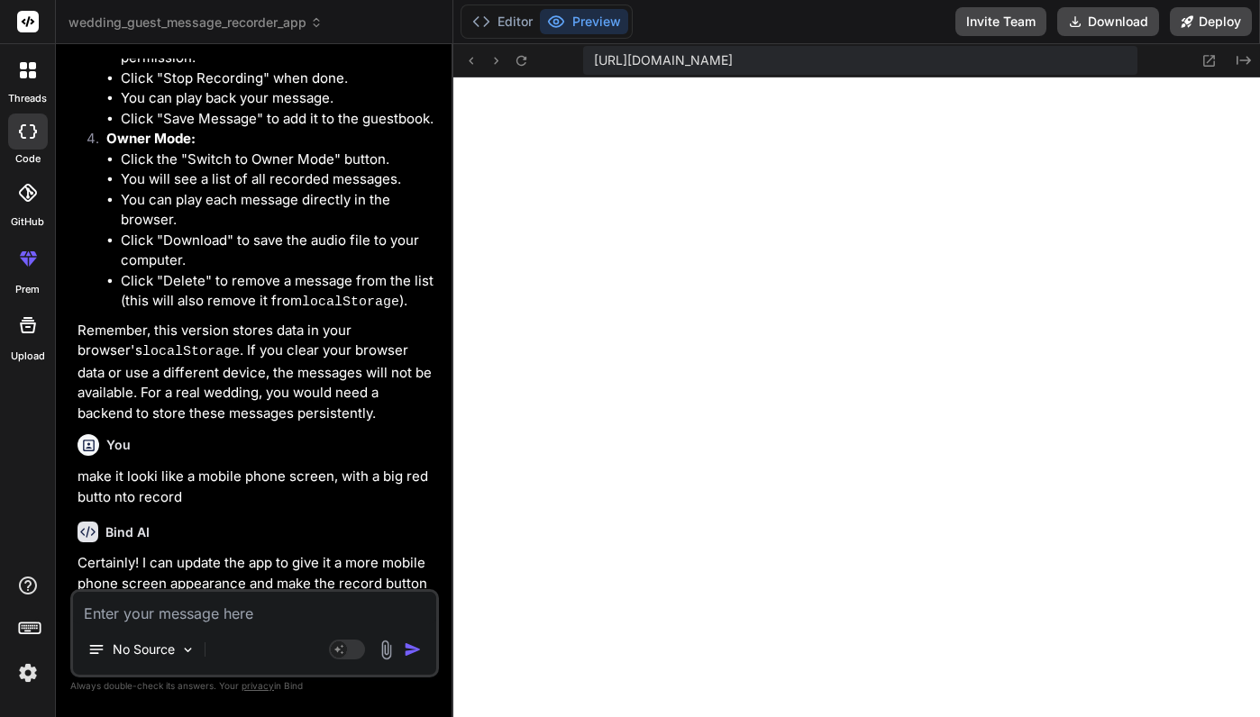
paste textarea "Could not access microphone. Please ensure it is connected and permissions are …"
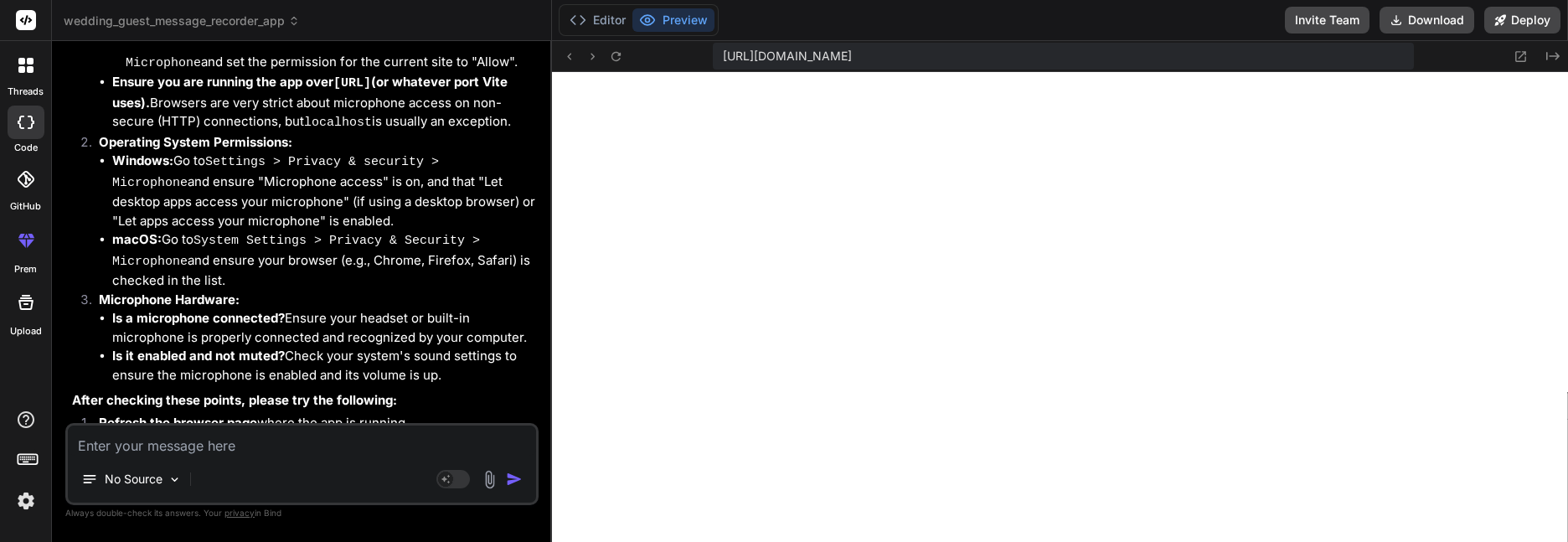
scroll to position [0, 115]
click at [252, 395] on strong "After checking these points, please try the following:" at bounding box center [235, 403] width 325 height 16
click at [224, 446] on textarea at bounding box center [302, 441] width 468 height 30
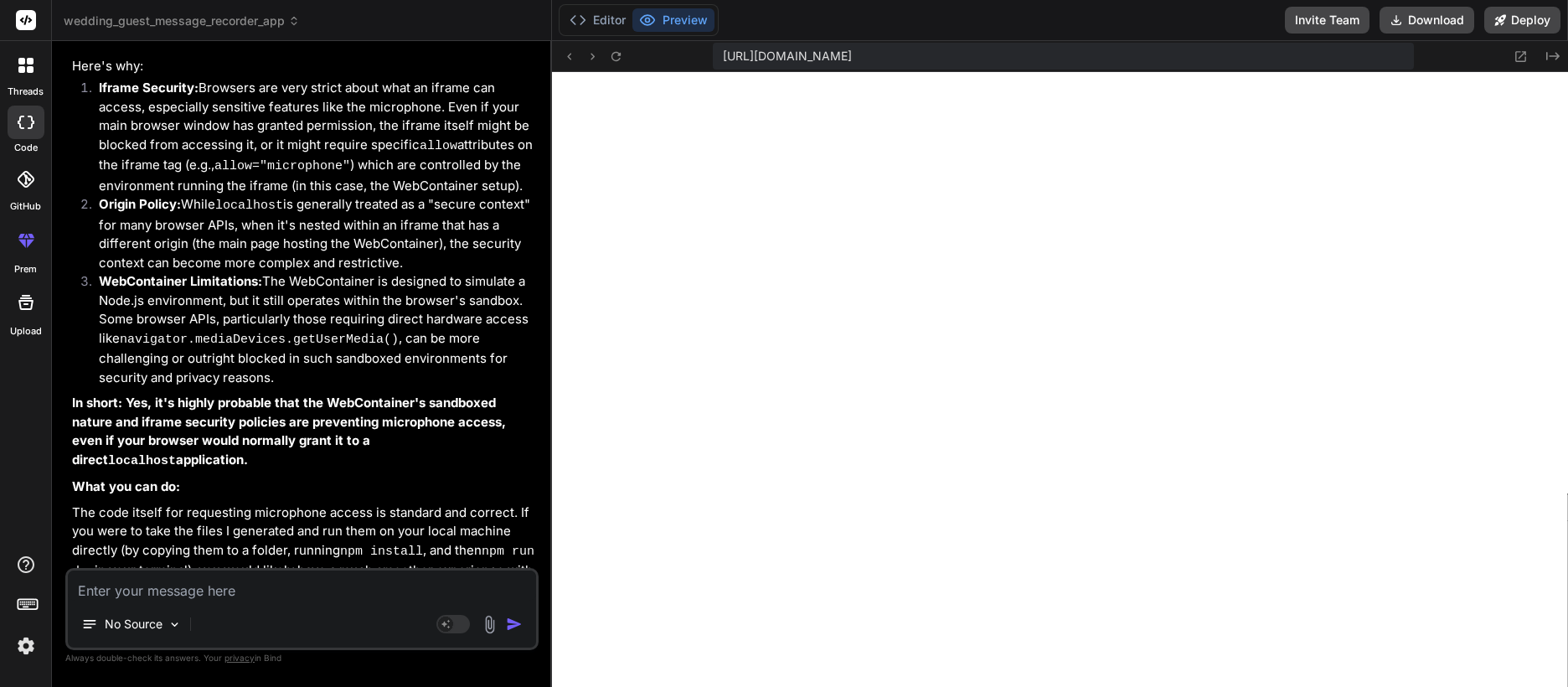
scroll to position [4184, 0]
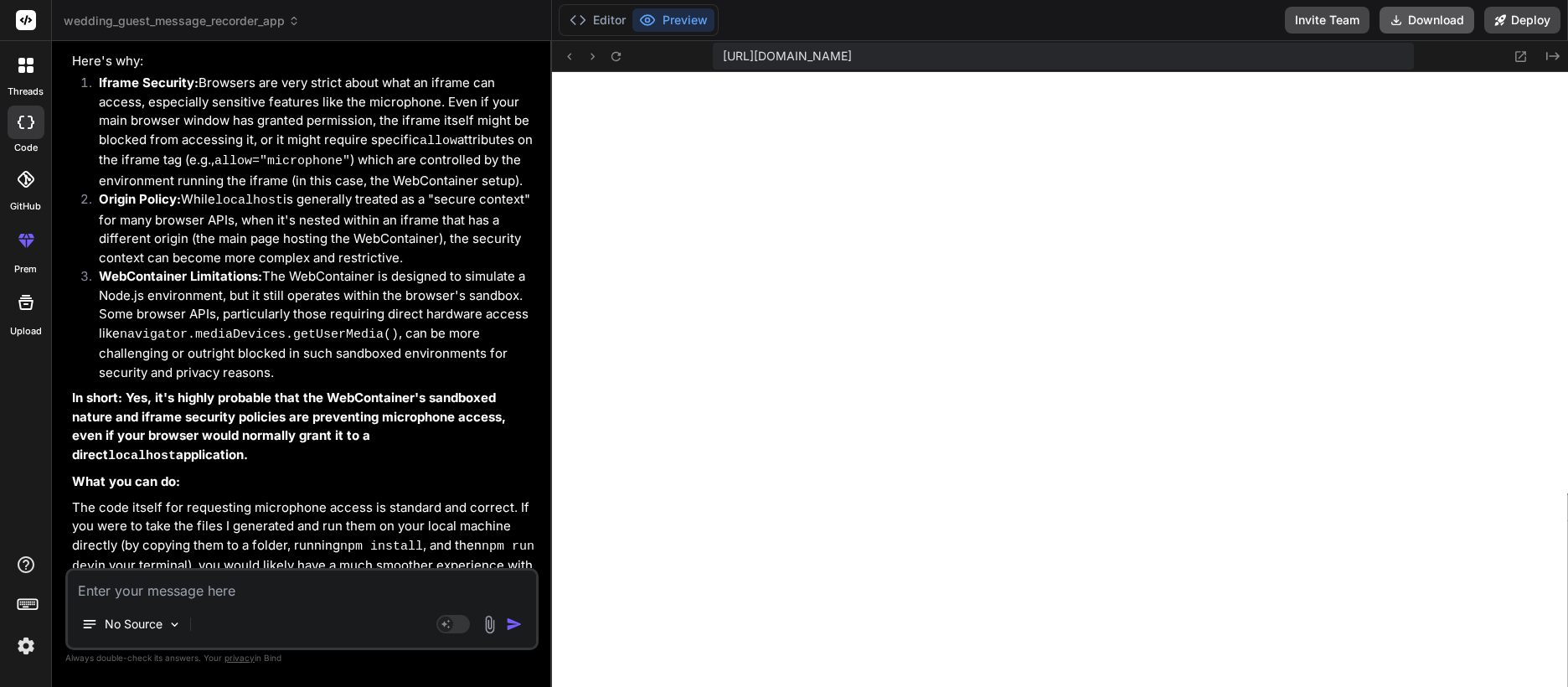
click at [1170, 13] on button "Download" at bounding box center [1428, 20] width 95 height 27
click at [228, 612] on div "No Source" at bounding box center [302, 627] width 468 height 40
click at [231, 603] on div "No Source Agent Mode. When this toggle is activated, AI automatically makes dec…" at bounding box center [301, 609] width 473 height 82
drag, startPoint x: 231, startPoint y: 603, endPoint x: 236, endPoint y: 595, distance: 9.4
click at [236, 595] on textarea at bounding box center [302, 586] width 468 height 30
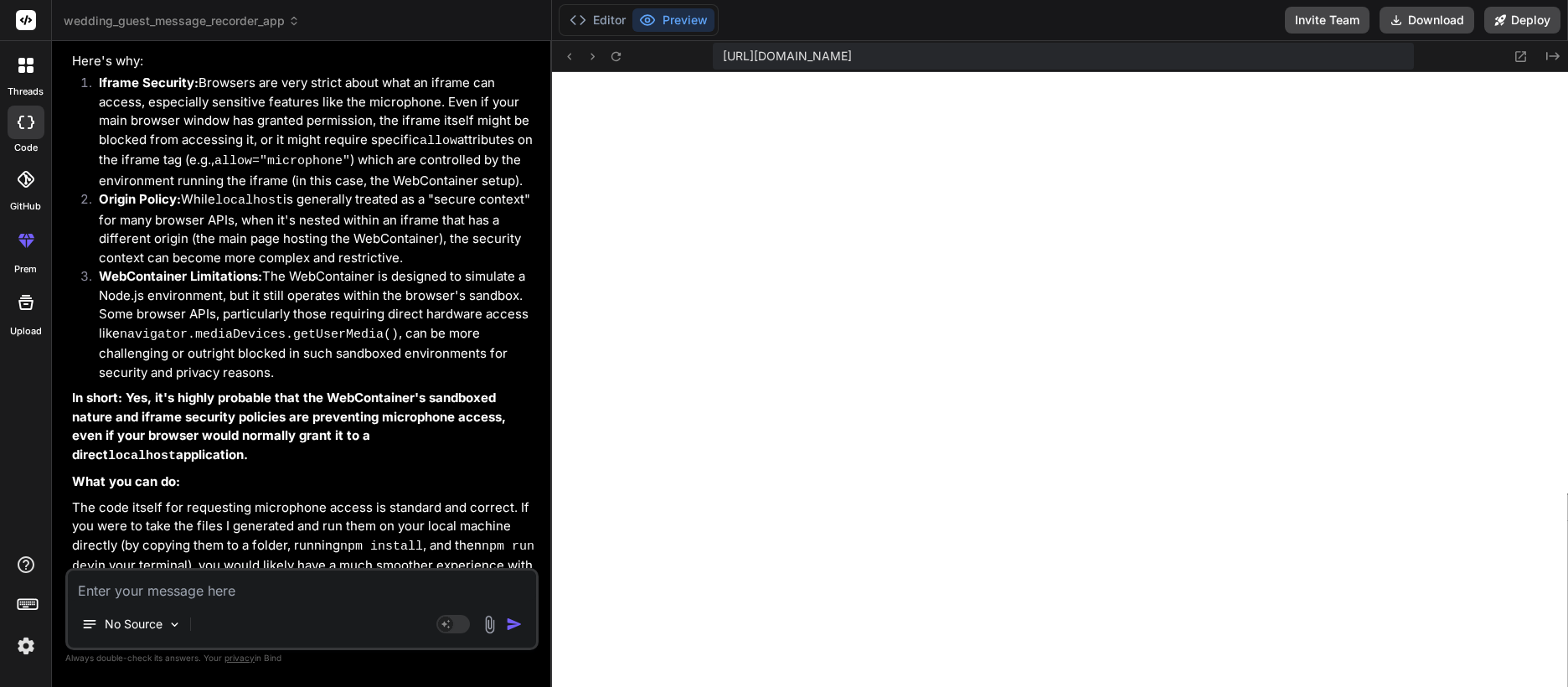
click at [236, 595] on textarea at bounding box center [302, 586] width 468 height 30
click at [251, 586] on textarea at bounding box center [302, 586] width 468 height 30
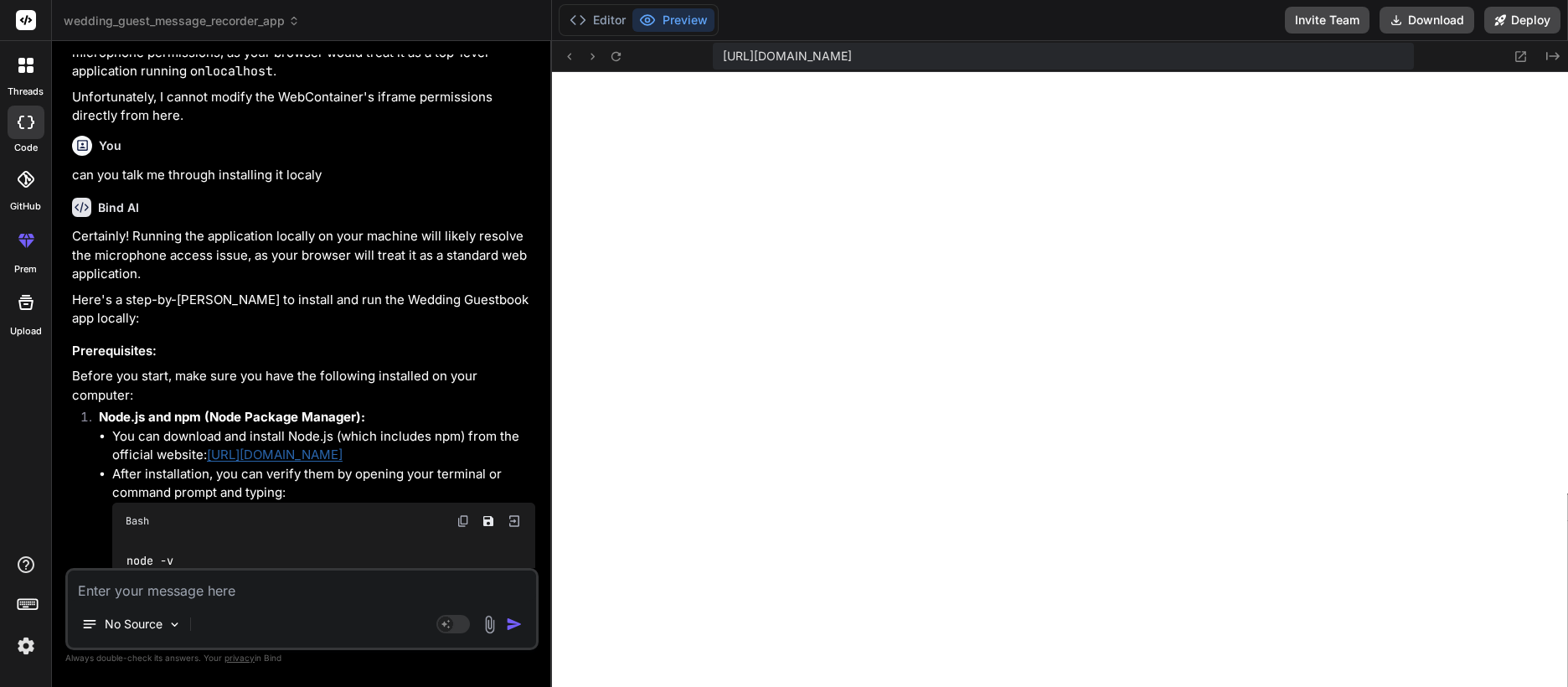
scroll to position [4705, 0]
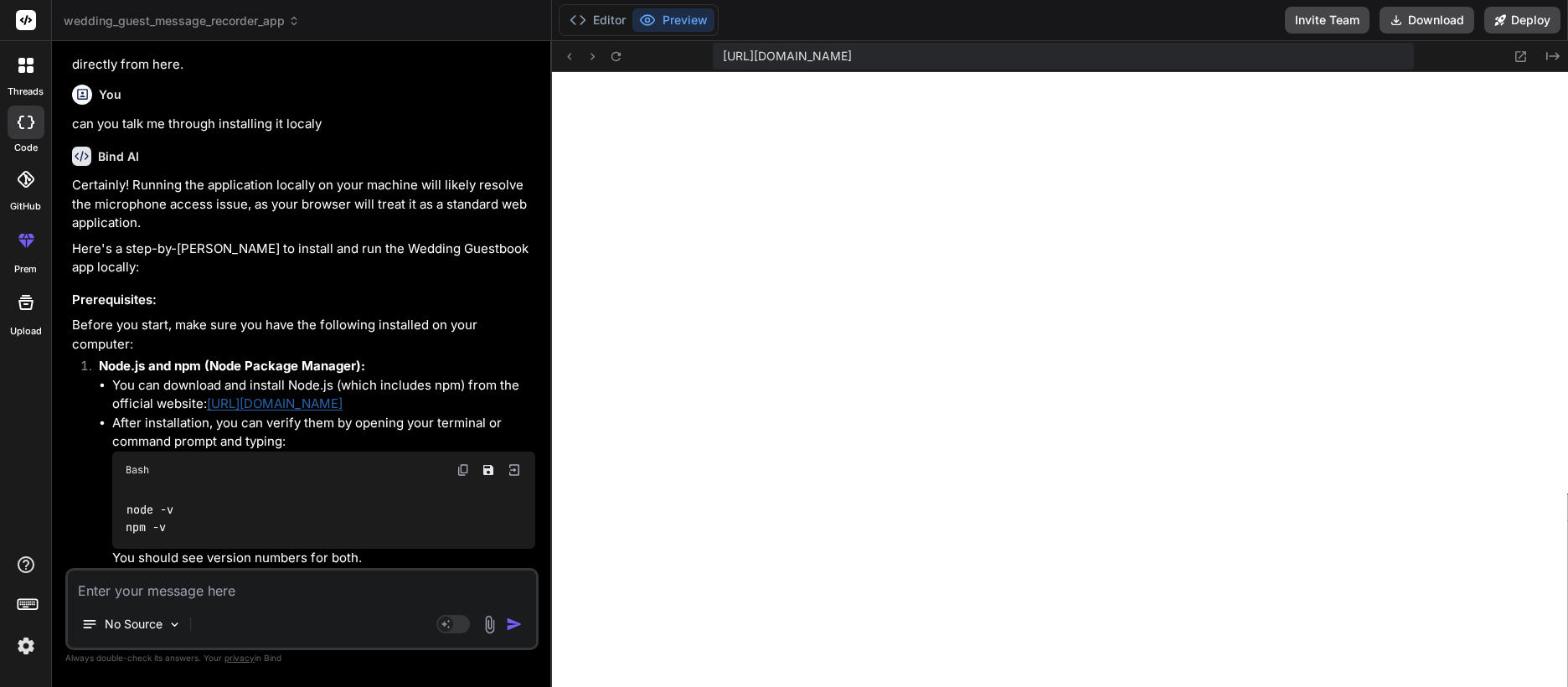
click at [242, 395] on link "https://nodejs.org/" at bounding box center [275, 403] width 136 height 16
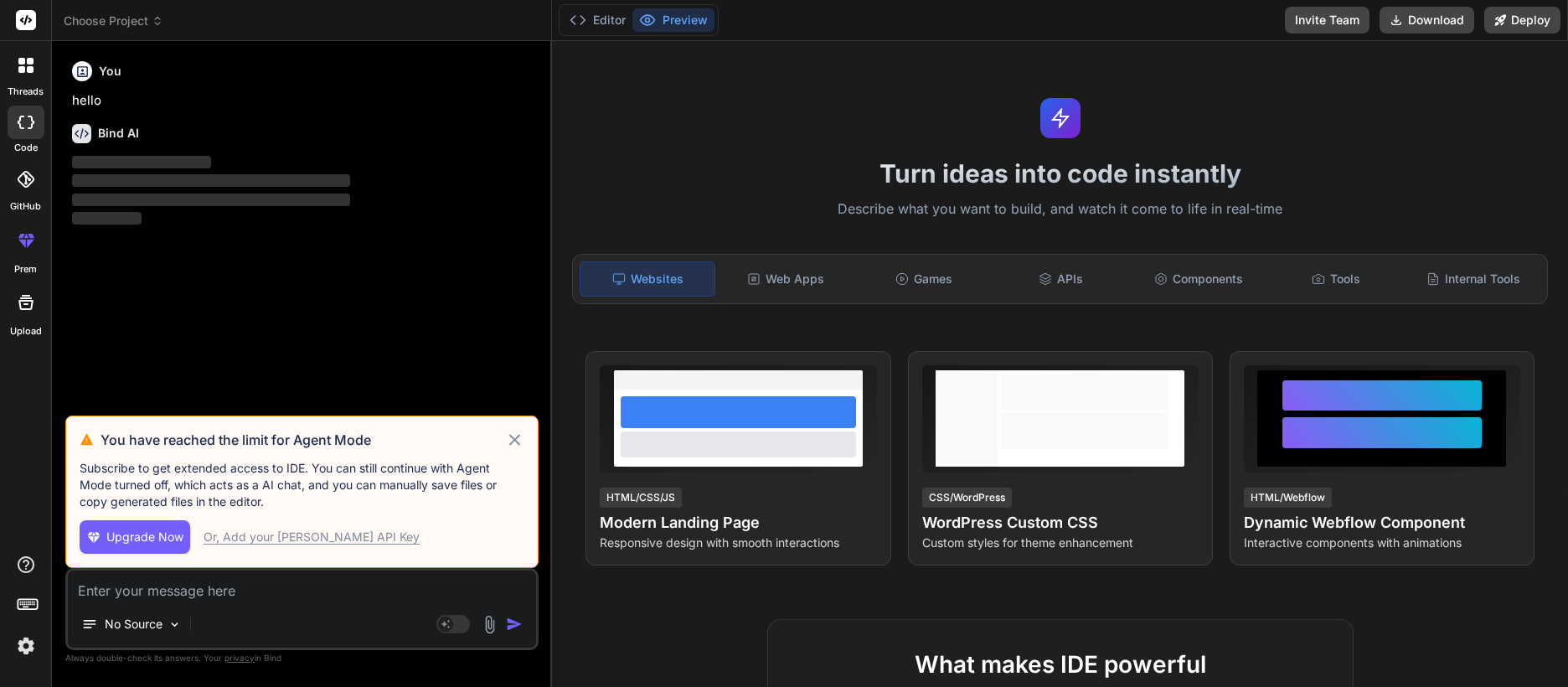
click at [294, 539] on div "Or, Add your [PERSON_NAME] API Key" at bounding box center [311, 537] width 217 height 17
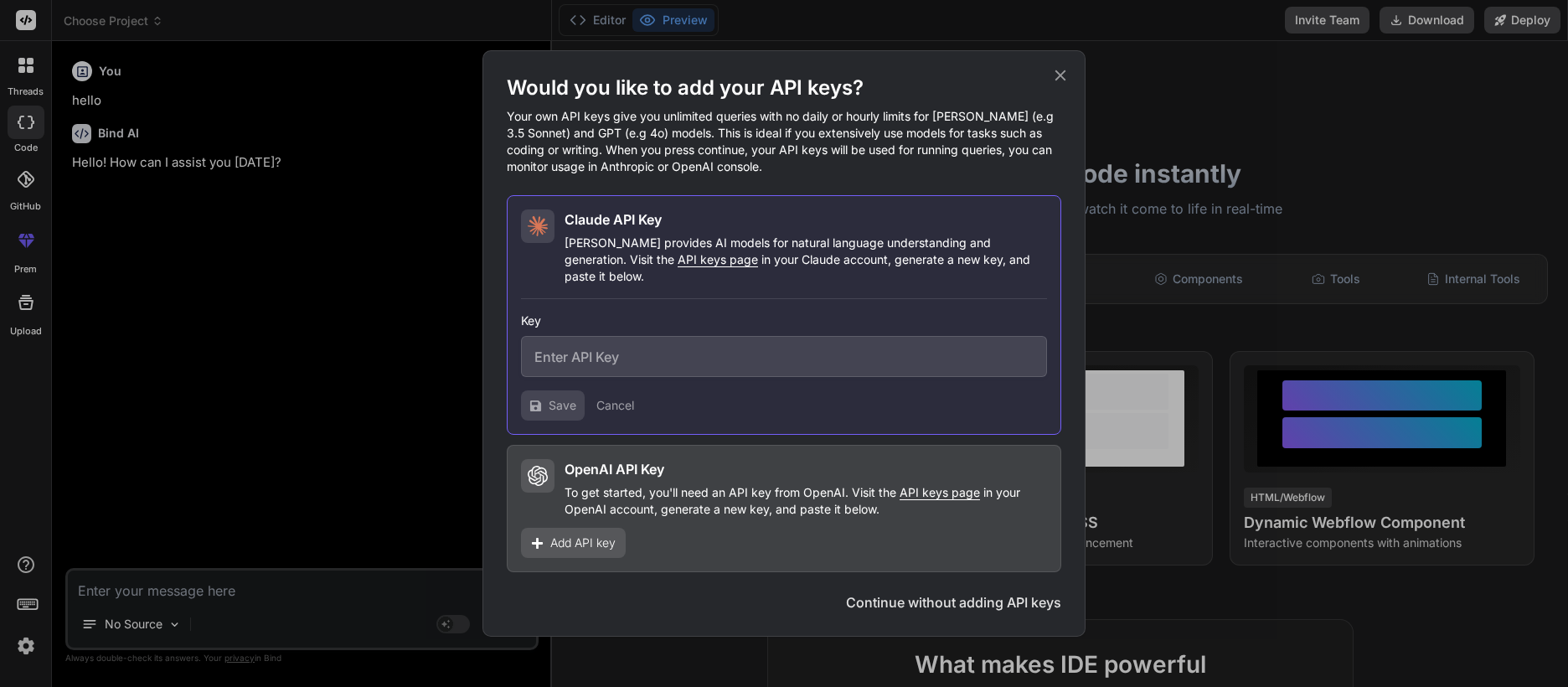
type textarea "x"
paste input "Could not access microphone. Please ensure it is connected and permissions are …"
type input "Could not access microphone. Please ensure it is connected and permissions are …"
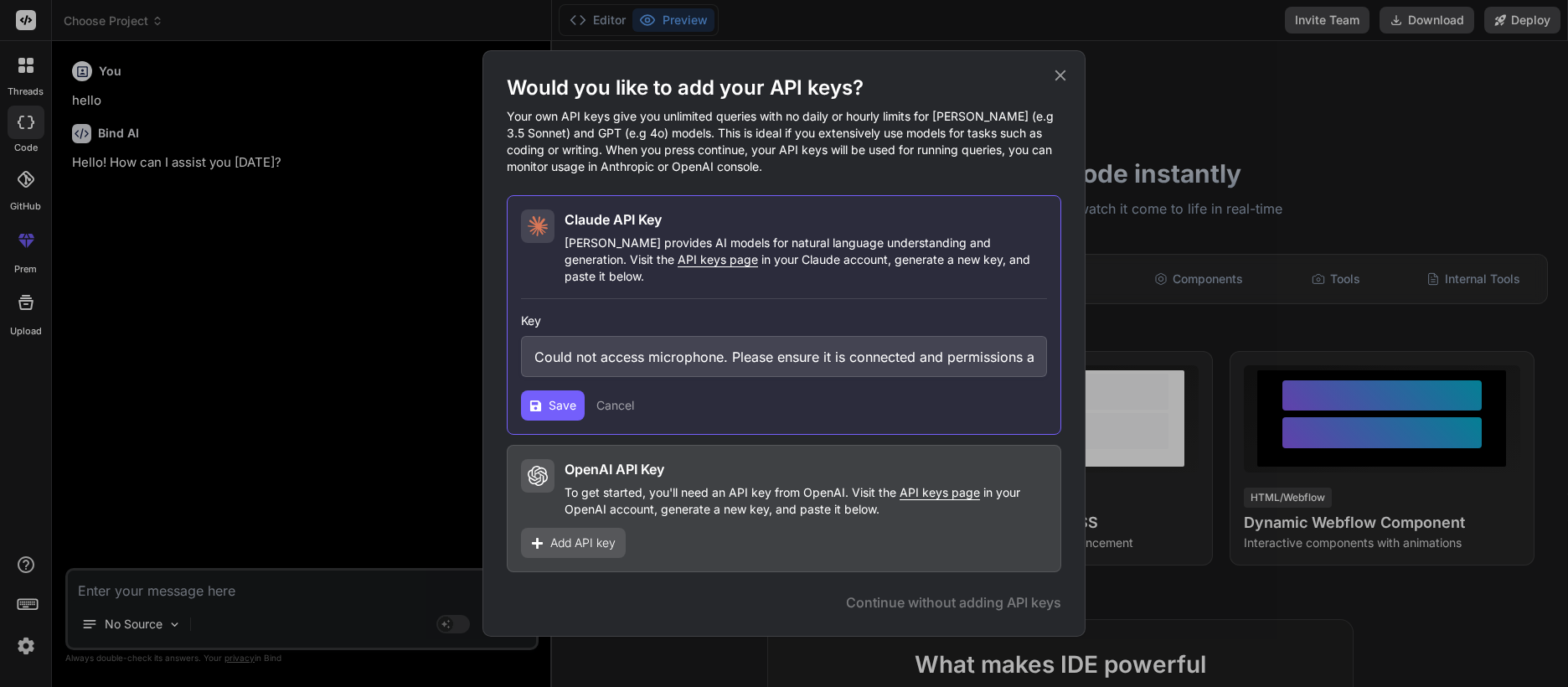
scroll to position [0, 72]
click at [679, 353] on input "Could not access microphone. Please ensure it is connected and permissions are …" at bounding box center [784, 356] width 526 height 41
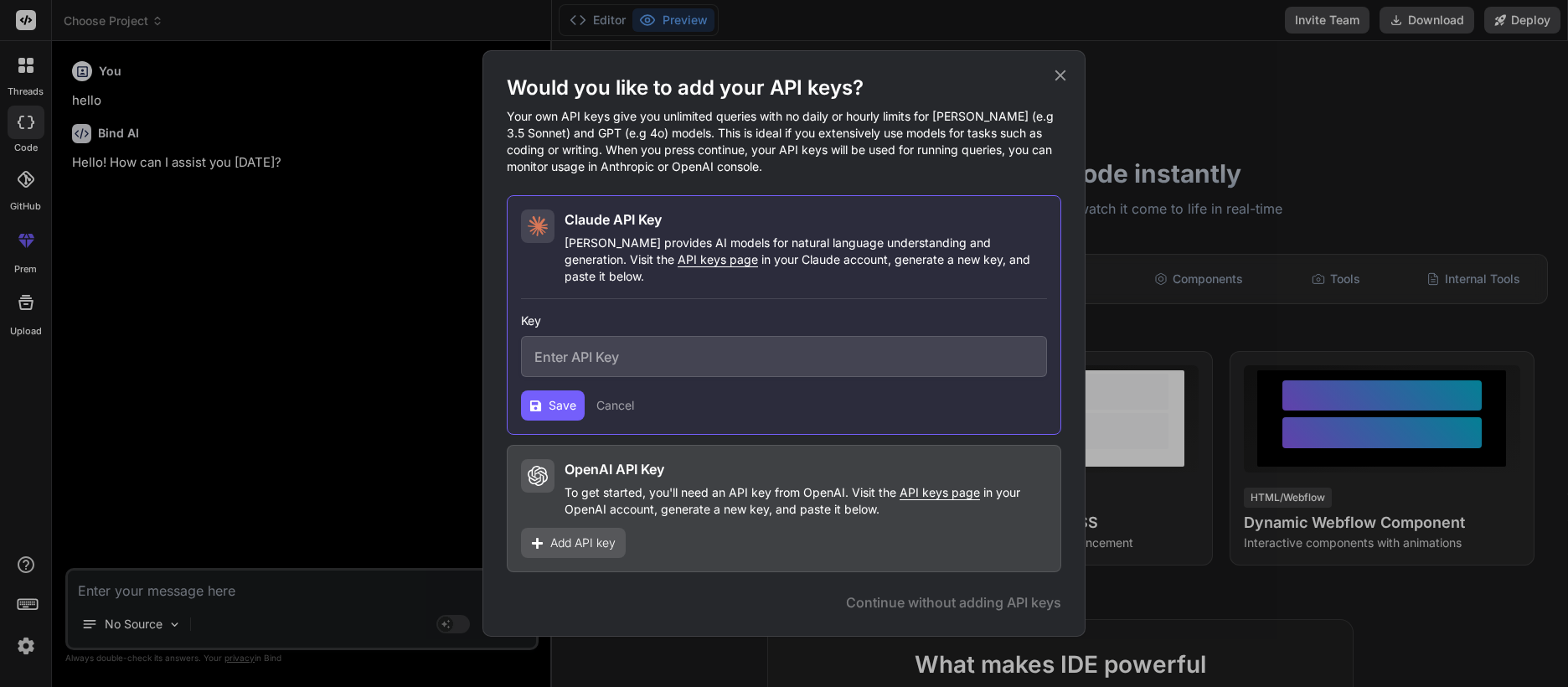
scroll to position [0, 0]
paste input "sk-ant-api03-cAGR1Fo5k_J4oCGaVW279YQ_rsw5K1o_ZvZVTioEspLDgGo4ZQxIh5WGd2D-xSyVnp…"
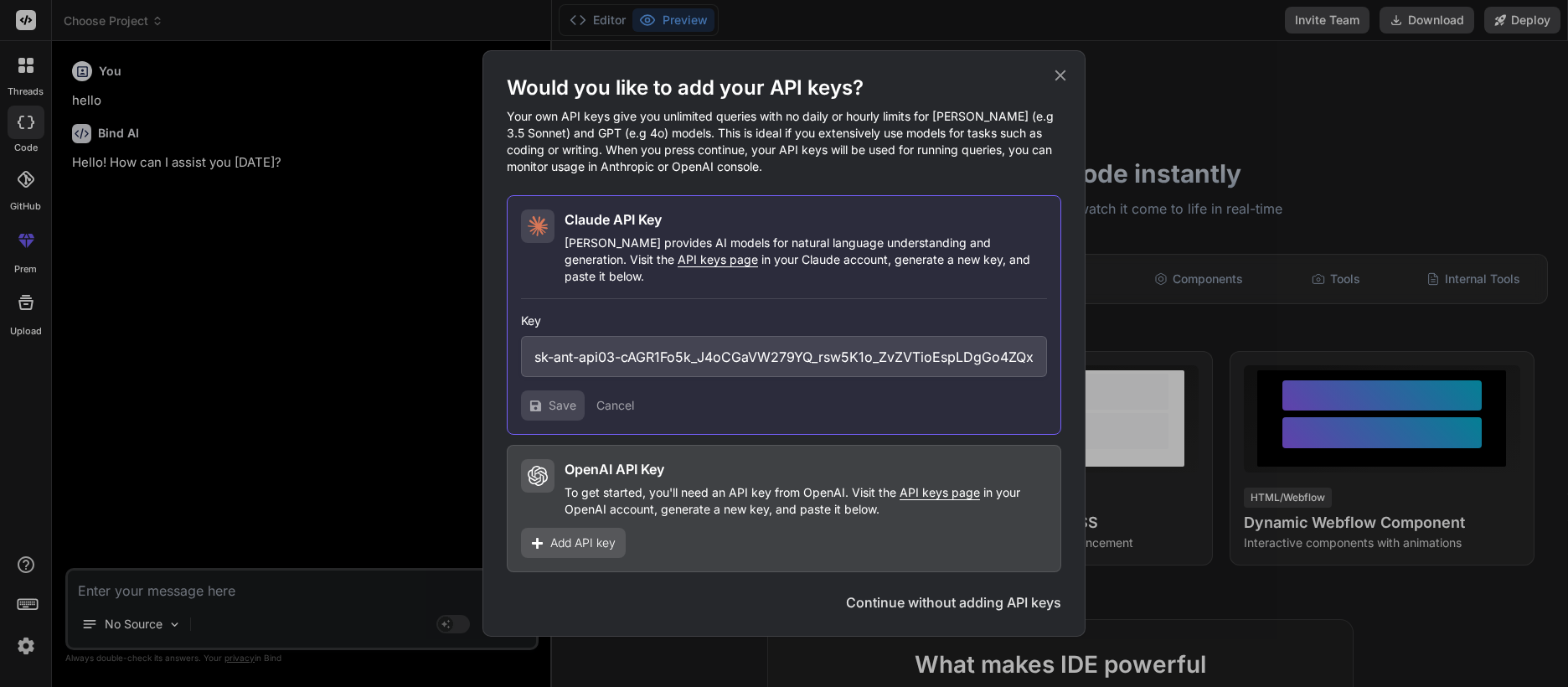
scroll to position [0, 361]
type input "sk-ant-api03-cAGR1Fo5k_J4oCGaVW279YQ_rsw5K1o_ZvZVTioEspLDgGo4ZQxIh5WGd2D-xSyVnp…"
click at [561, 402] on span "Save" at bounding box center [562, 405] width 28 height 17
click at [1058, 81] on icon at bounding box center [1061, 76] width 11 height 11
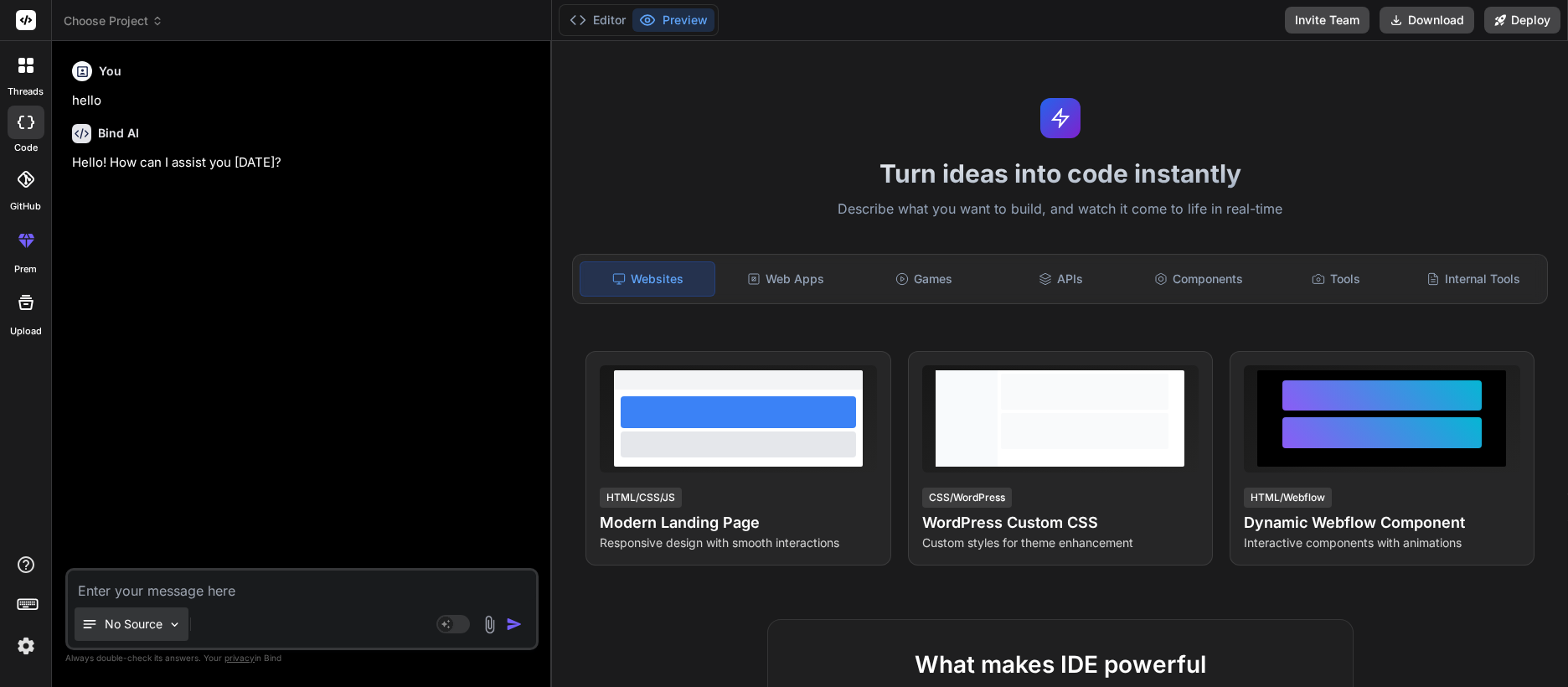
click at [165, 625] on div "No Source" at bounding box center [131, 624] width 114 height 33
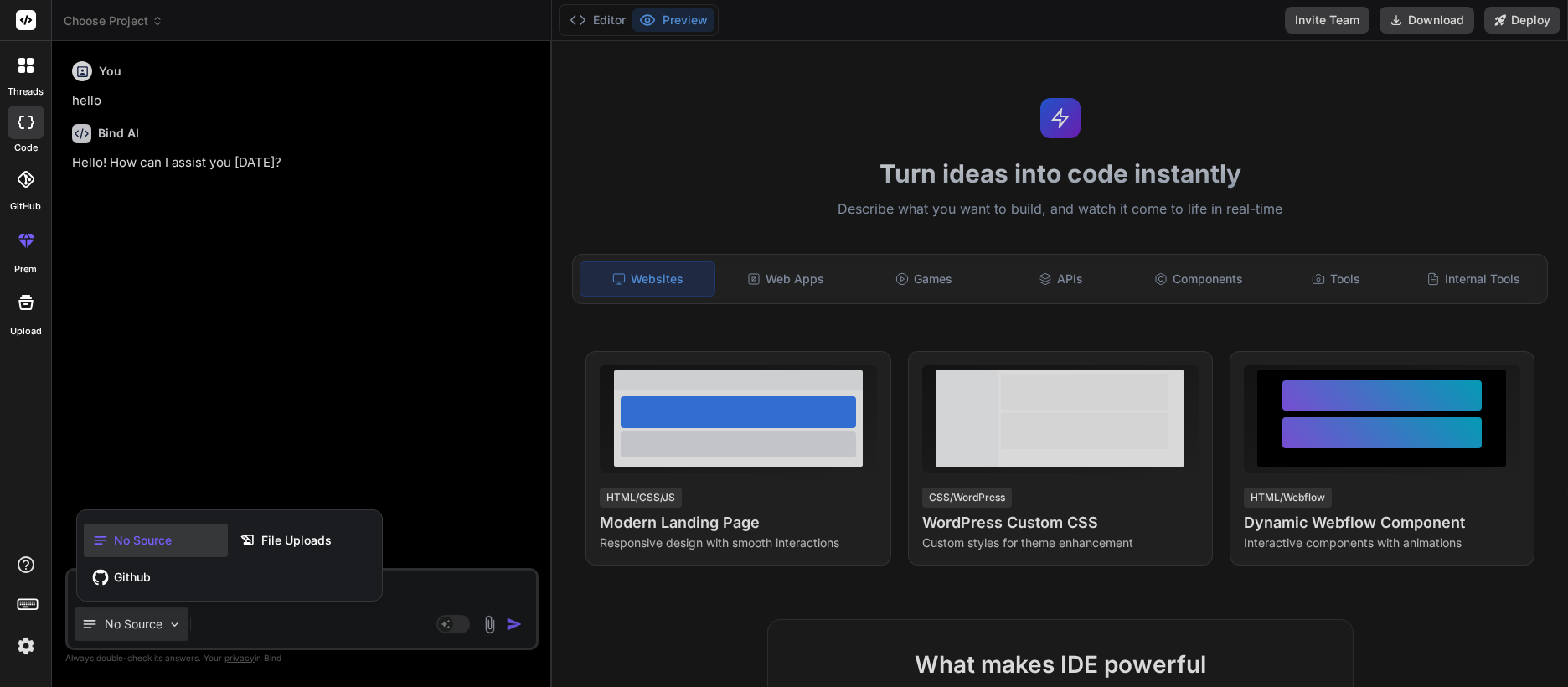
click at [998, 149] on div at bounding box center [784, 343] width 1568 height 687
type textarea "x"
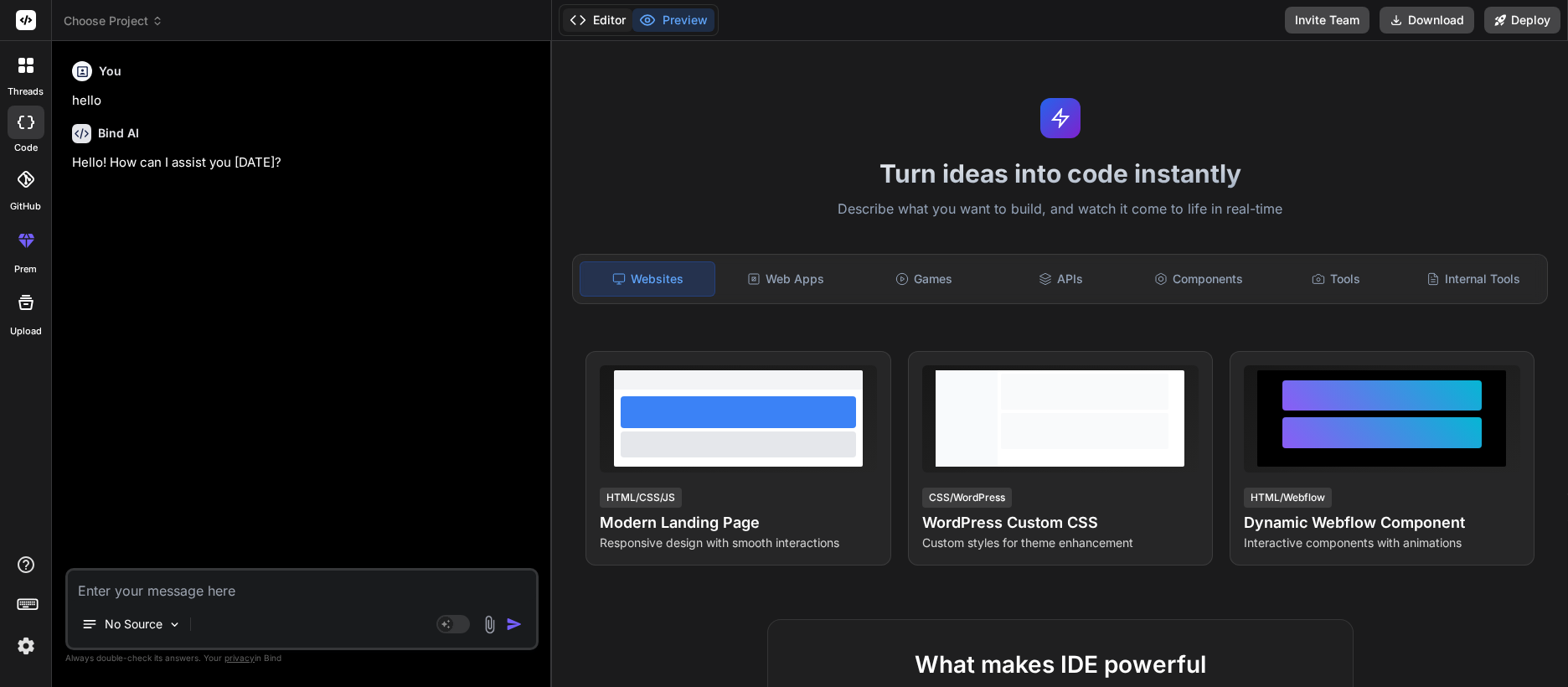
click at [610, 17] on button "Editor" at bounding box center [598, 20] width 70 height 23
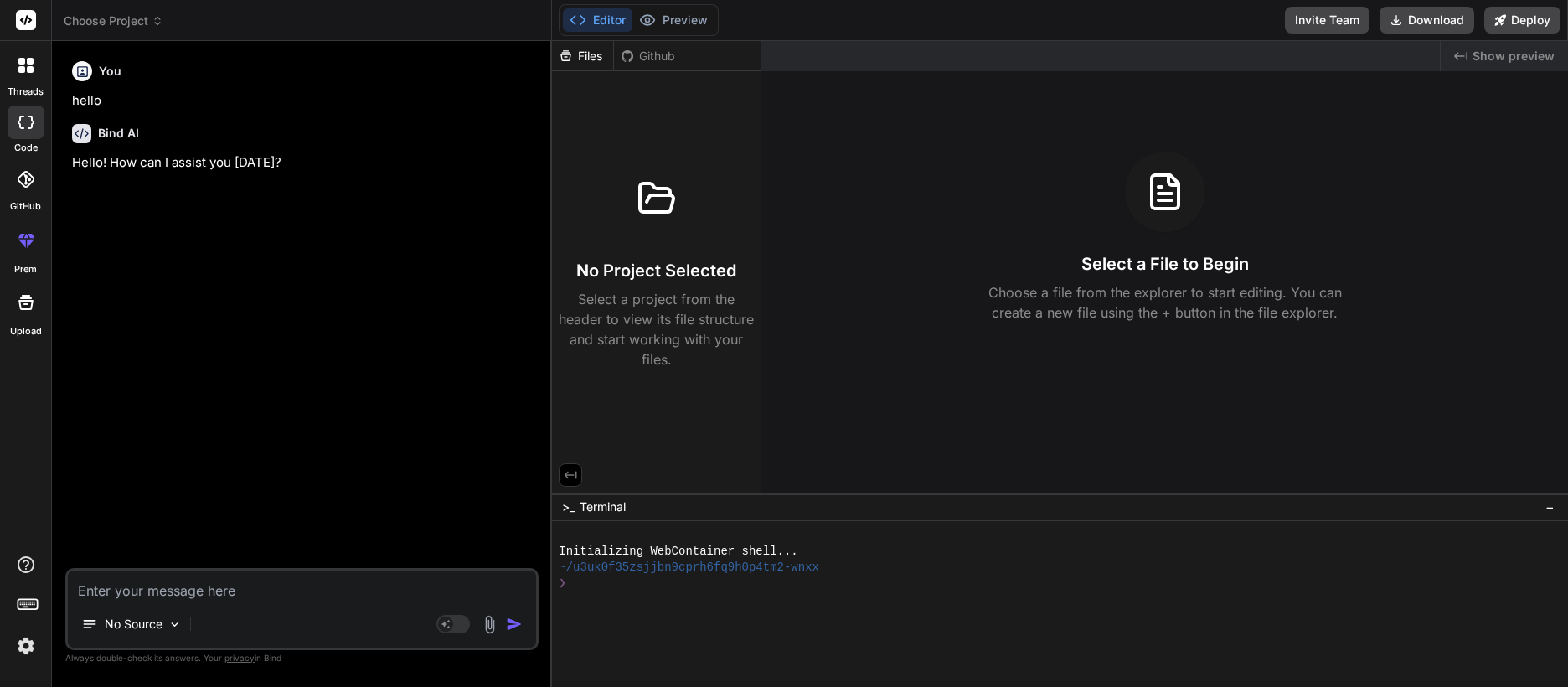
click at [161, 581] on textarea at bounding box center [302, 586] width 468 height 30
click at [20, 20] on rect at bounding box center [26, 20] width 20 height 20
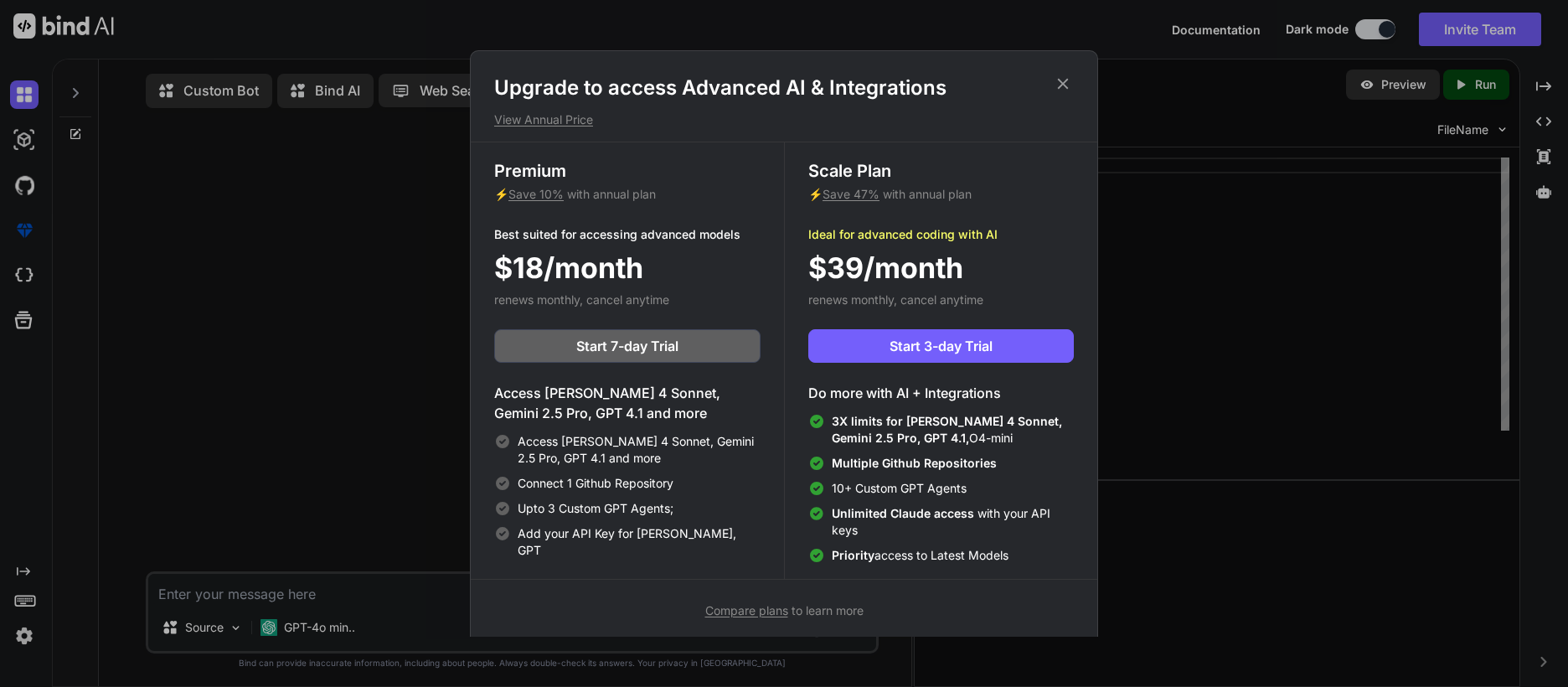
click at [1064, 78] on icon at bounding box center [1063, 84] width 19 height 19
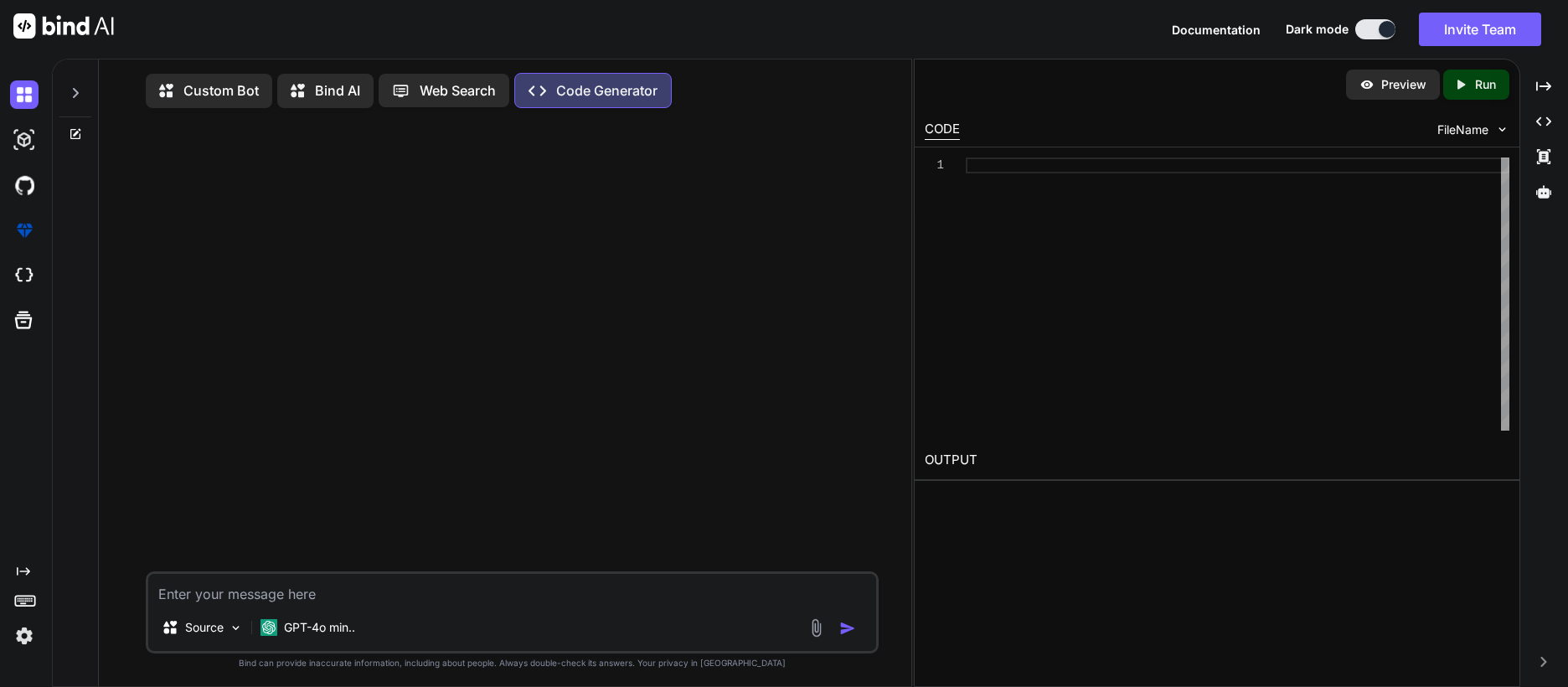
click at [25, 635] on img at bounding box center [24, 636] width 29 height 29
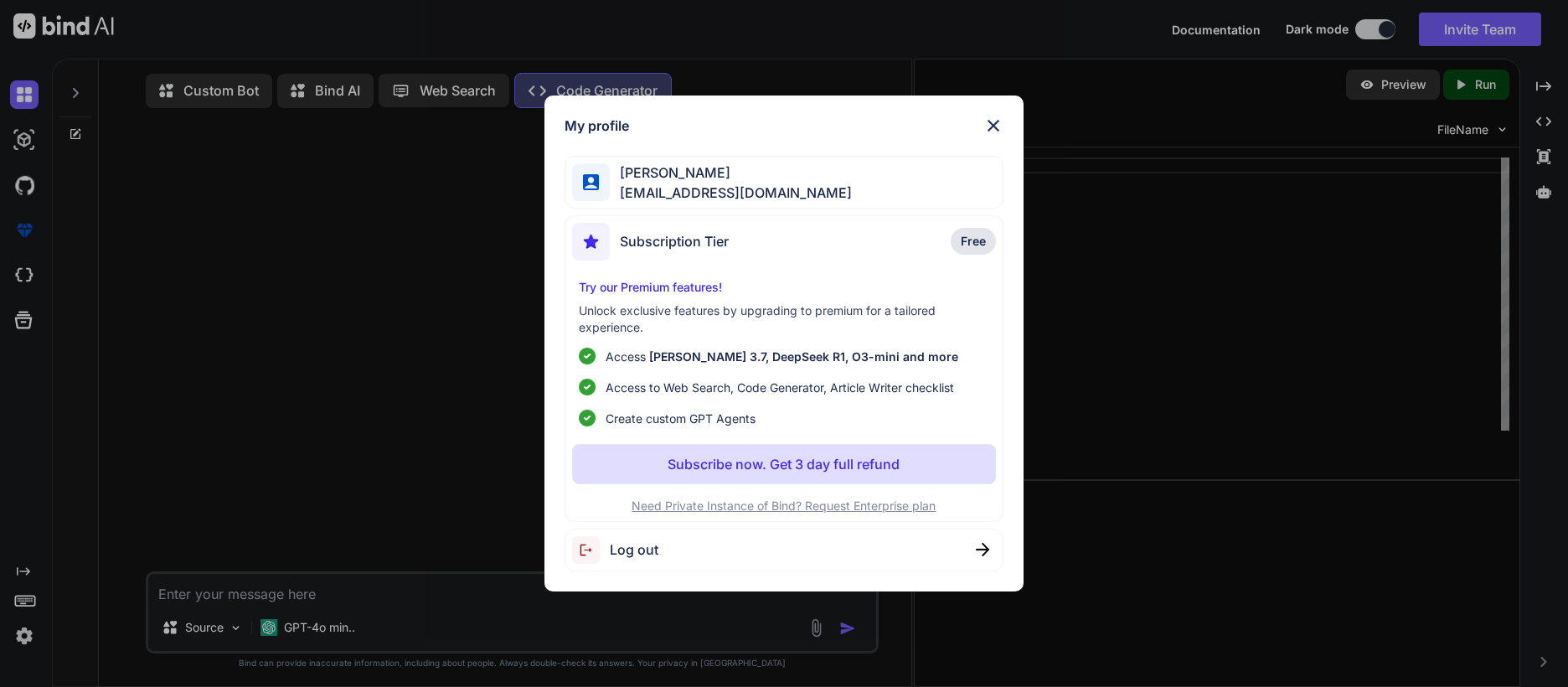
click at [230, 632] on div "My profile David West davwez@gmail.com Subscription Tier Free Try our Premium f…" at bounding box center [784, 343] width 1568 height 687
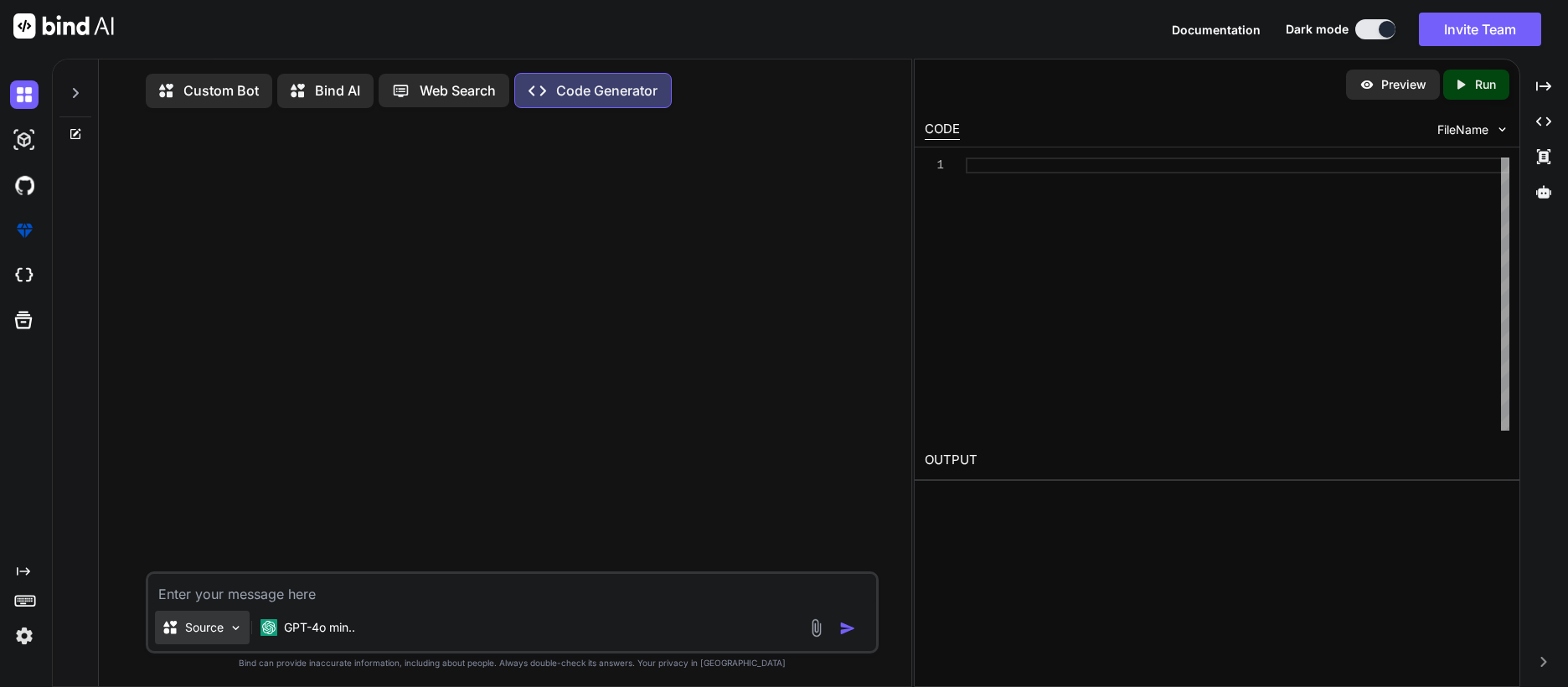
click at [235, 630] on img at bounding box center [235, 628] width 14 height 14
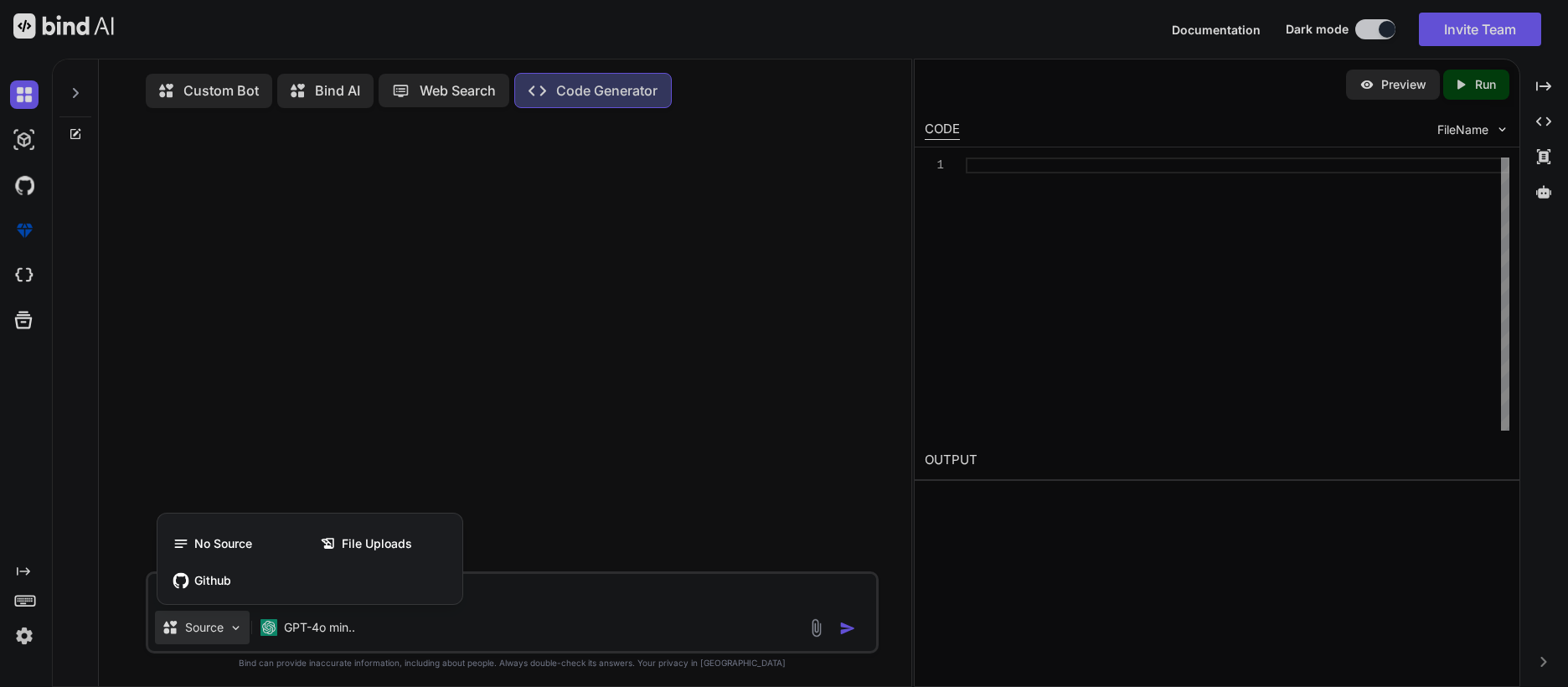
click at [507, 369] on div at bounding box center [784, 343] width 1568 height 687
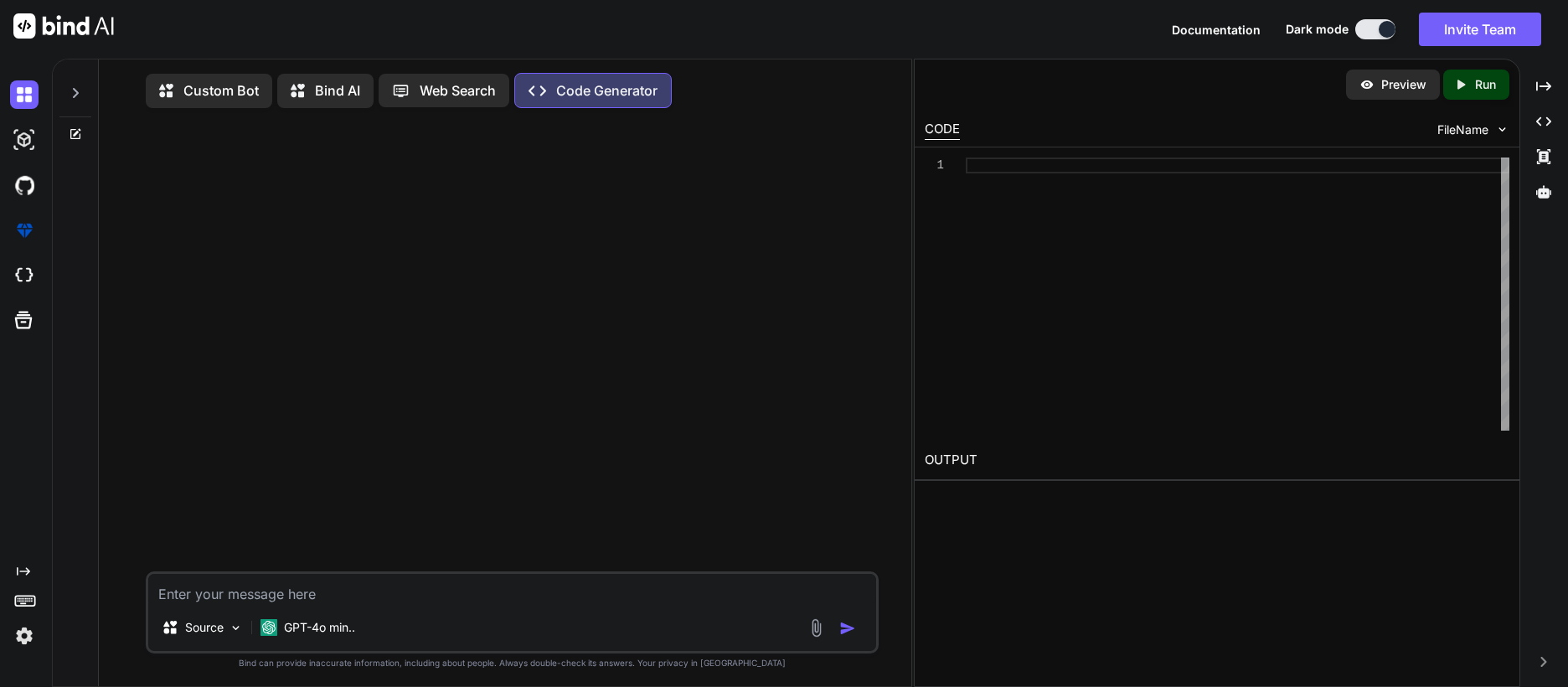
type textarea "x"
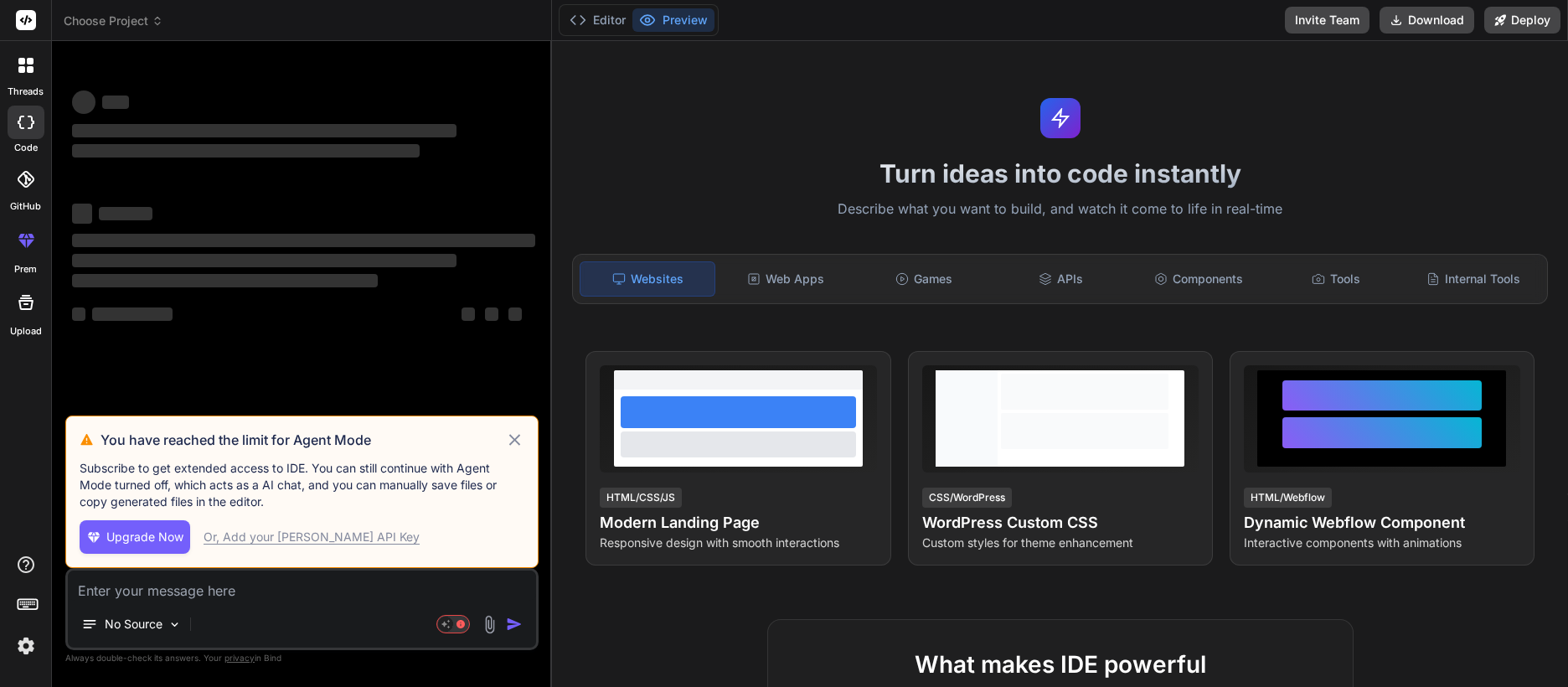
click at [522, 439] on icon at bounding box center [515, 440] width 20 height 20
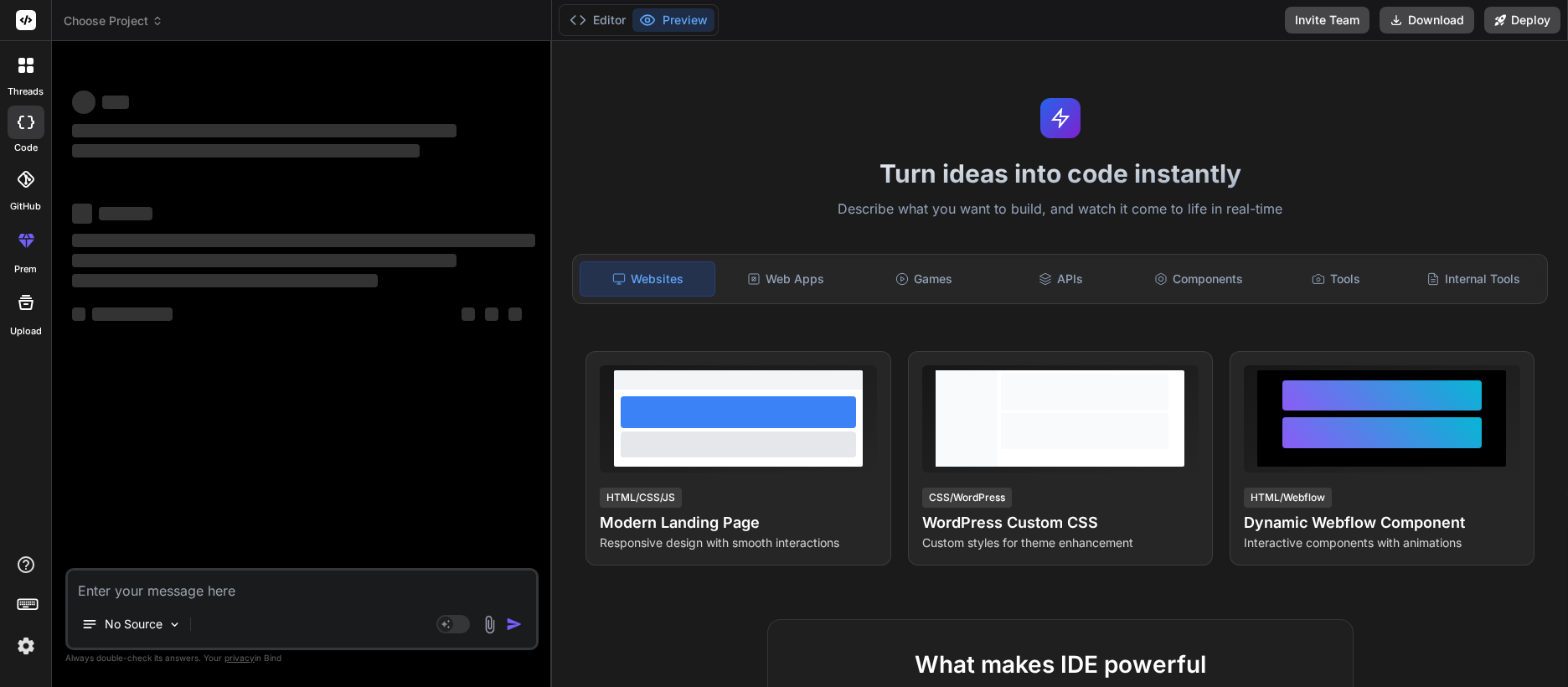
click at [156, 496] on div "‌ ‌ ‌ ‌ ‌ ‌ ‌ ‌ ‌ ‌ ‌ ‌ ‌ ‌" at bounding box center [304, 311] width 470 height 514
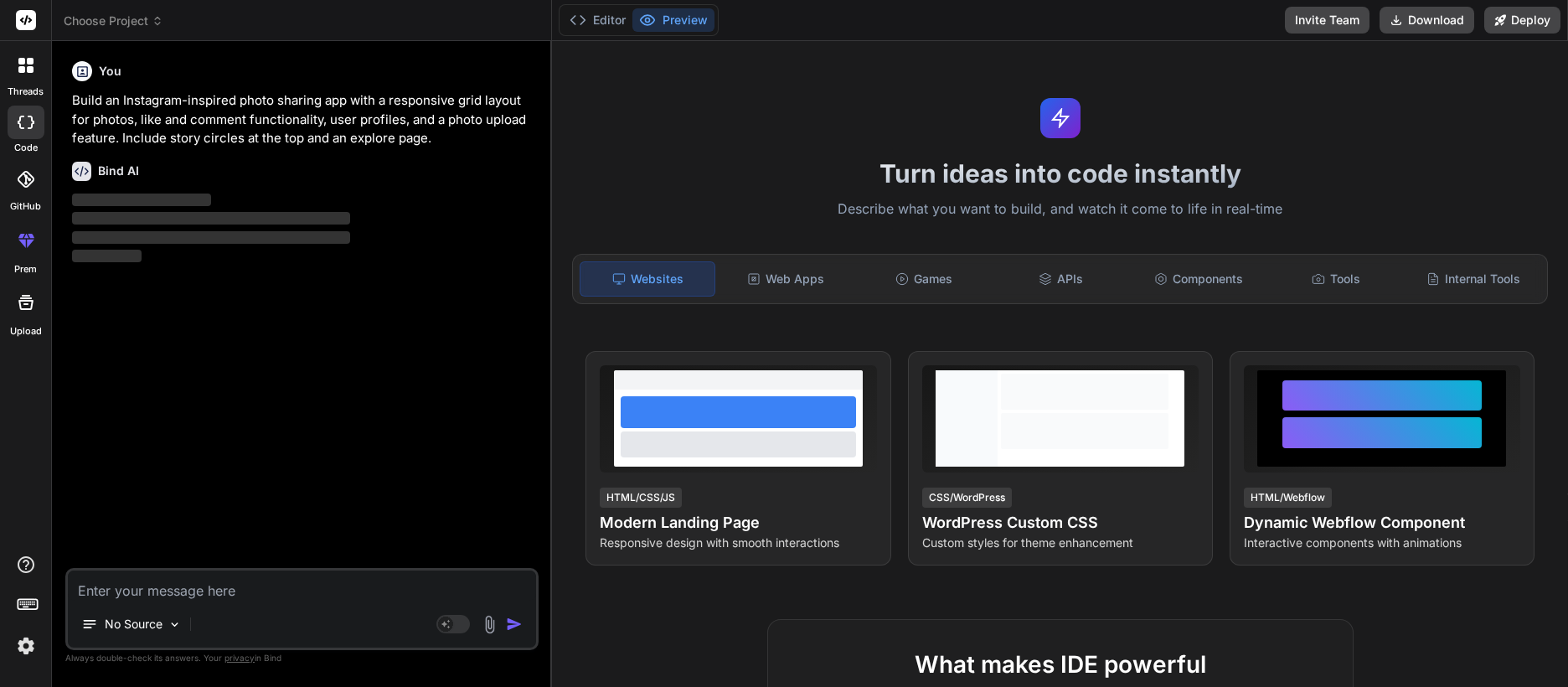
click at [507, 627] on img "button" at bounding box center [514, 624] width 17 height 17
click at [198, 133] on p "Build an Instagram-inspired photo sharing app with a responsive grid layout for…" at bounding box center [304, 119] width 463 height 57
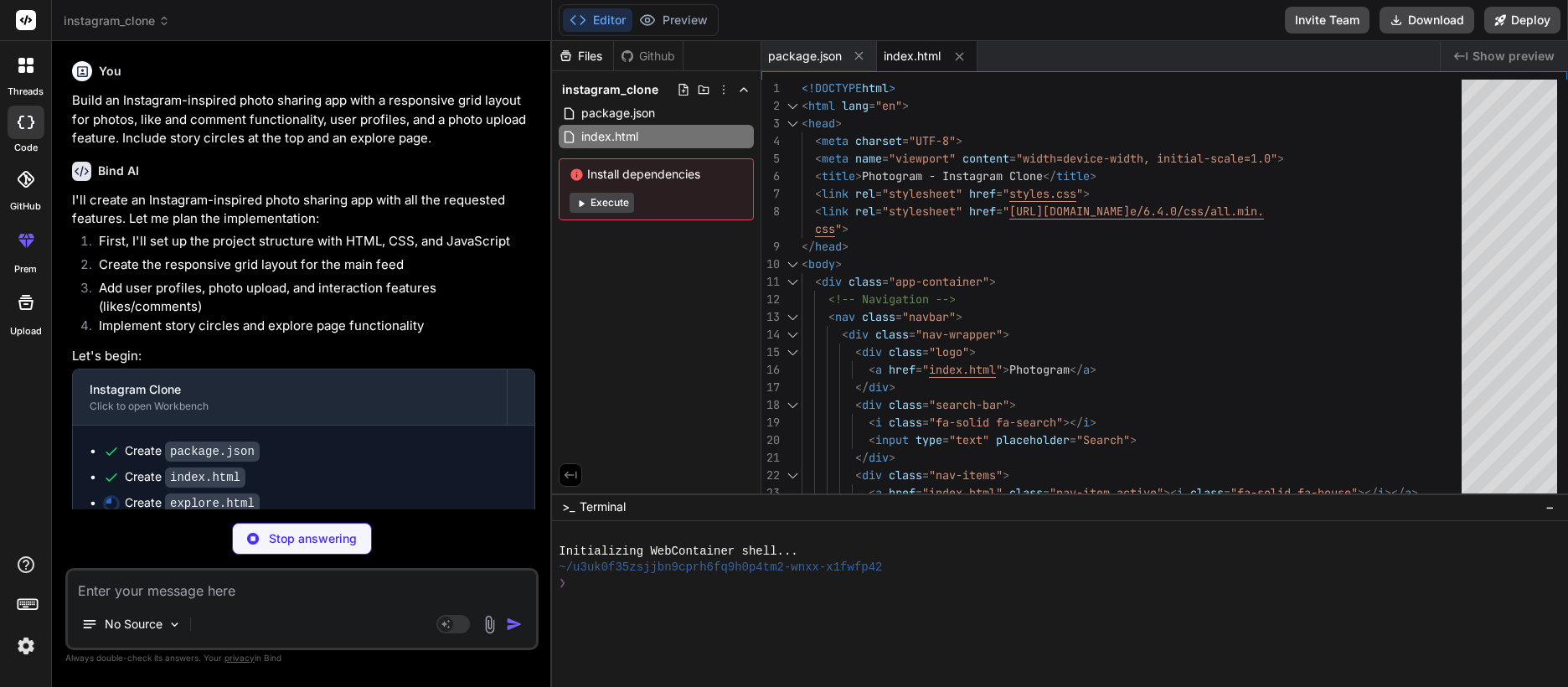
click at [611, 196] on button "Execute" at bounding box center [601, 203] width 64 height 20
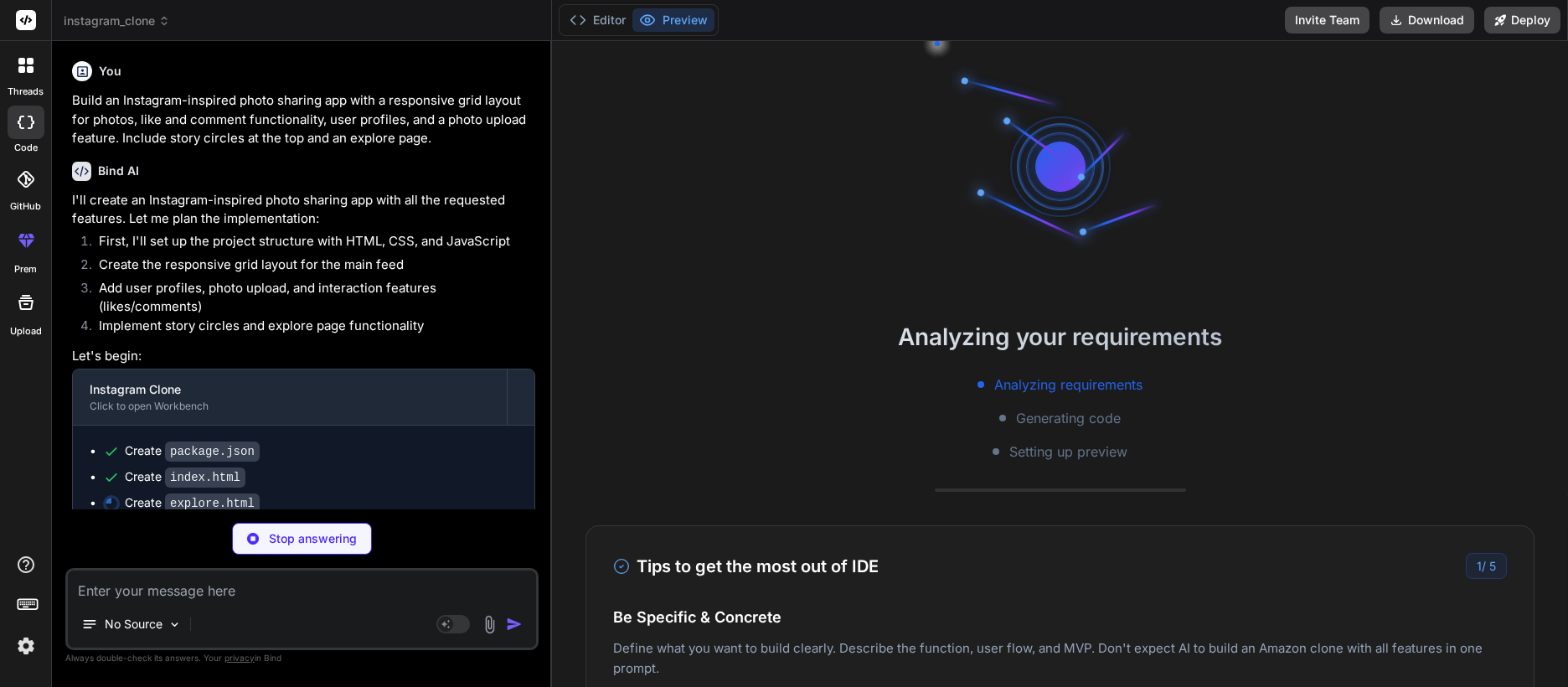
type textarea "x"
type textarea "</html>"
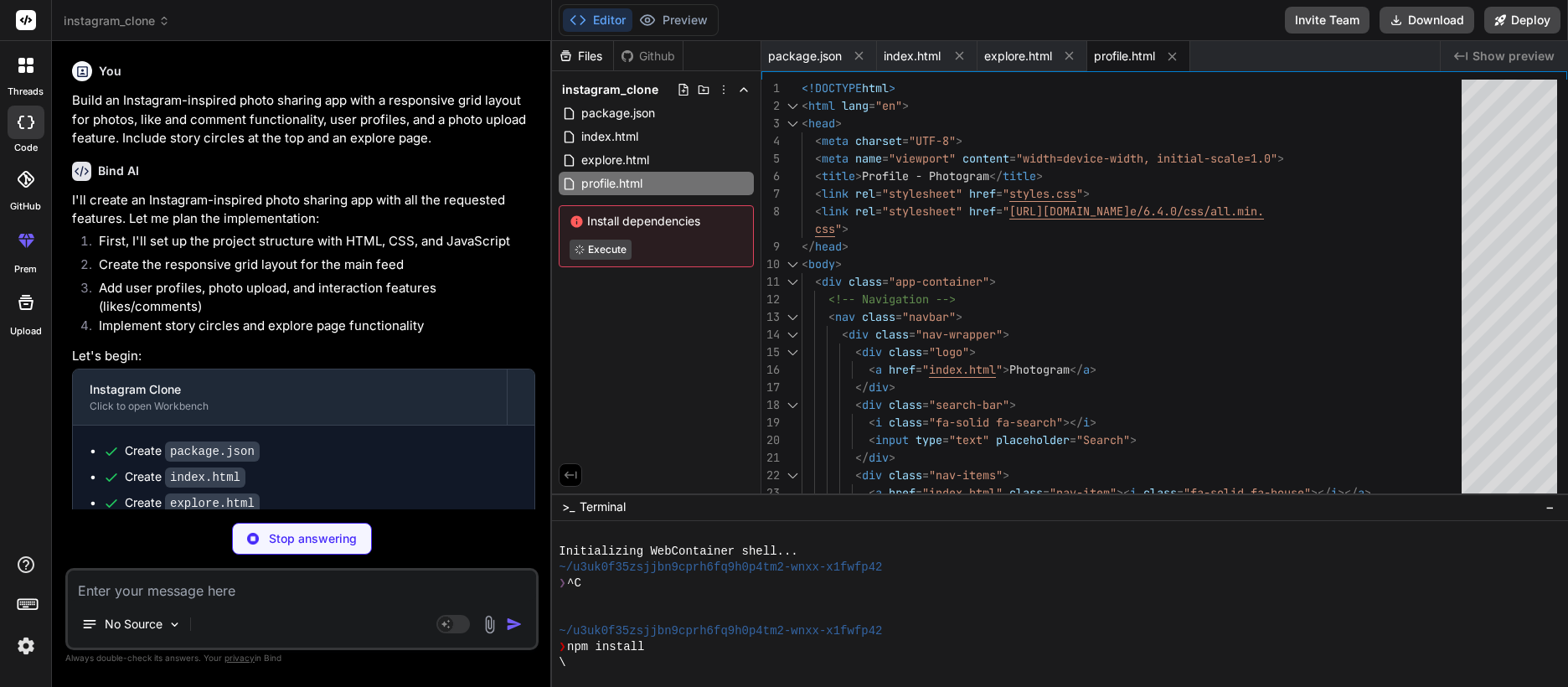
type textarea "x"
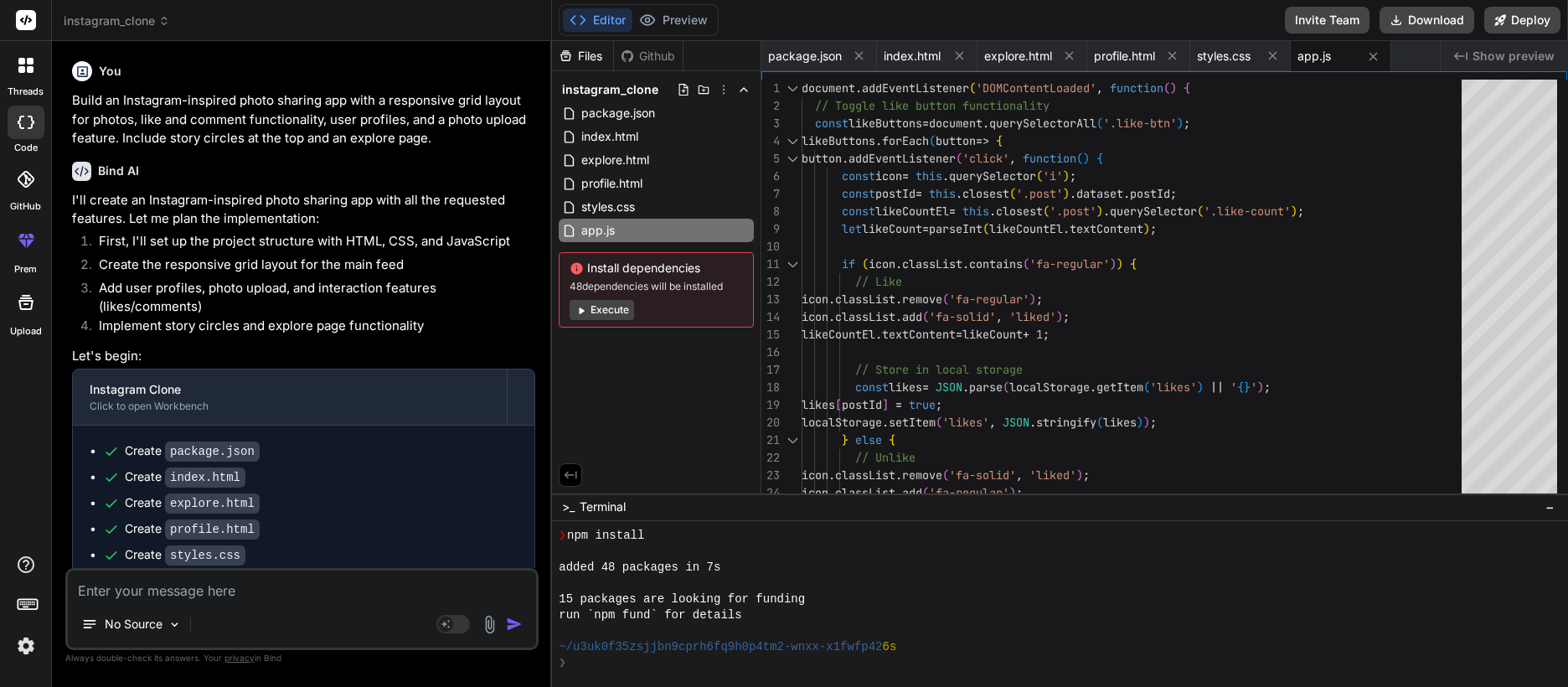
scroll to position [159, 0]
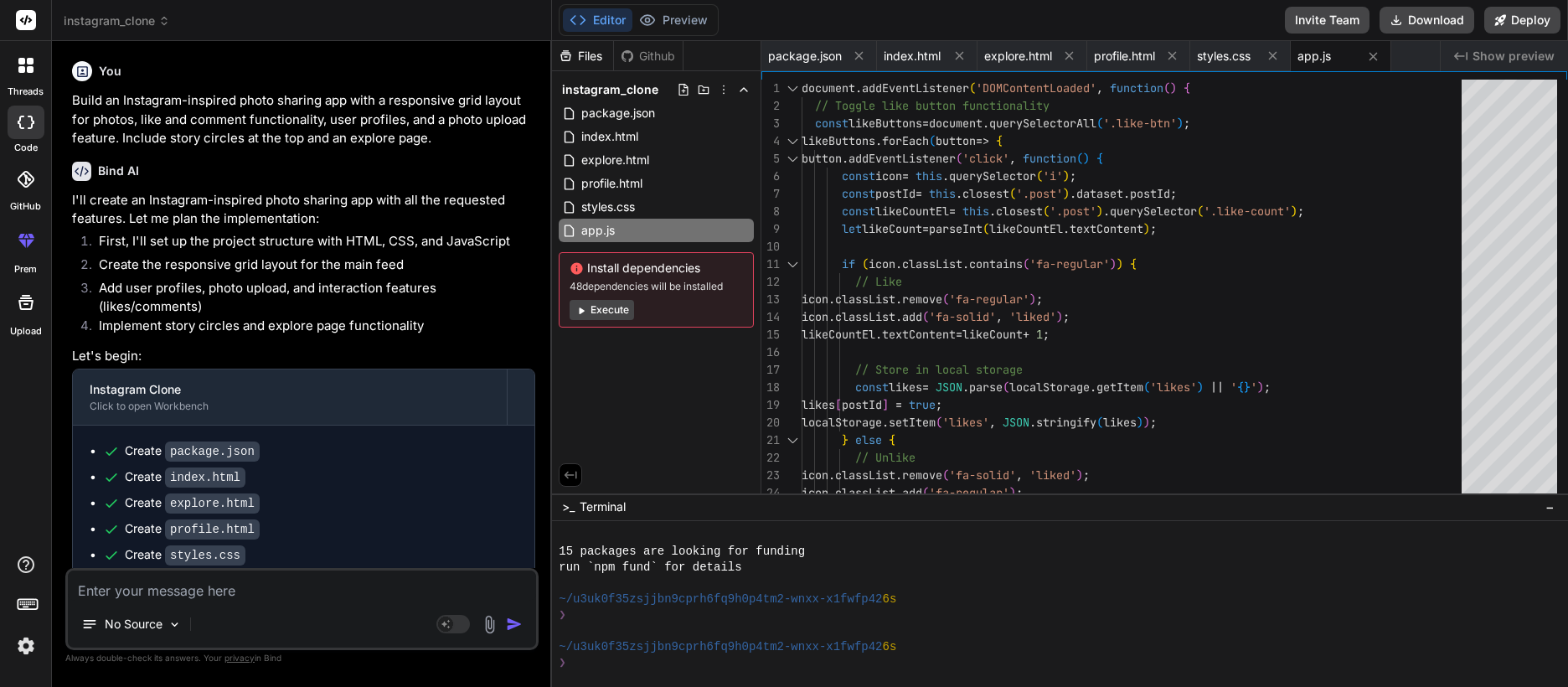
click at [608, 310] on button "Execute" at bounding box center [601, 310] width 64 height 20
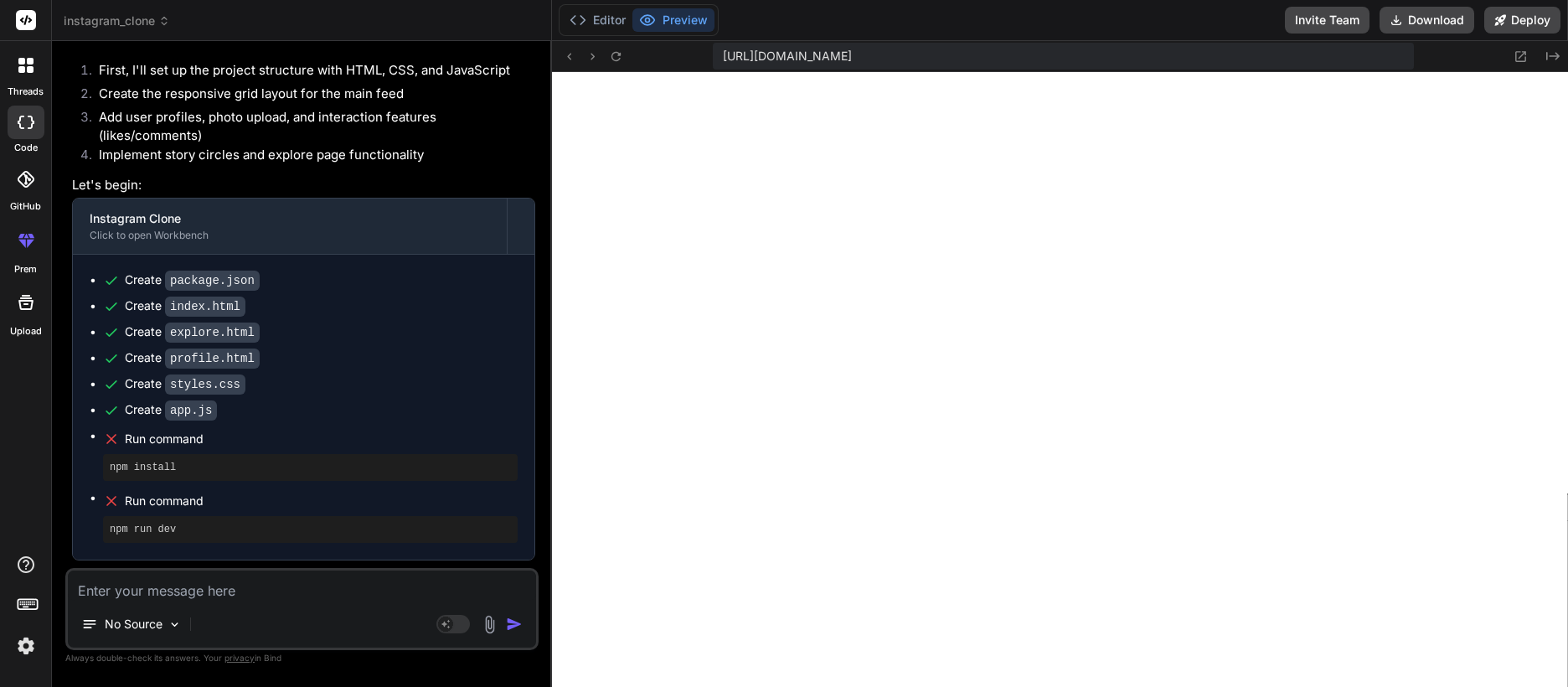
scroll to position [0, 0]
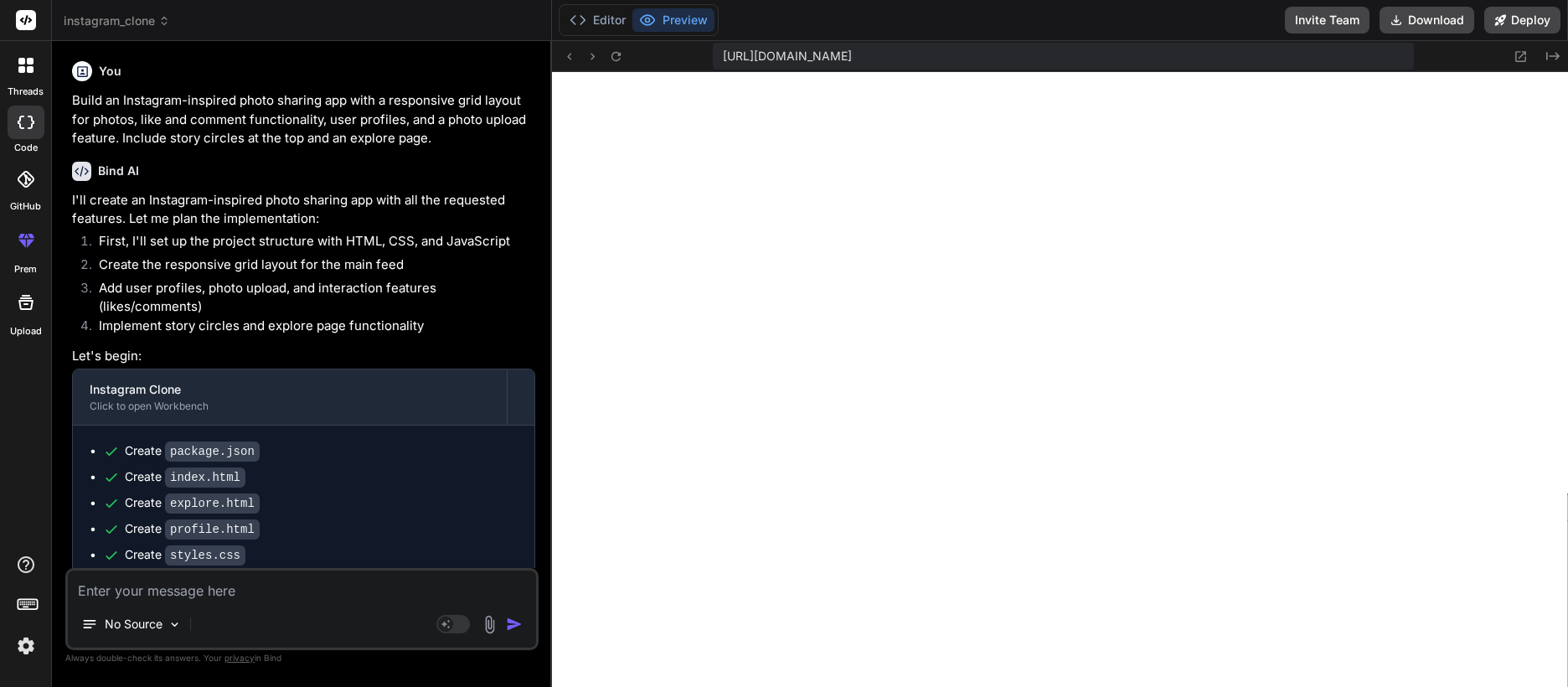
type textarea "x"
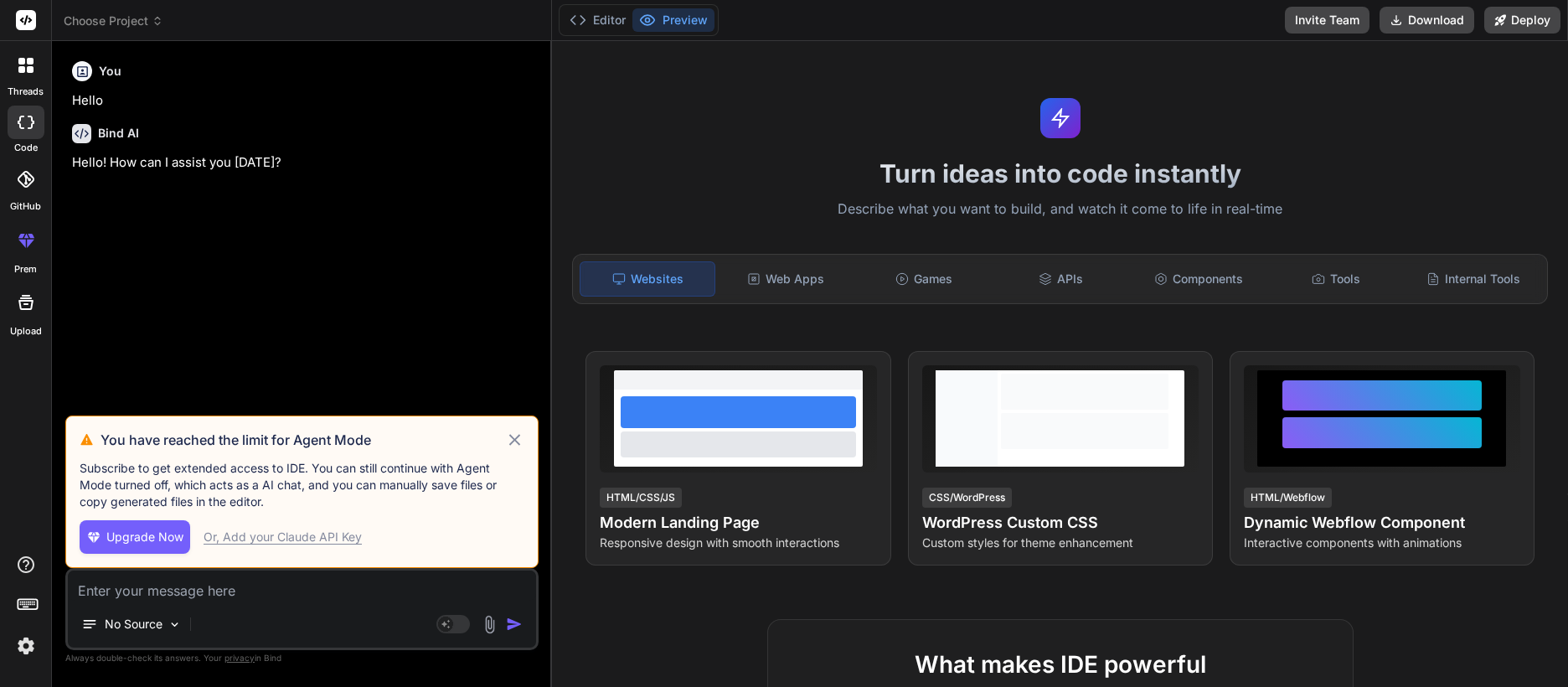
type textarea "x"
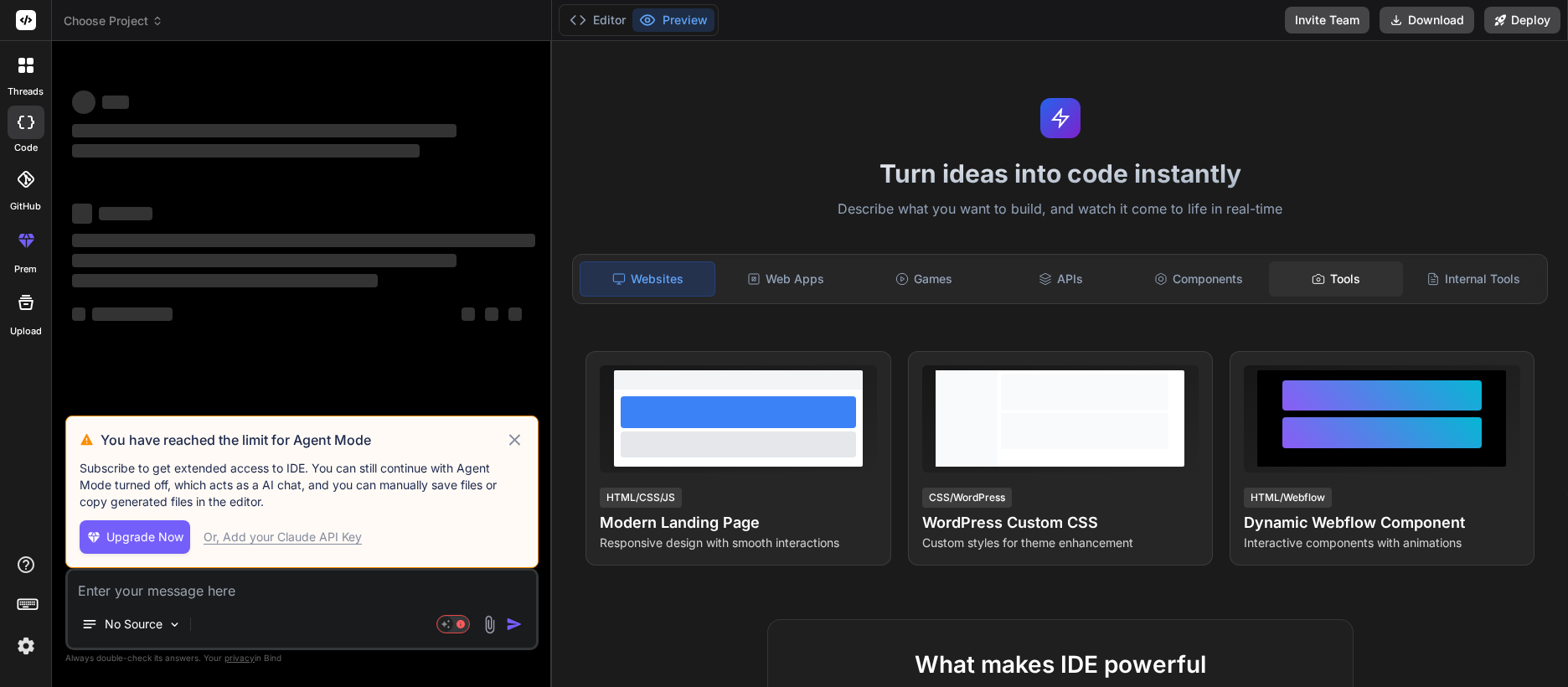
click at [1323, 279] on div "Tools" at bounding box center [1337, 279] width 134 height 35
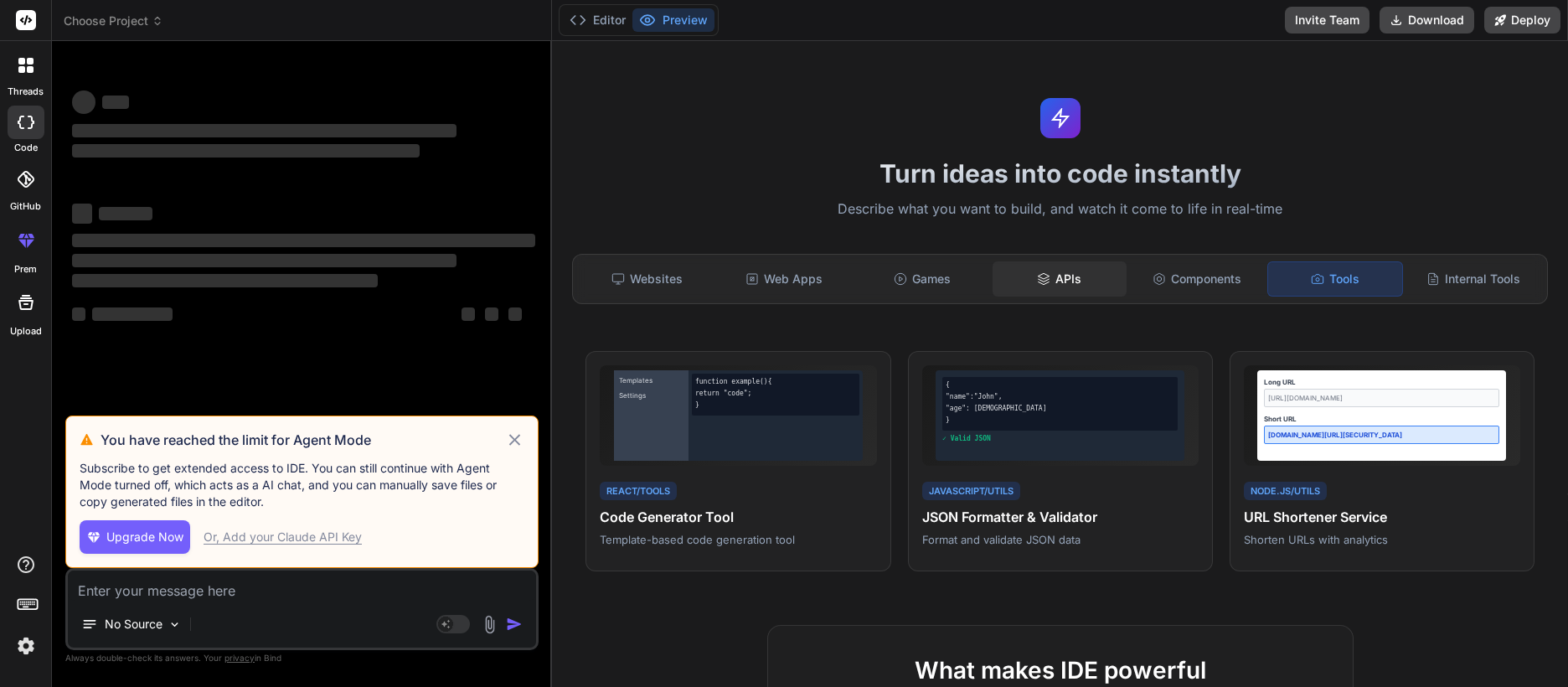
click at [1102, 277] on div "APIs" at bounding box center [1060, 279] width 134 height 35
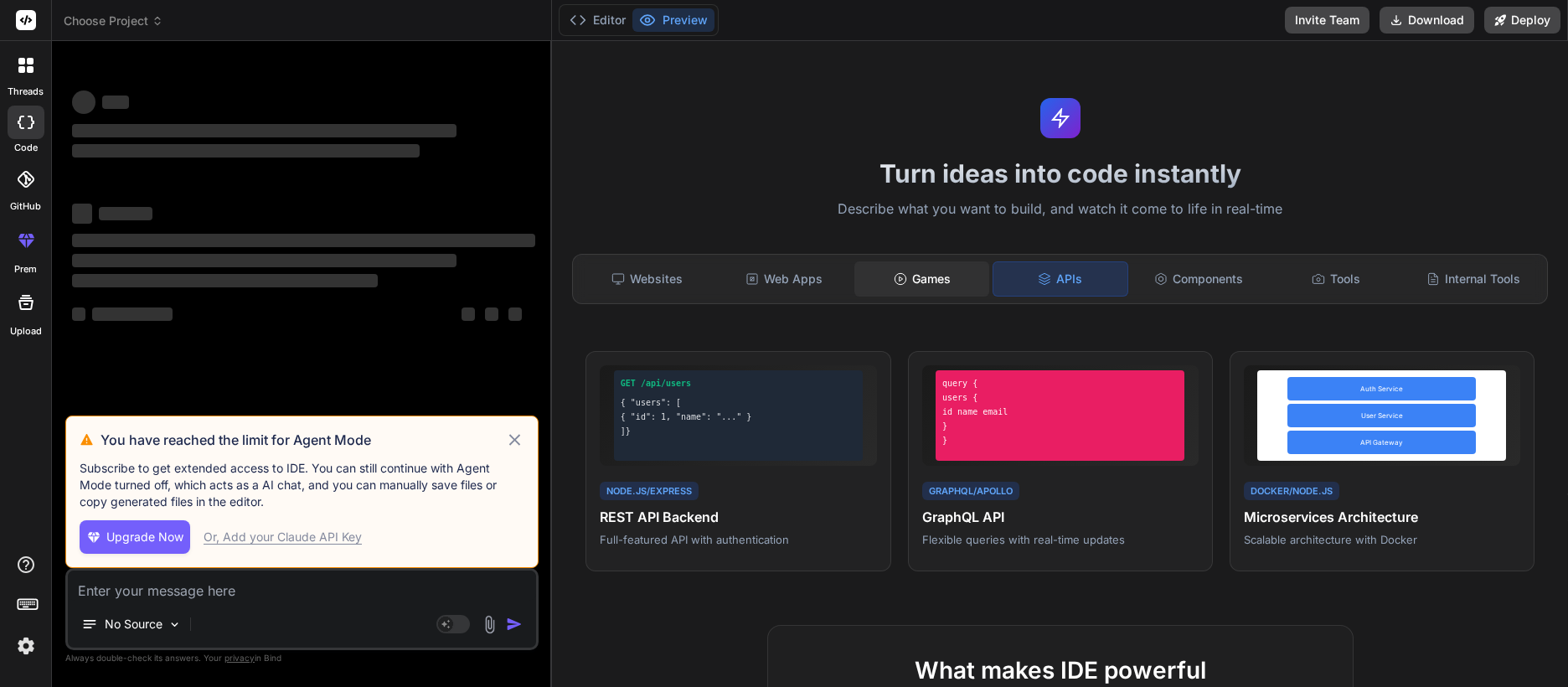
click at [913, 278] on div "Games" at bounding box center [921, 279] width 134 height 35
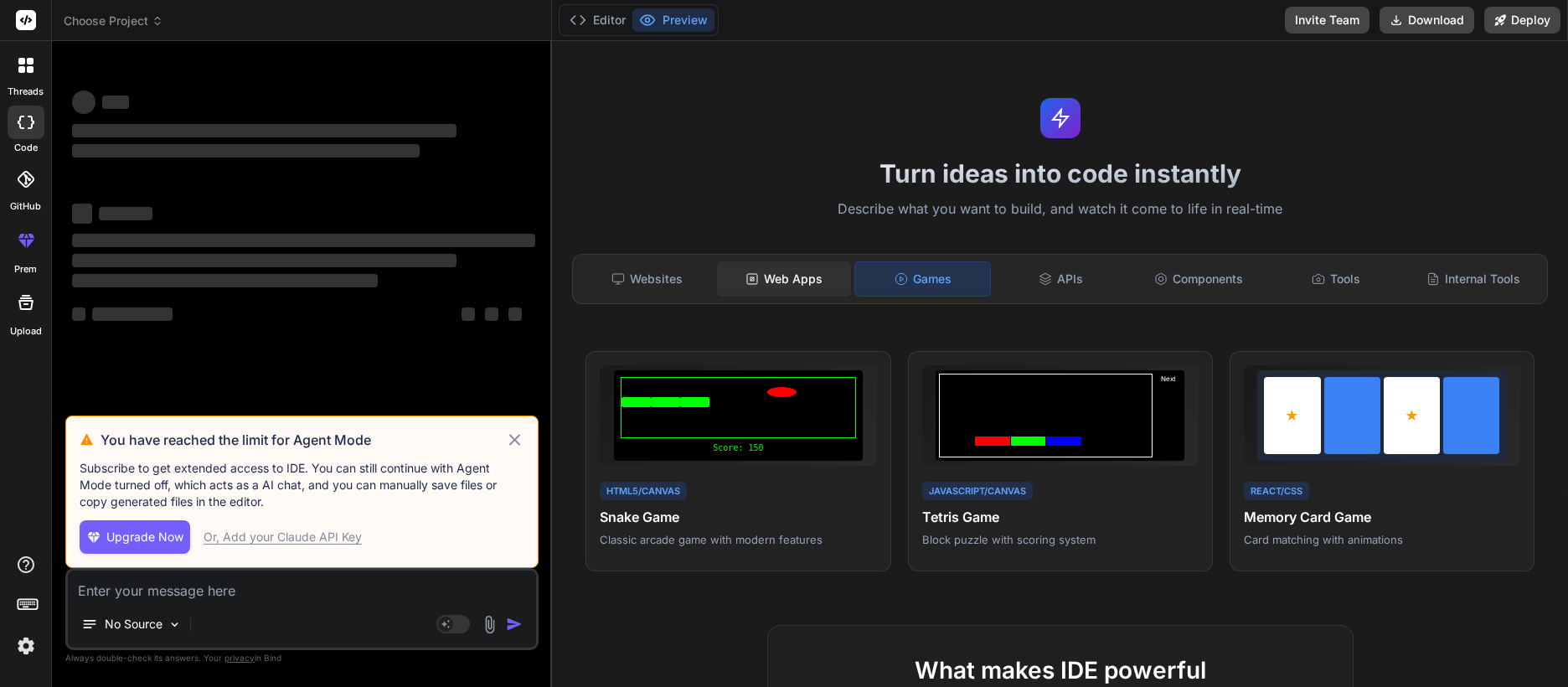
click at [788, 274] on div "Web Apps" at bounding box center [784, 279] width 134 height 35
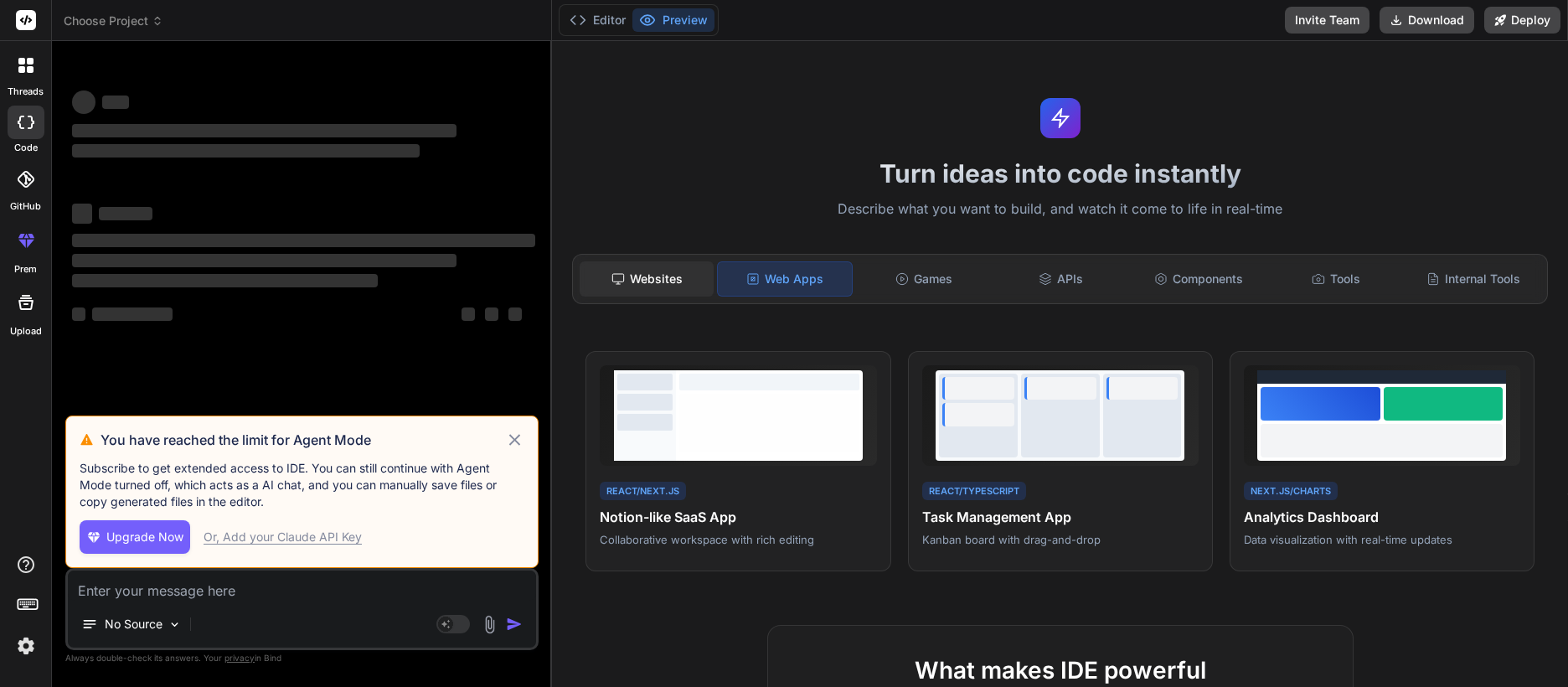
click at [632, 276] on div "Websites" at bounding box center [647, 279] width 134 height 35
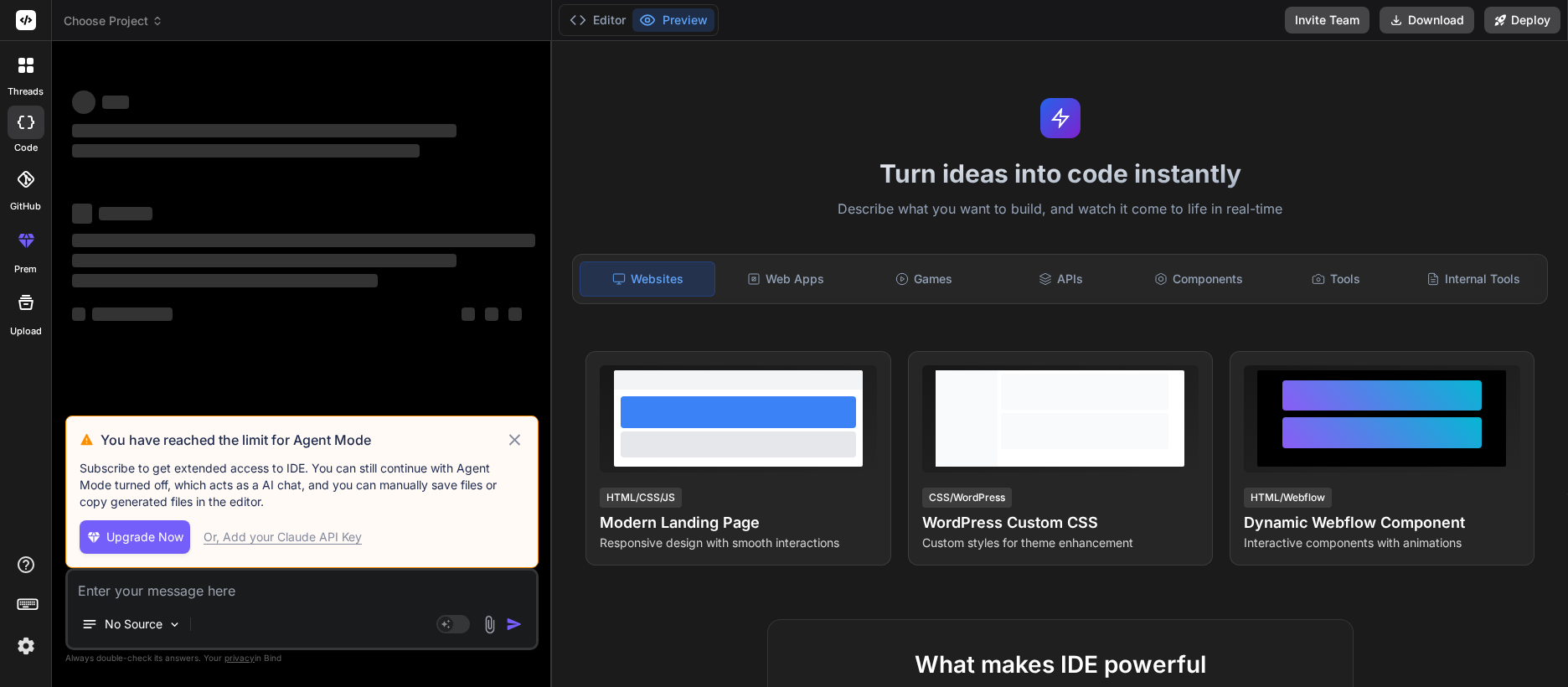
click at [240, 538] on div "Or, Add your Claude API Key" at bounding box center [283, 537] width 158 height 17
type textarea "x"
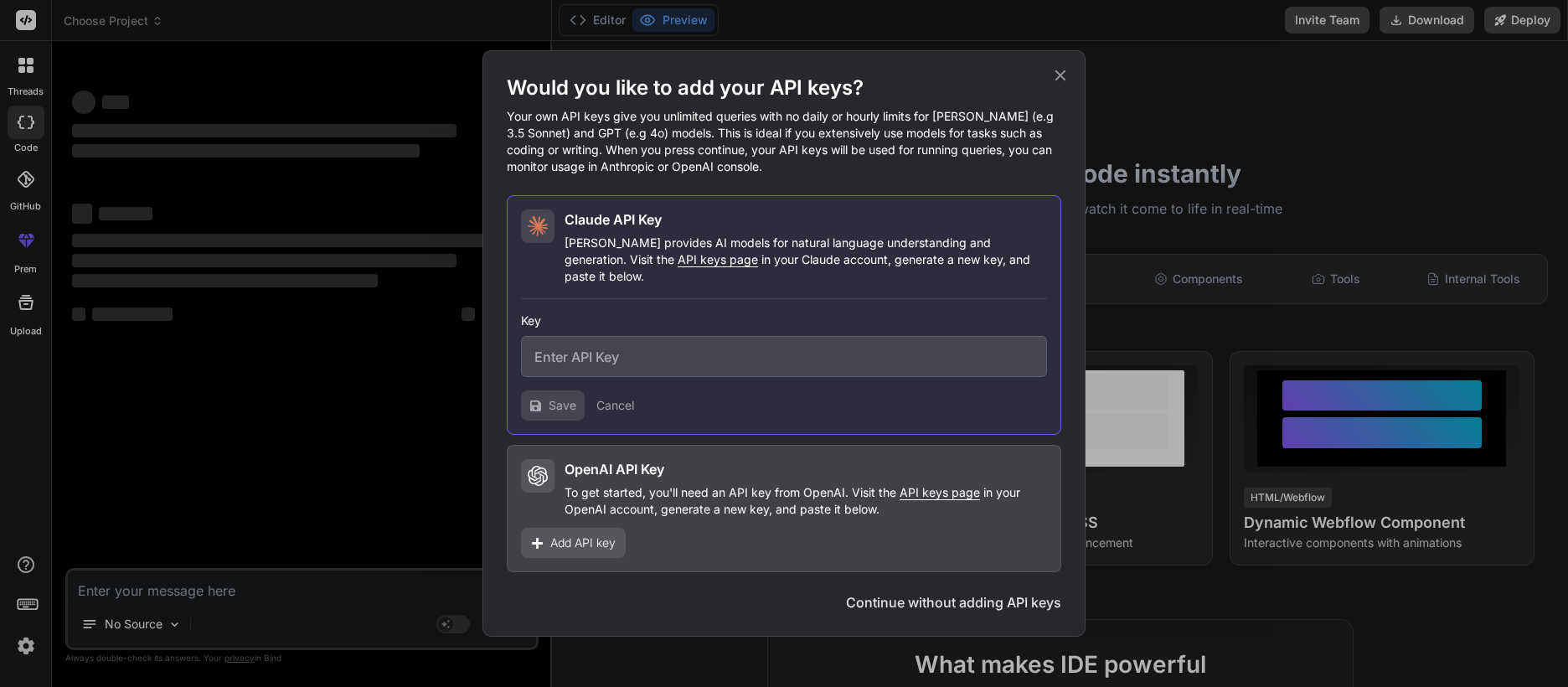
paste input "[URL][DOMAIN_NAME]"
type input "[URL][DOMAIN_NAME]"
click at [665, 345] on input "[URL][DOMAIN_NAME]" at bounding box center [784, 356] width 526 height 41
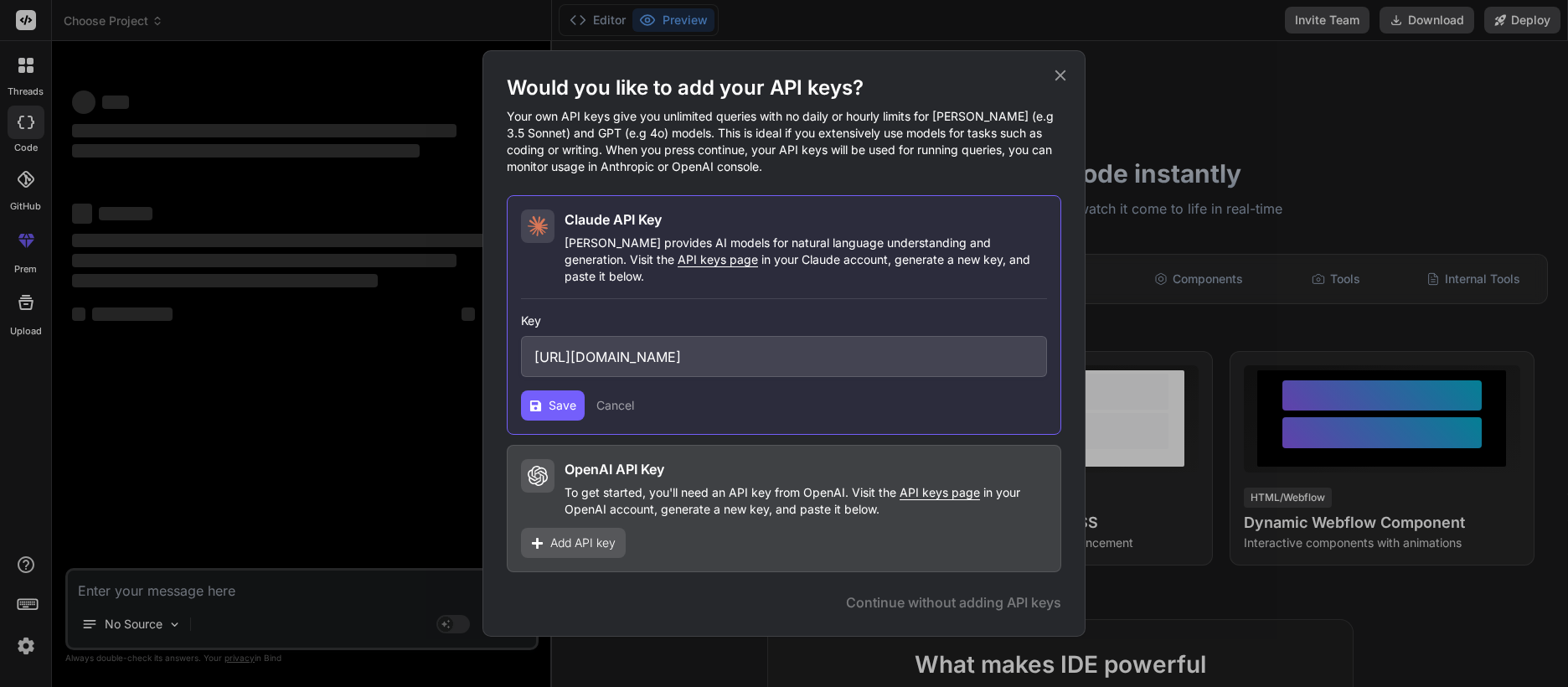
click at [665, 345] on input "[URL][DOMAIN_NAME]" at bounding box center [784, 356] width 526 height 41
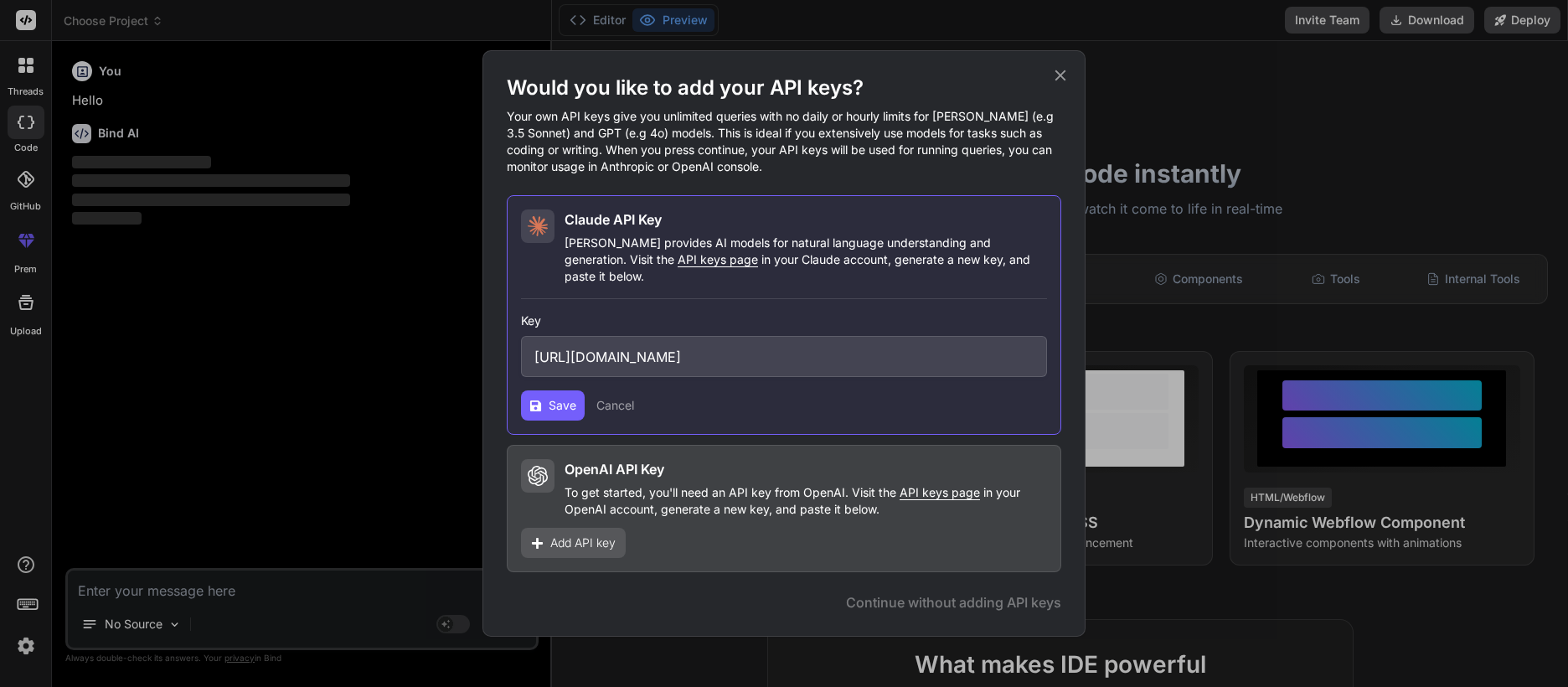
click at [665, 345] on input "[URL][DOMAIN_NAME]" at bounding box center [784, 356] width 526 height 41
type textarea "x"
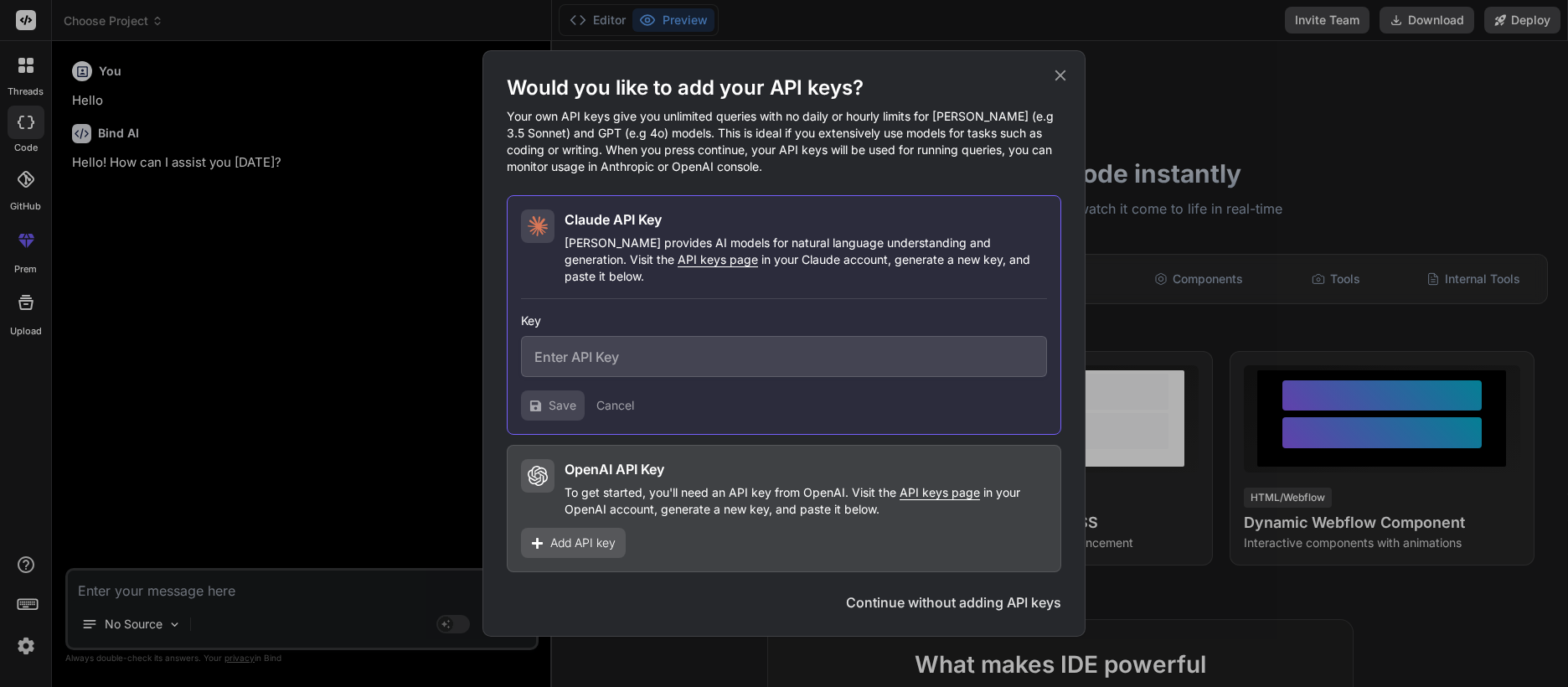
type textarea "x"
paste input "sk-ant-api03-cAGR1Fo5k_J4oCGaVW279YQ_rsw5K1o_ZvZVTioEspLDgGo4ZQxIh5WGd2D-xSyVnp…"
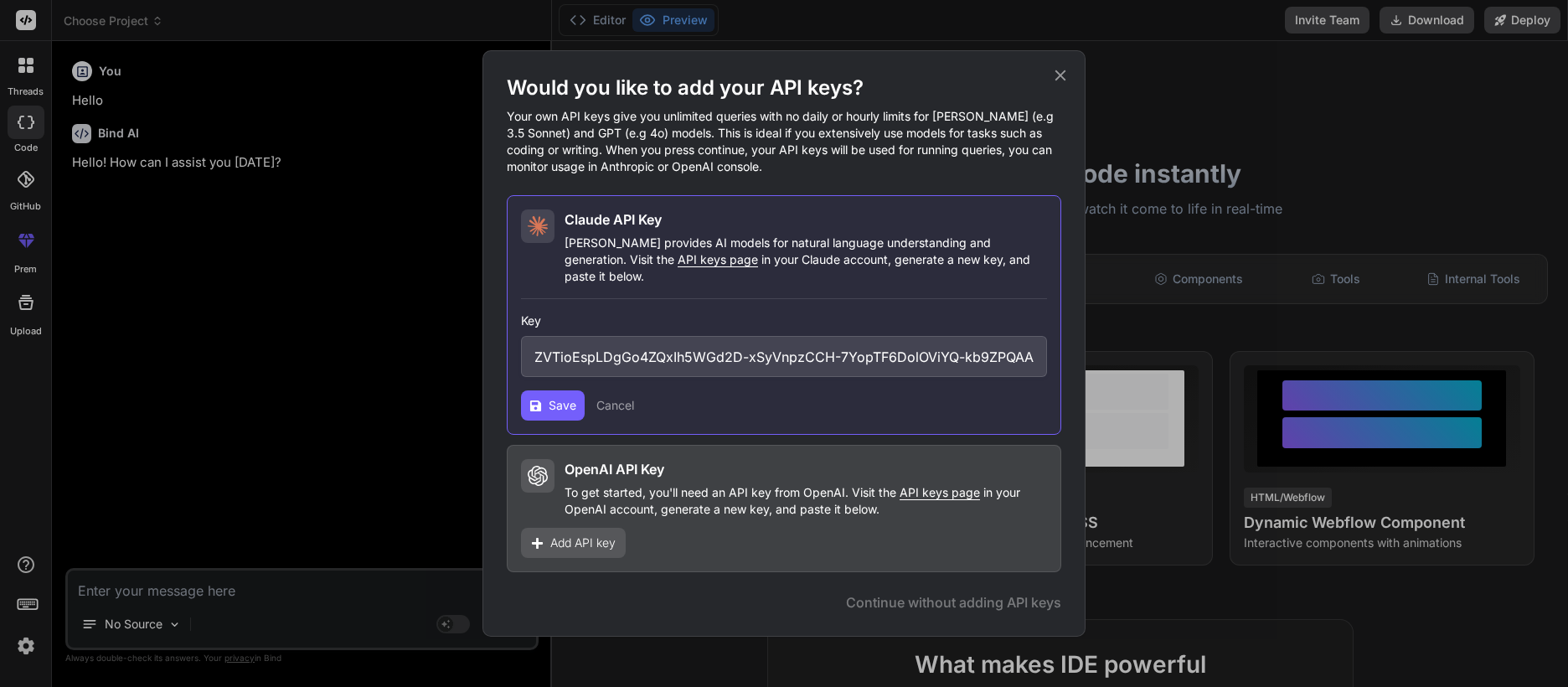
type input "sk-ant-api03-cAGR1Fo5k_J4oCGaVW279YQ_rsw5K1o_ZvZVTioEspLDgGo4ZQxIh5WGd2D-xSyVnp…"
click at [560, 400] on span "Save" at bounding box center [562, 405] width 28 height 17
click at [566, 535] on span "Add API key" at bounding box center [583, 543] width 65 height 17
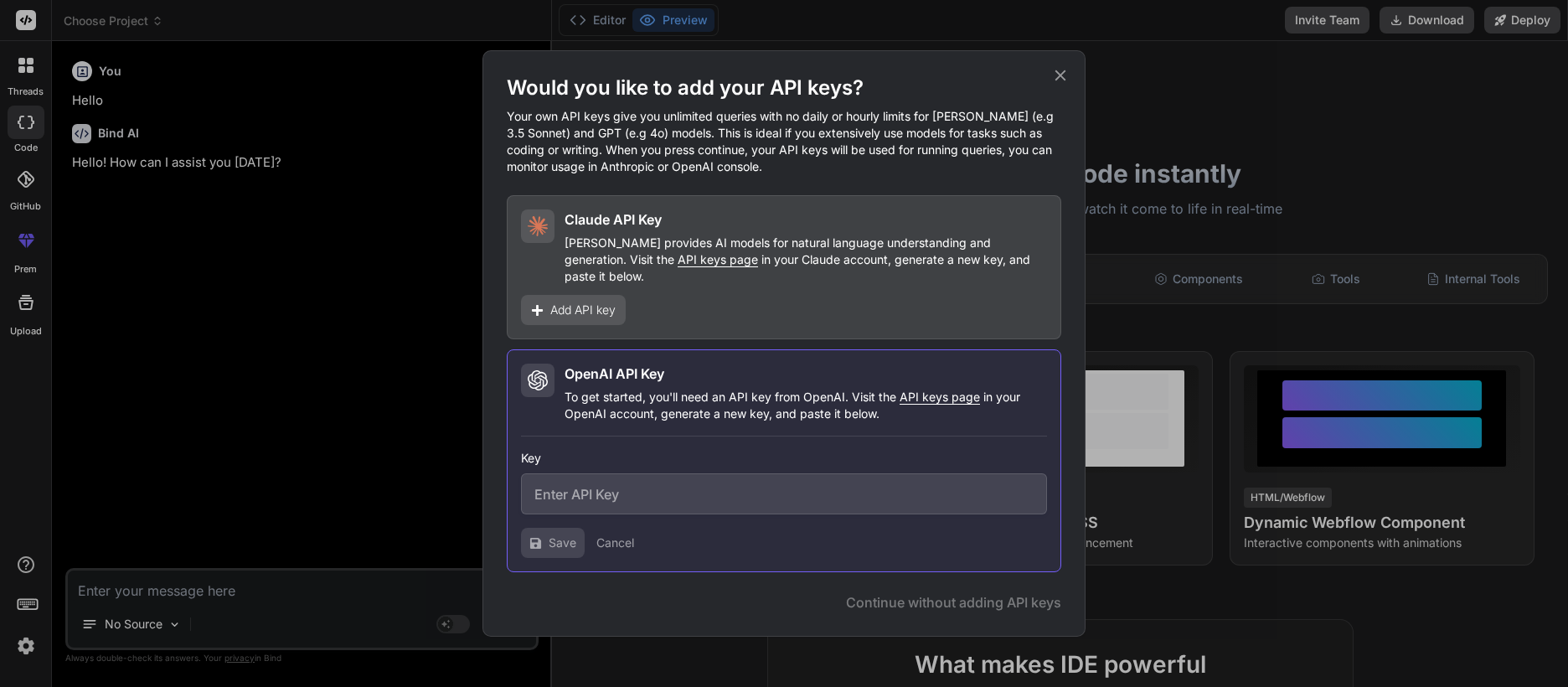
click at [778, 535] on div "Save Cancel" at bounding box center [784, 543] width 526 height 30
click at [731, 579] on div "Would you like to add your API keys? Your own API keys give you unlimited queri…" at bounding box center [784, 343] width 555 height 538
drag, startPoint x: 631, startPoint y: 463, endPoint x: 618, endPoint y: 483, distance: 23.9
paste input "sk-ant-api03-cAGR1Fo5k_J4oCGaVW279YQ_rsw5K1o_ZvZVTioEspLDgGo4ZQxIh5WGd2D-xSyVnp…"
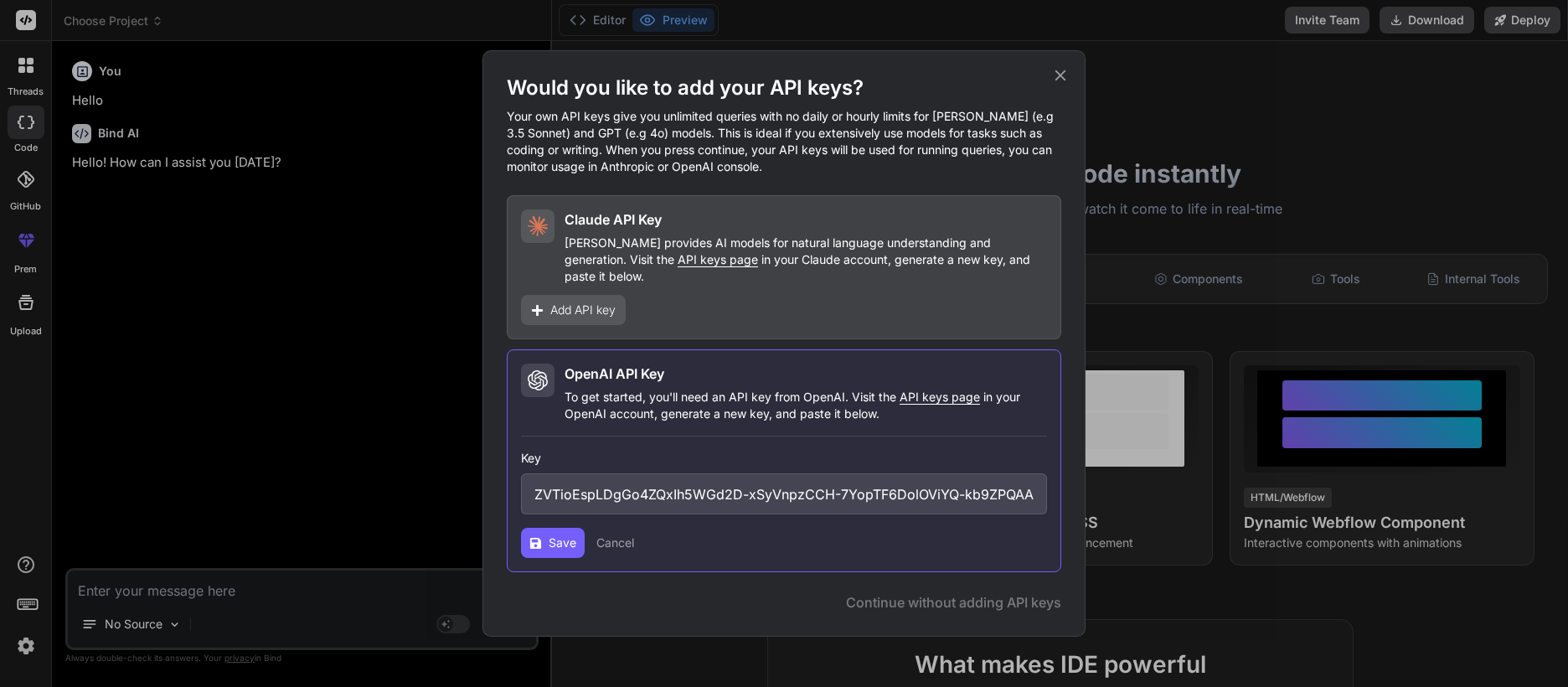
type input "sk-ant-api03-cAGR1Fo5k_J4oCGaVW279YQ_rsw5K1o_ZvZVTioEspLDgGo4ZQxIh5WGd2D-xSyVnp…"
click at [568, 535] on span "Save" at bounding box center [562, 543] width 28 height 17
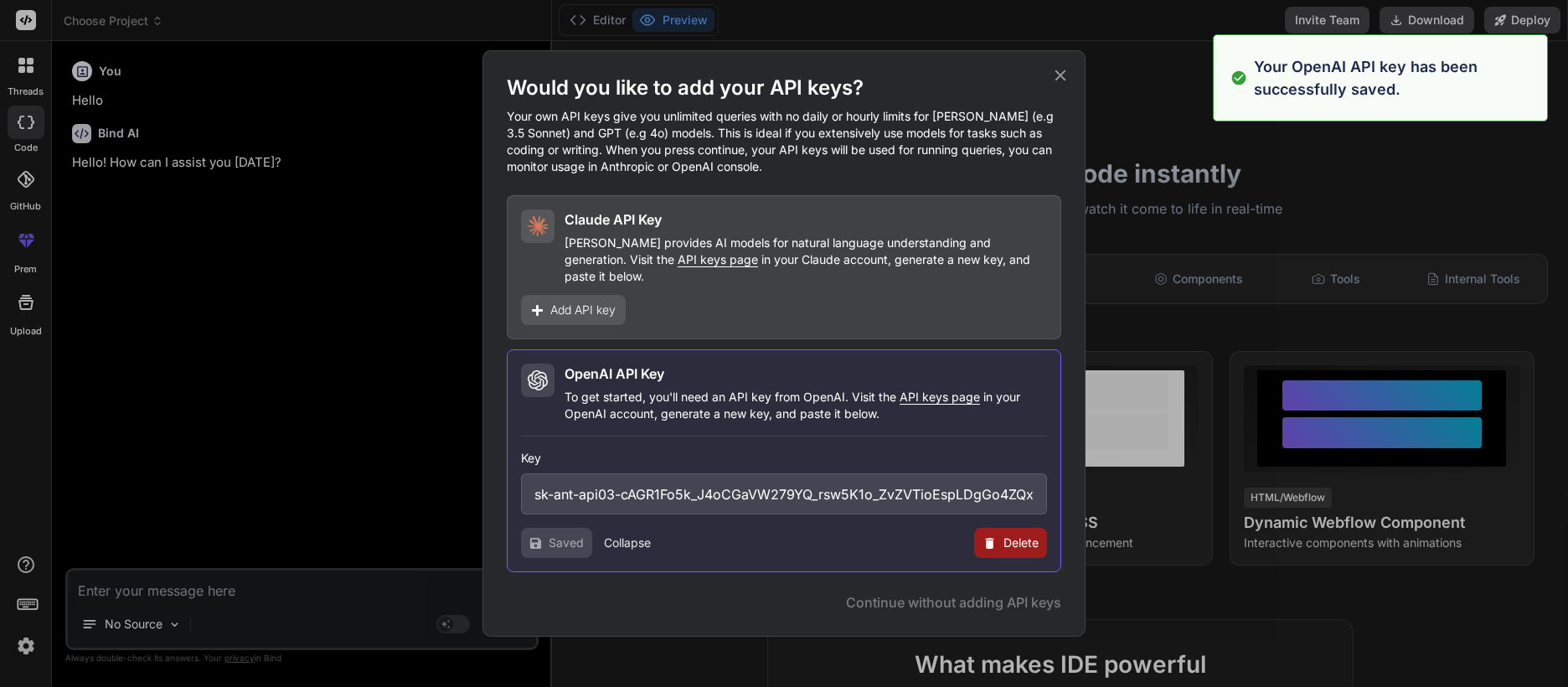
type textarea "x"
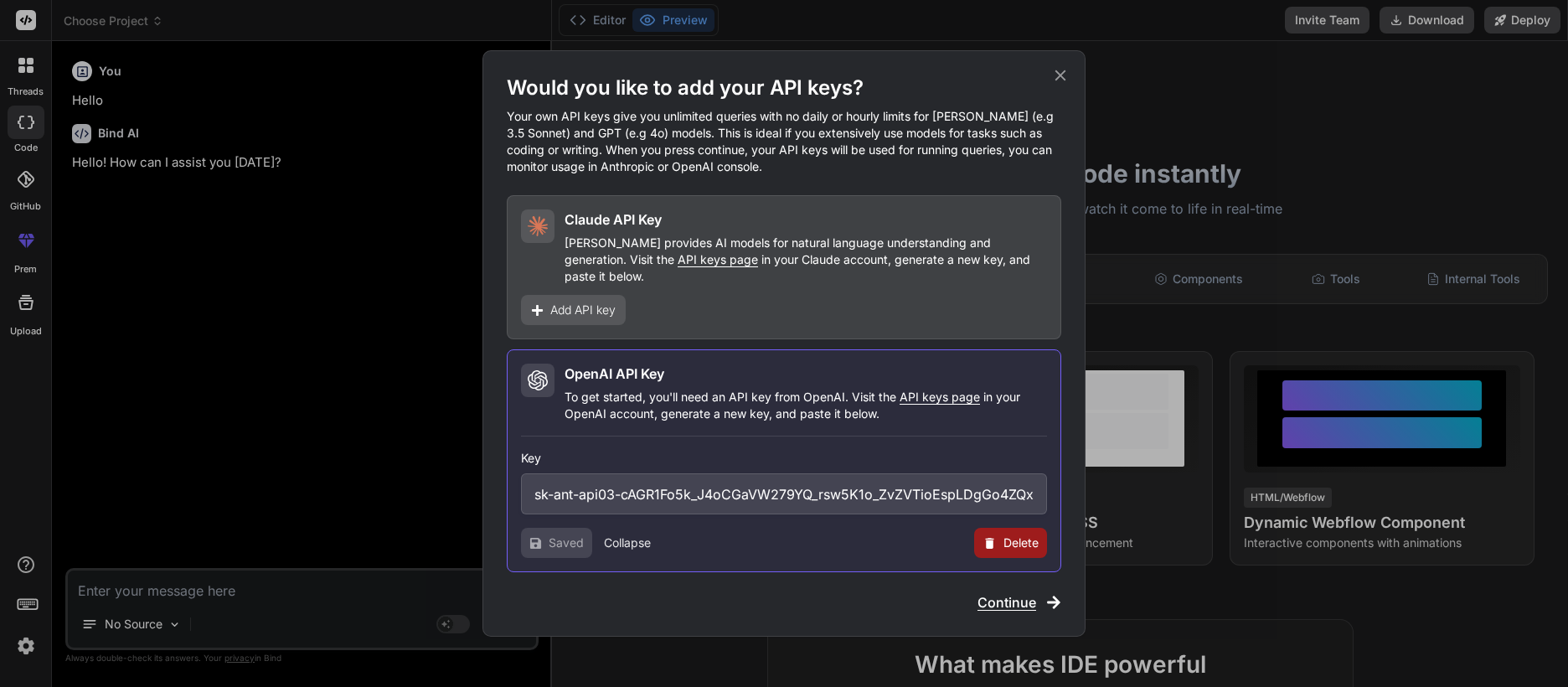
click at [919, 243] on p "[PERSON_NAME] provides AI models for natural language understanding and generat…" at bounding box center [806, 259] width 482 height 50
click at [568, 302] on span "Add API key" at bounding box center [583, 310] width 65 height 17
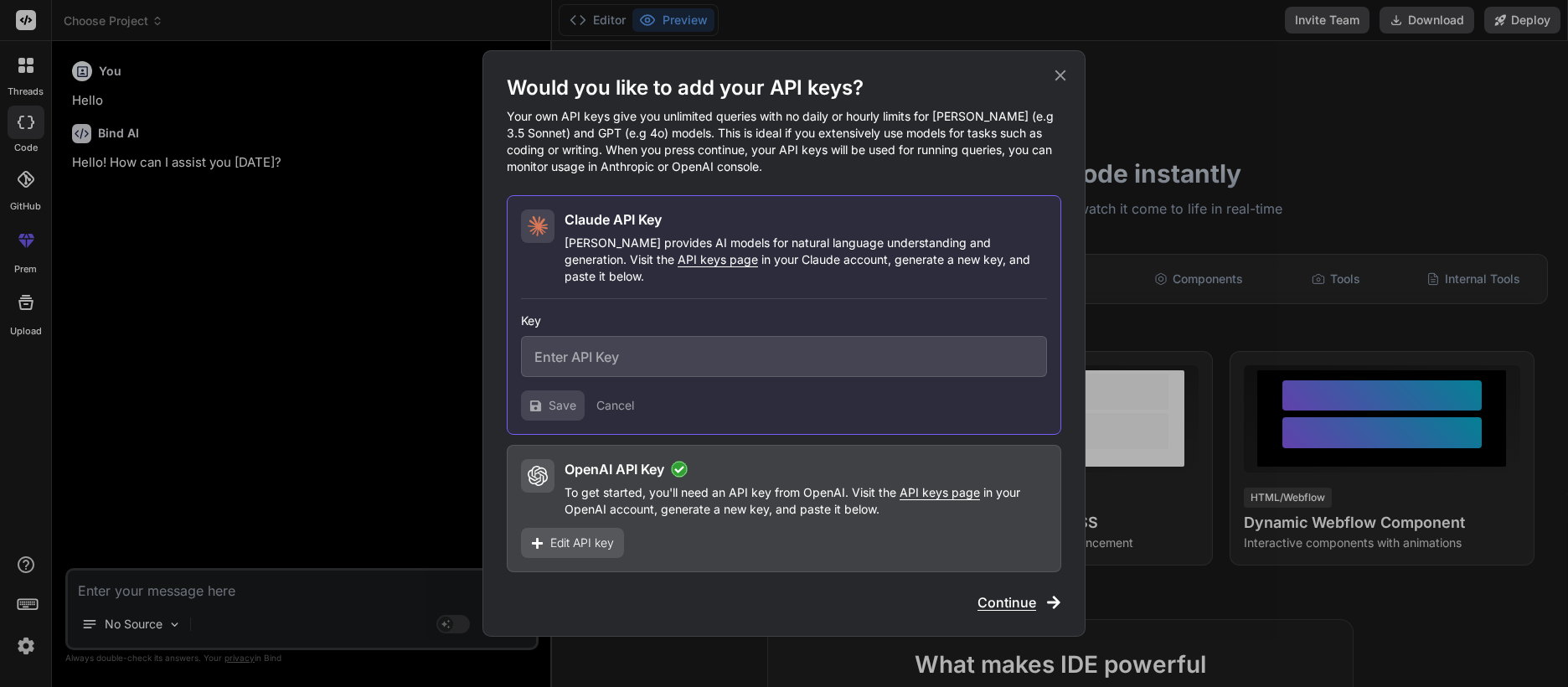
paste input "sk-ant-api03-cAGR1Fo5k_J4oCGaVW279YQ_rsw5K1o_ZvZVTioEspLDgGo4ZQxIh5WGd2D-xSyVnp…"
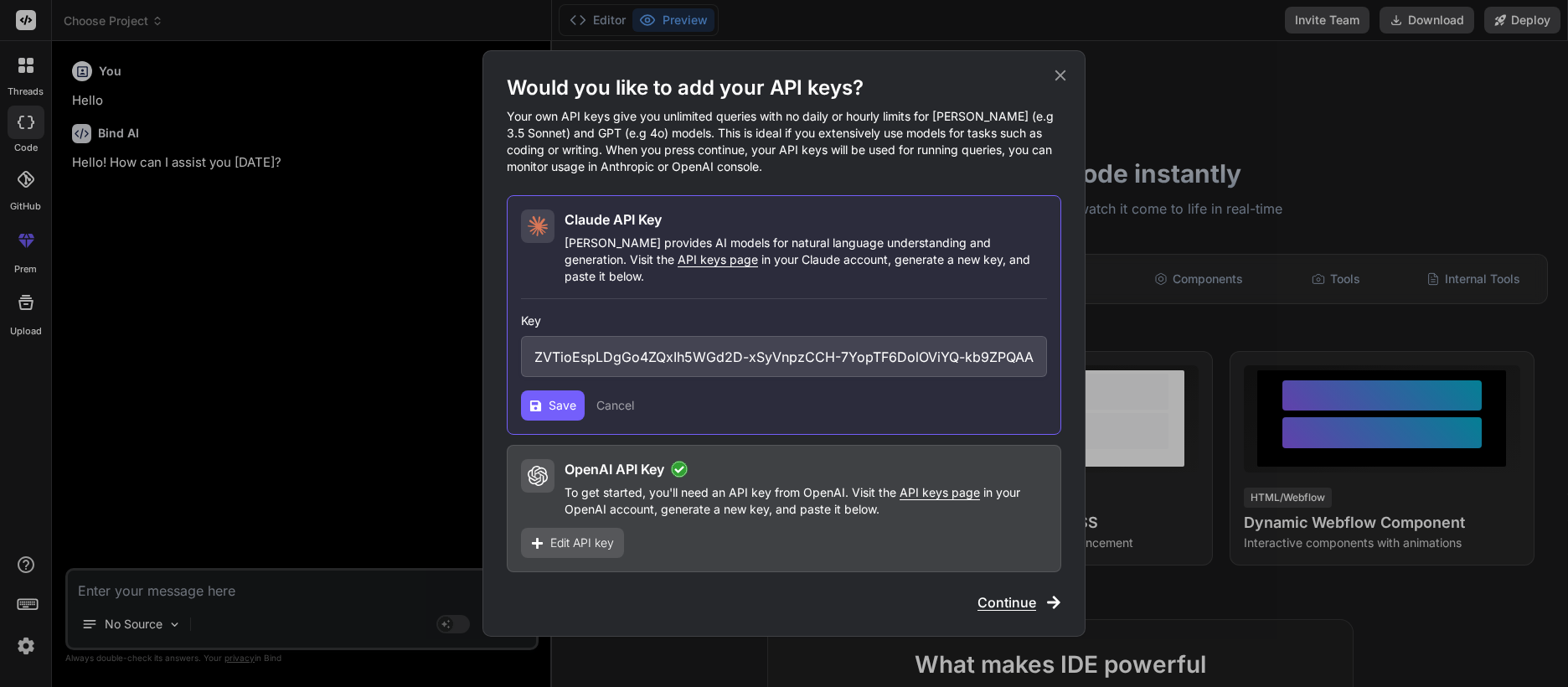
type input "sk-ant-api03-cAGR1Fo5k_J4oCGaVW279YQ_rsw5K1o_ZvZVTioEspLDgGo4ZQxIh5WGd2D-xSyVnp…"
click at [559, 404] on span "Save" at bounding box center [562, 405] width 28 height 17
click at [1069, 83] on icon at bounding box center [1061, 75] width 19 height 19
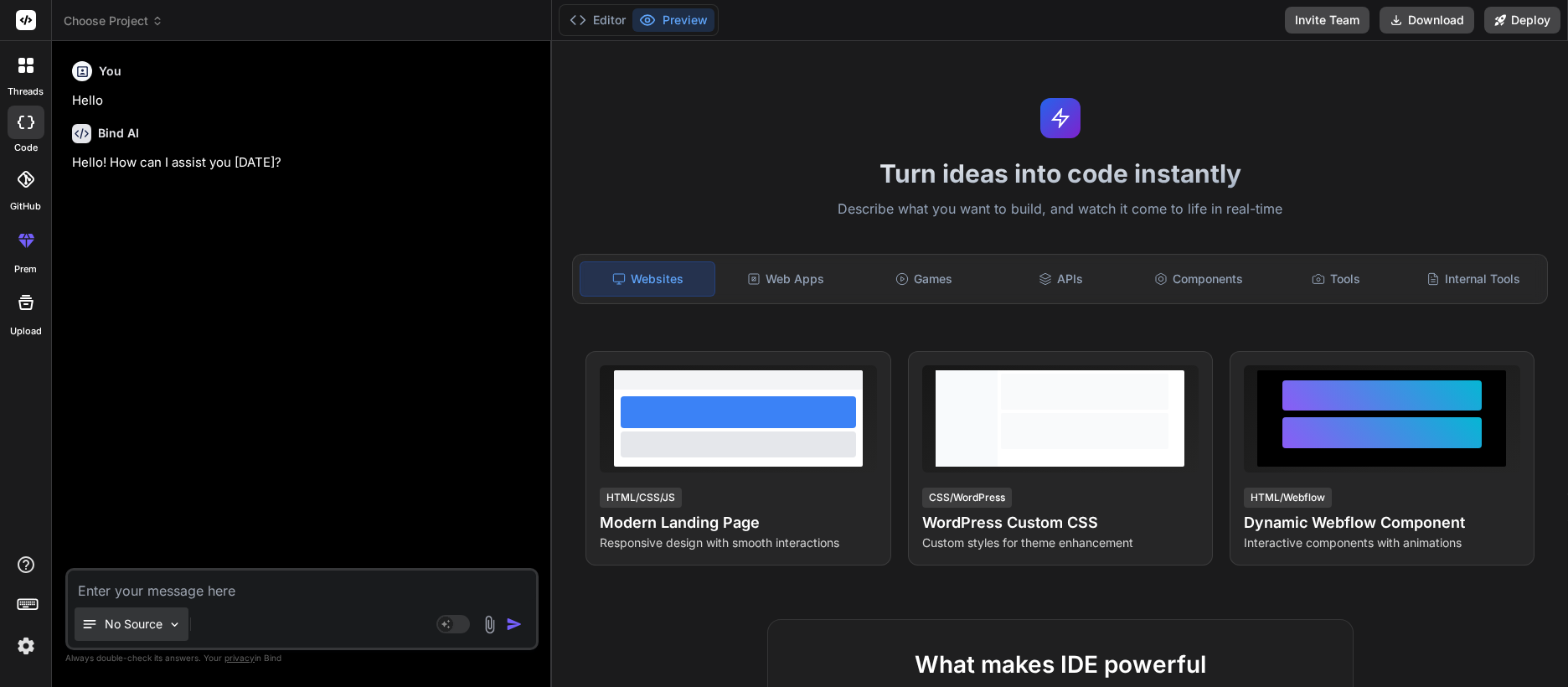
click at [137, 622] on p "No Source" at bounding box center [134, 624] width 58 height 17
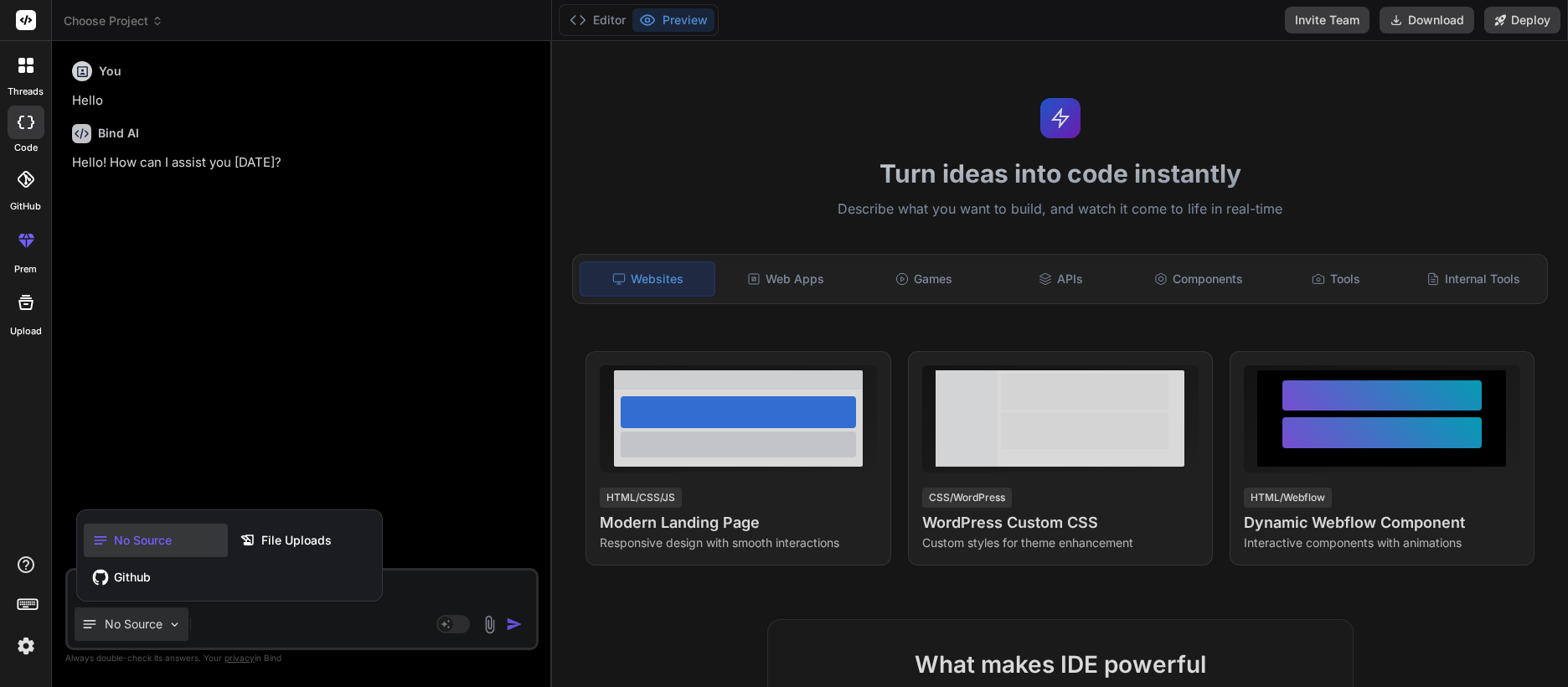
click at [202, 356] on div at bounding box center [784, 343] width 1568 height 687
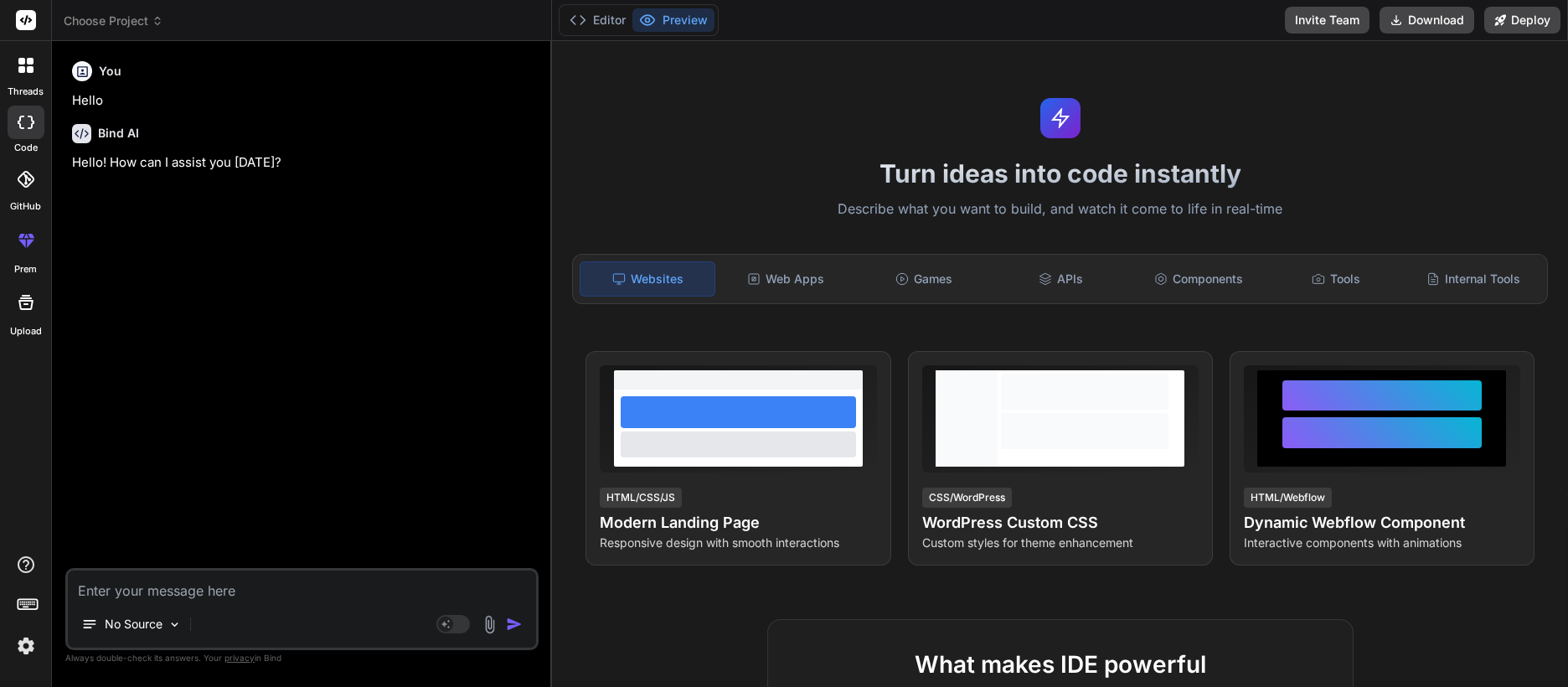
click at [22, 73] on div at bounding box center [26, 65] width 35 height 35
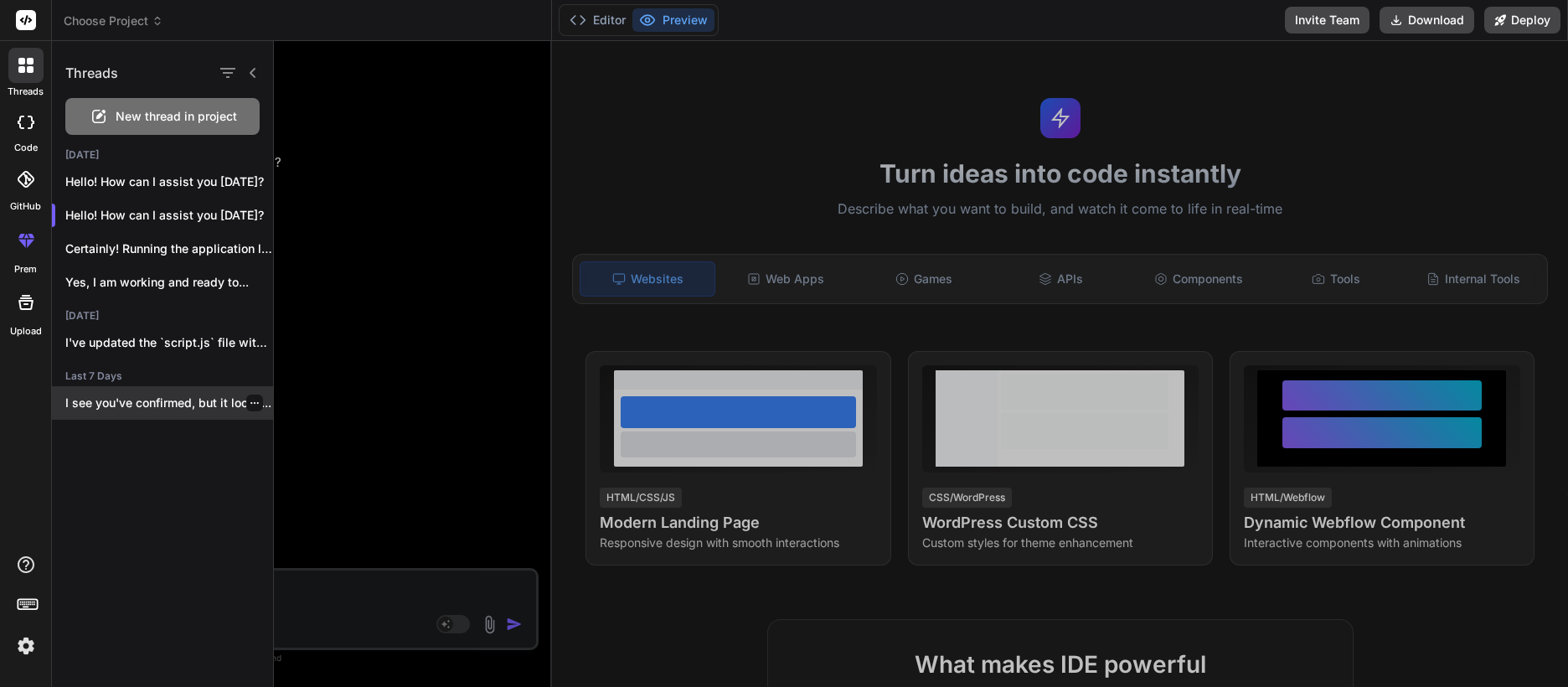
click at [123, 398] on p "I see you've confirmed, but it looks..." at bounding box center [169, 403] width 208 height 17
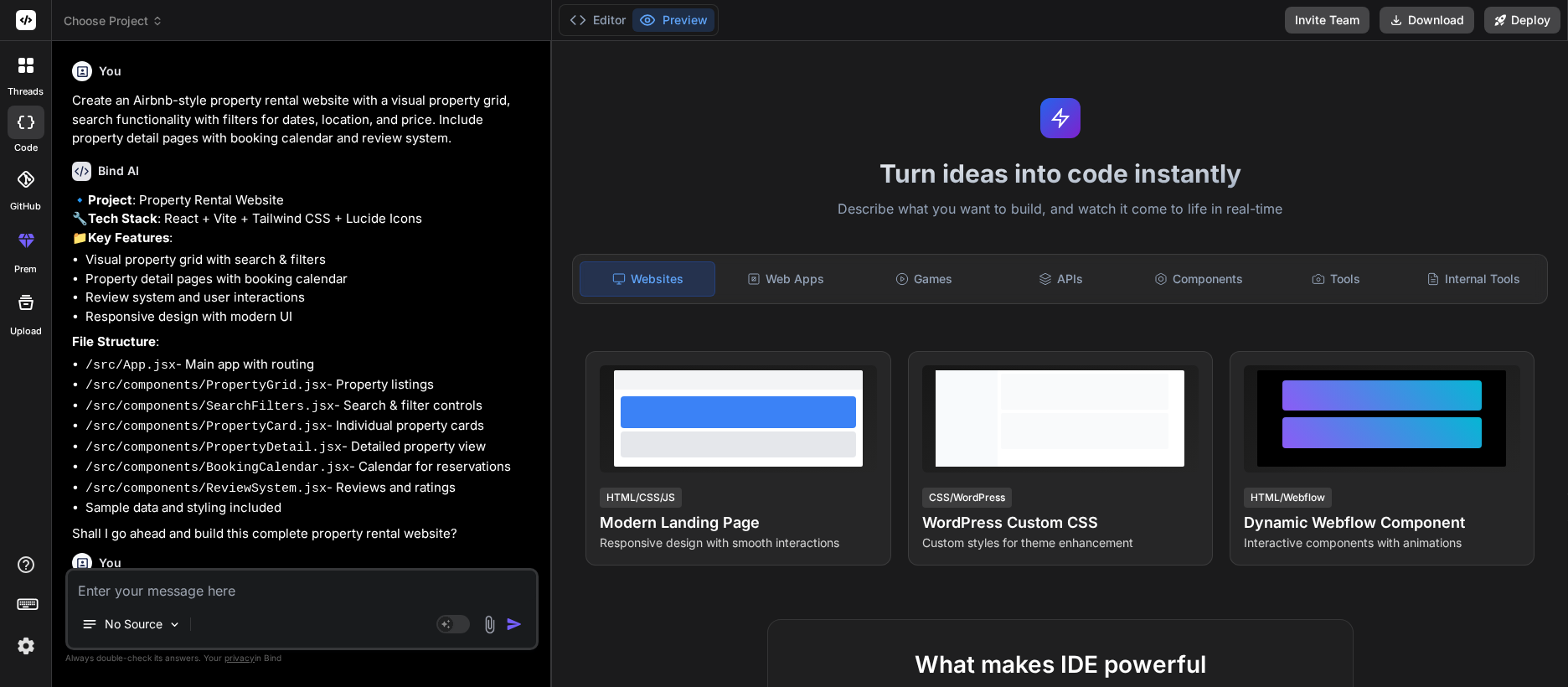
click at [518, 623] on img "button" at bounding box center [514, 624] width 17 height 17
click at [21, 628] on div at bounding box center [25, 608] width 51 height 106
click at [22, 641] on img at bounding box center [26, 646] width 29 height 29
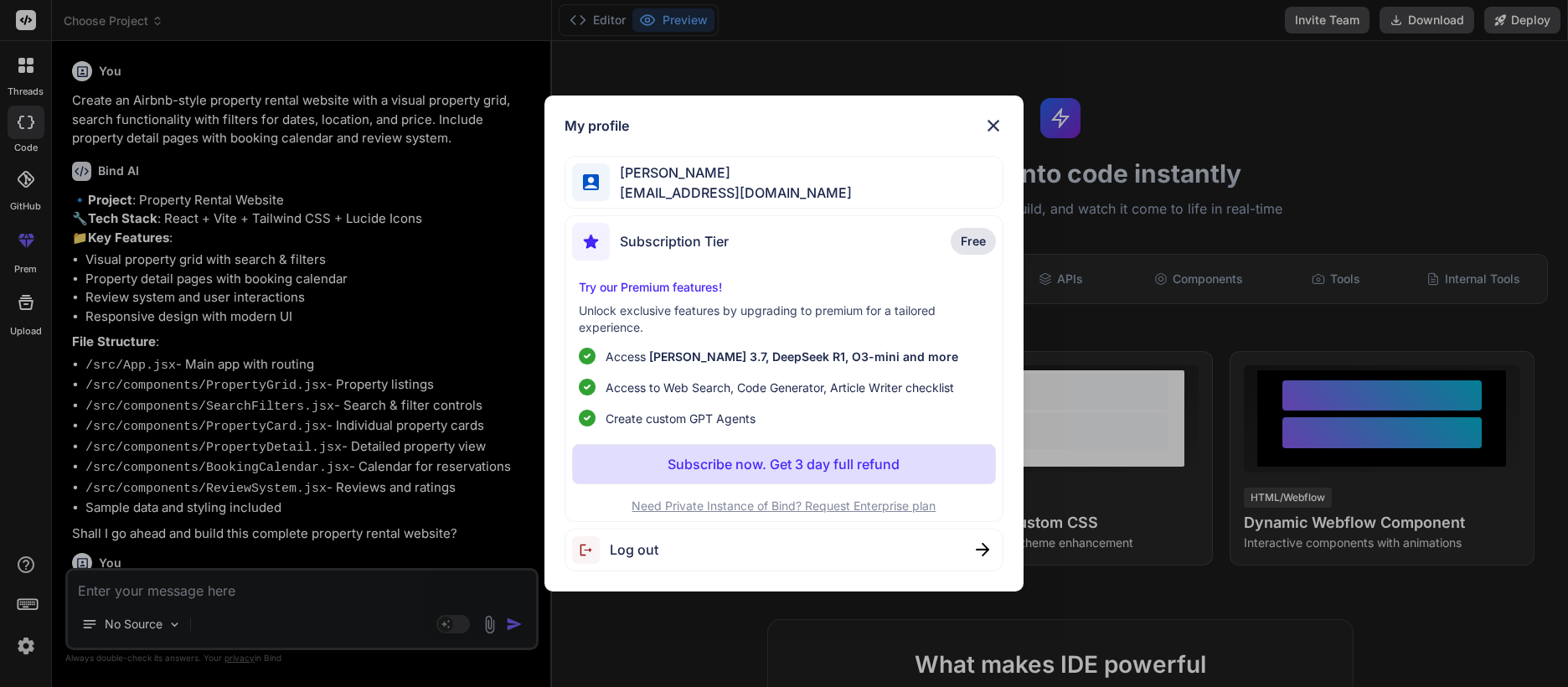
click at [659, 290] on p "Try our Premium features!" at bounding box center [784, 287] width 411 height 17
click at [999, 122] on img at bounding box center [994, 126] width 20 height 20
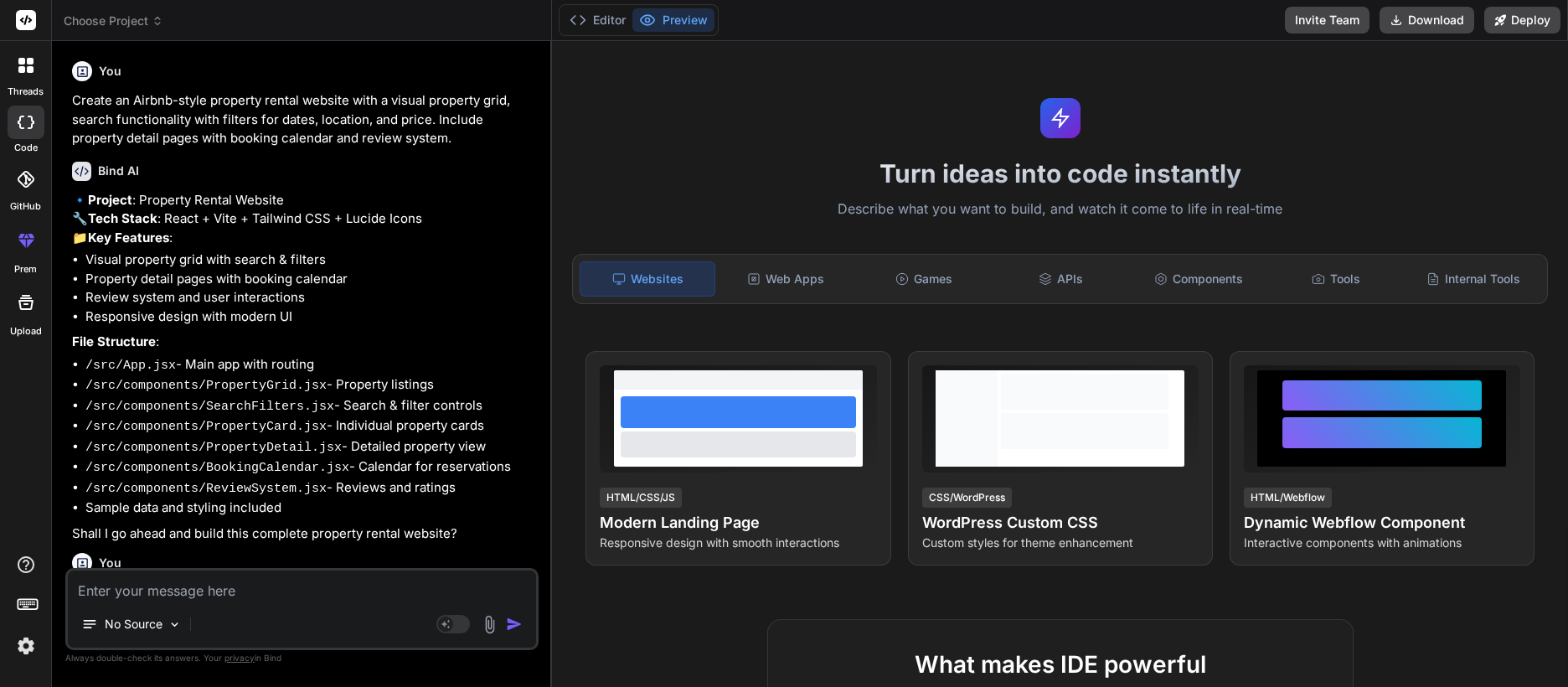
click at [27, 21] on rect at bounding box center [26, 20] width 20 height 20
type textarea "x"
